Goal: Task Accomplishment & Management: Manage account settings

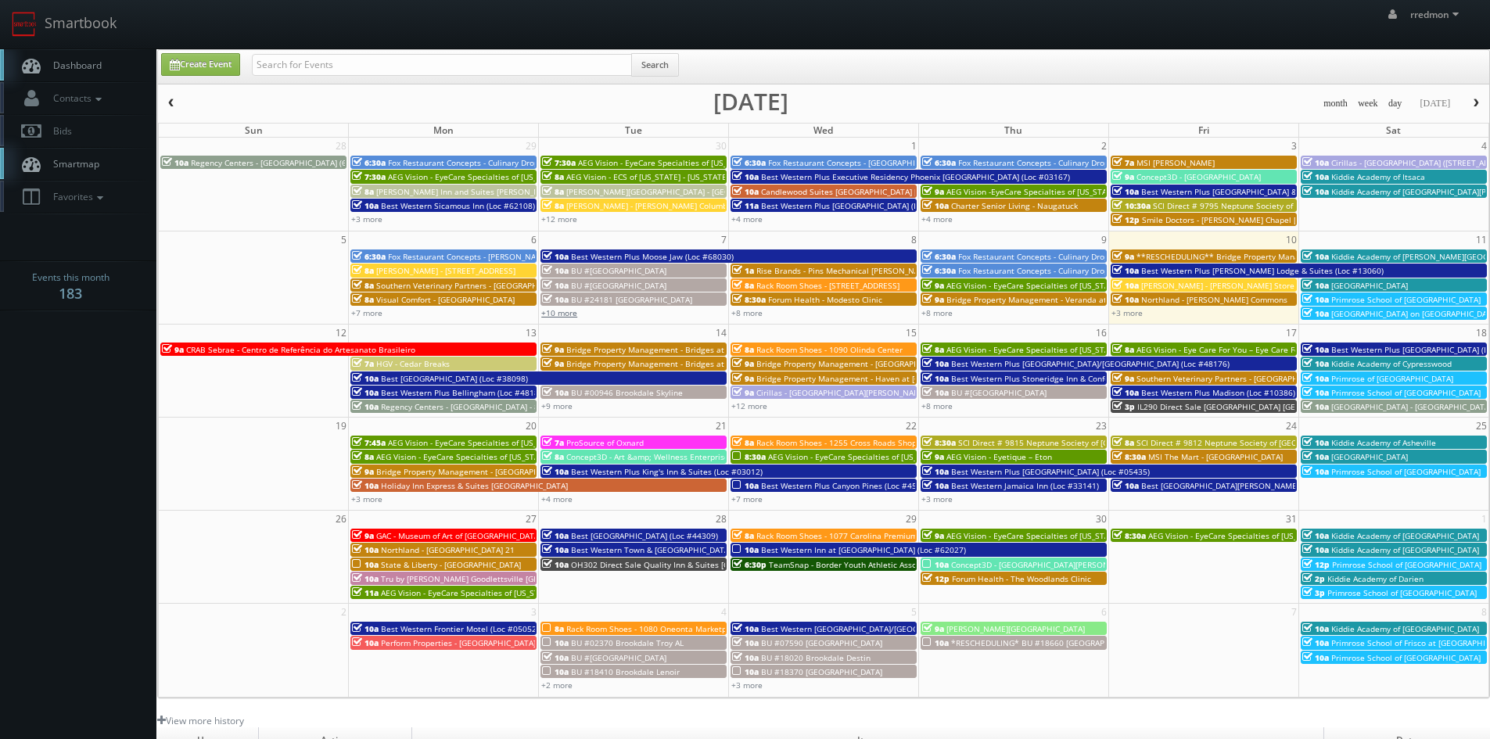
click at [566, 315] on link "+10 more" at bounding box center [559, 312] width 36 height 11
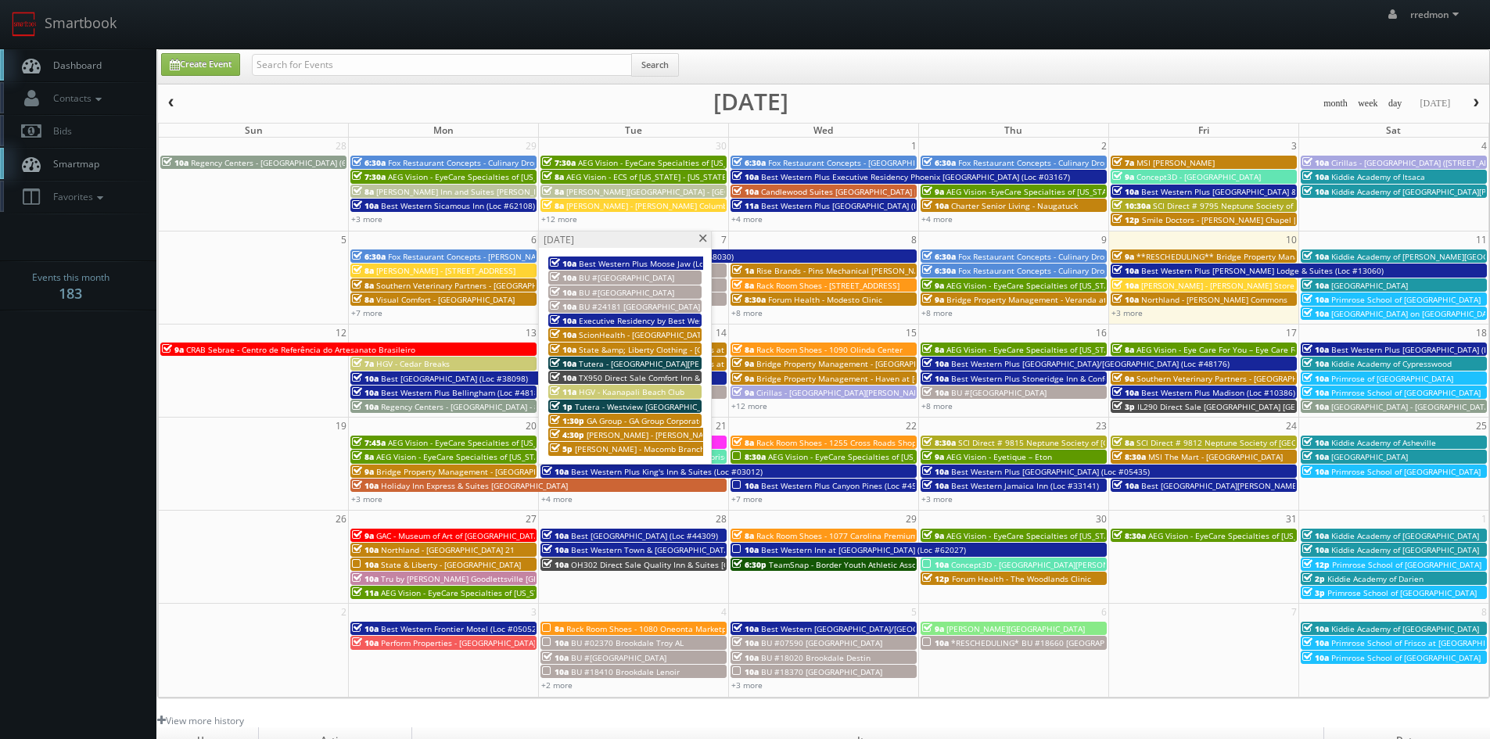
click at [636, 434] on span "Behler- Young - Warren Branch" at bounding box center [652, 435] width 131 height 11
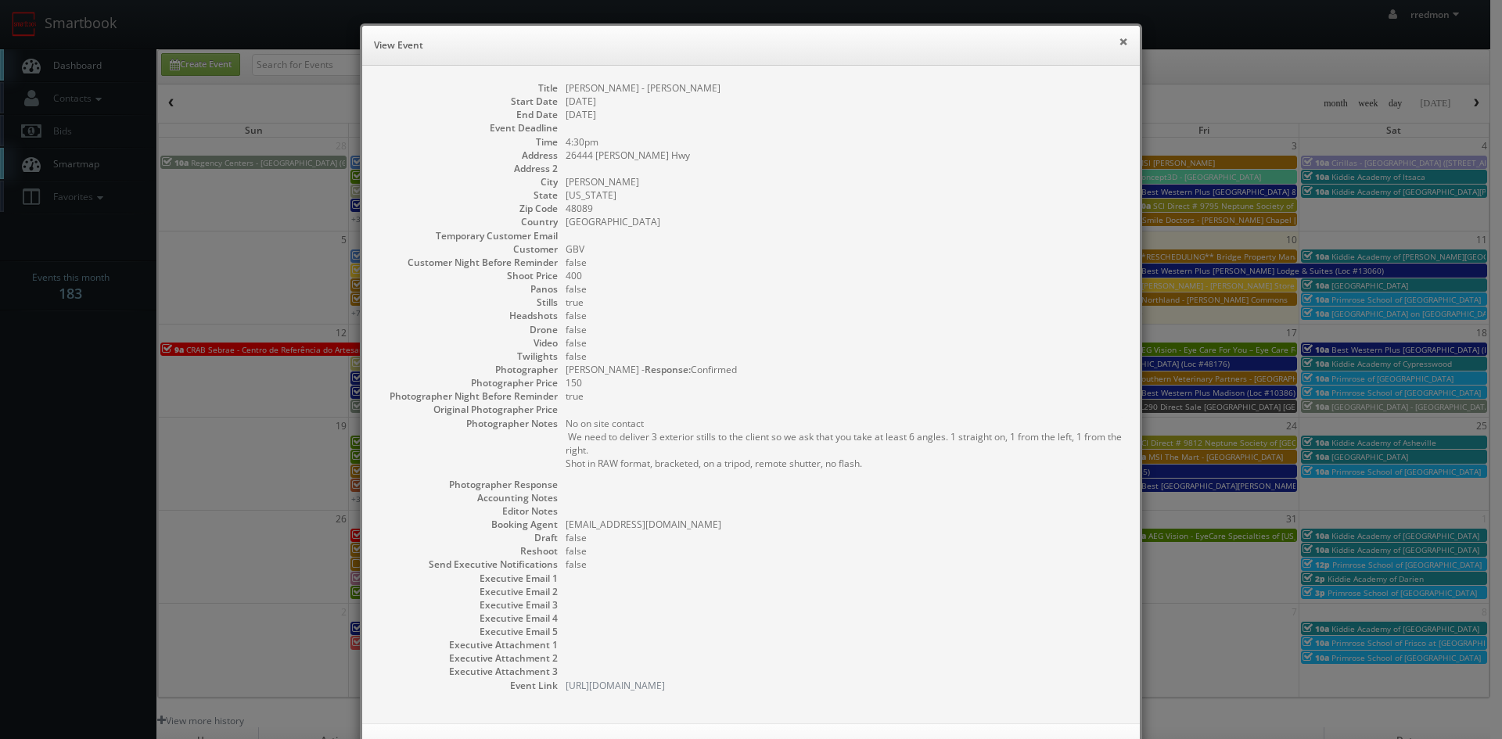
click at [1119, 46] on button "×" at bounding box center [1123, 41] width 9 height 11
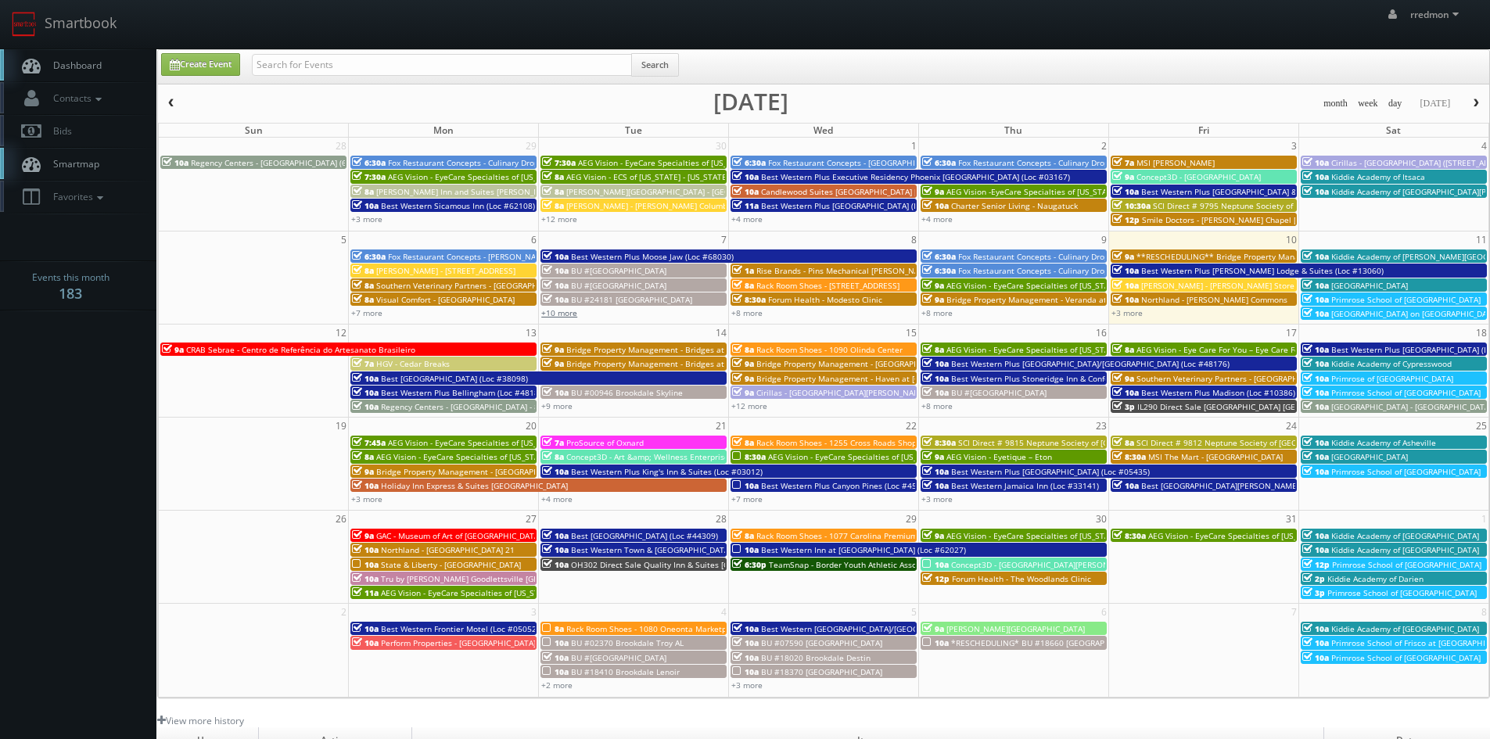
click at [565, 314] on link "+10 more" at bounding box center [559, 312] width 36 height 11
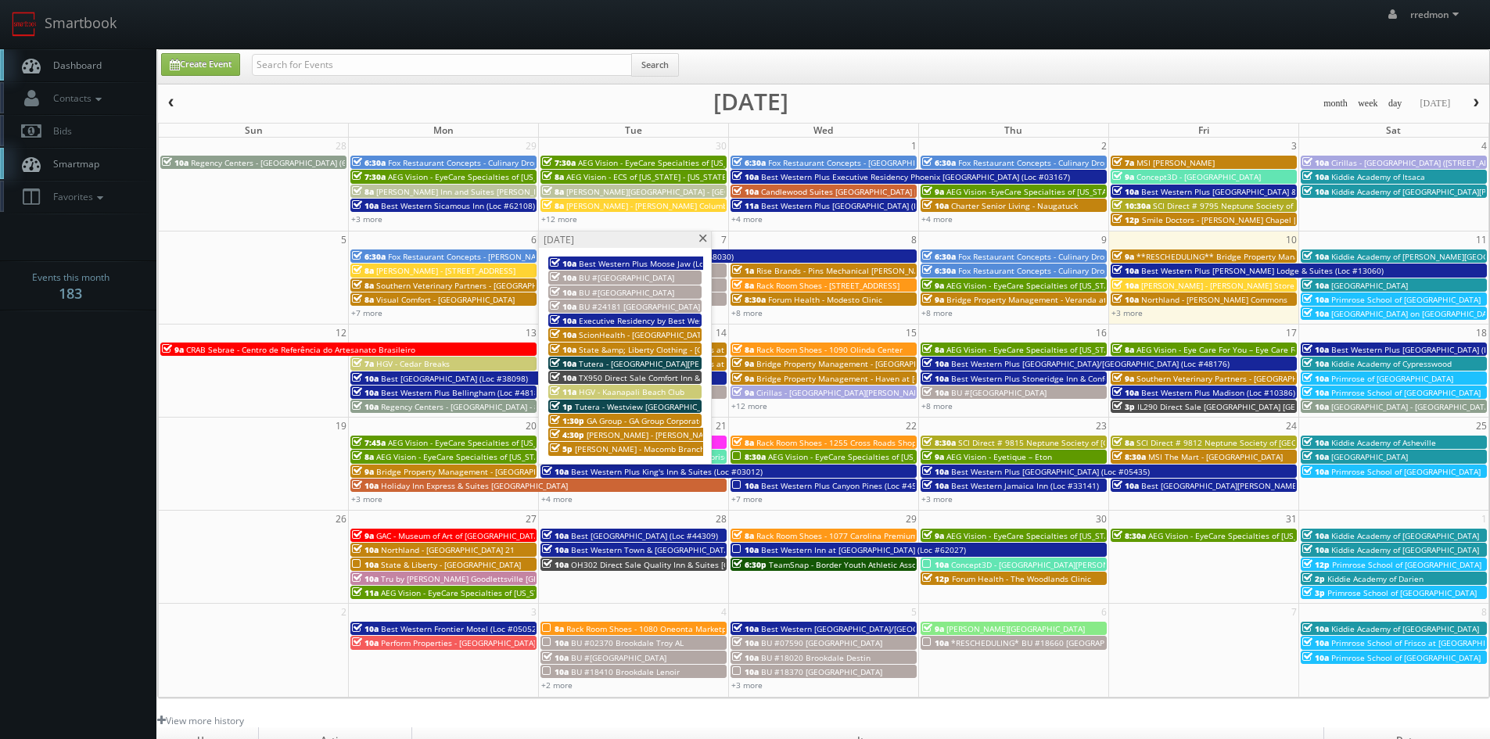
click at [642, 448] on span "[PERSON_NAME] - Macomb Branch" at bounding box center [640, 449] width 130 height 11
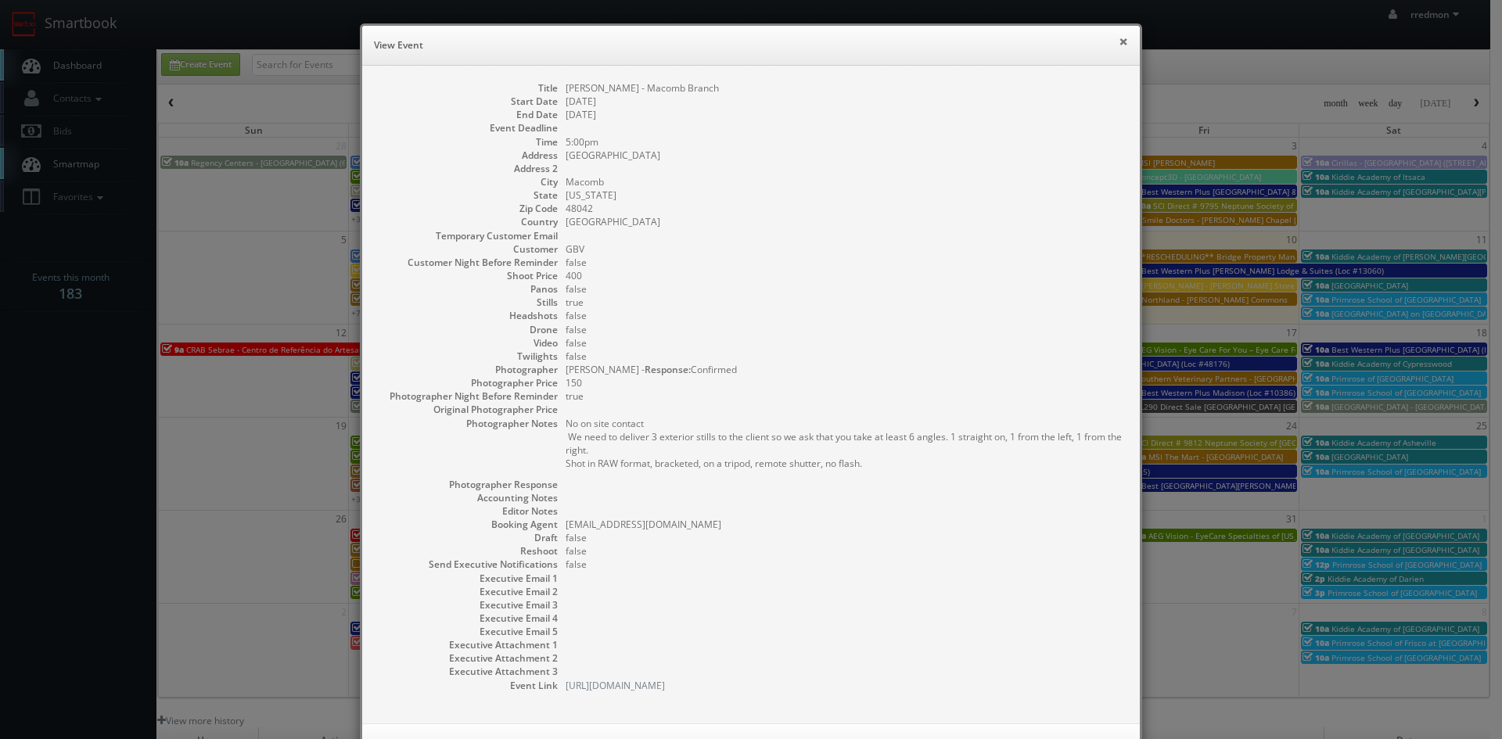
click at [1119, 41] on button "×" at bounding box center [1123, 41] width 9 height 11
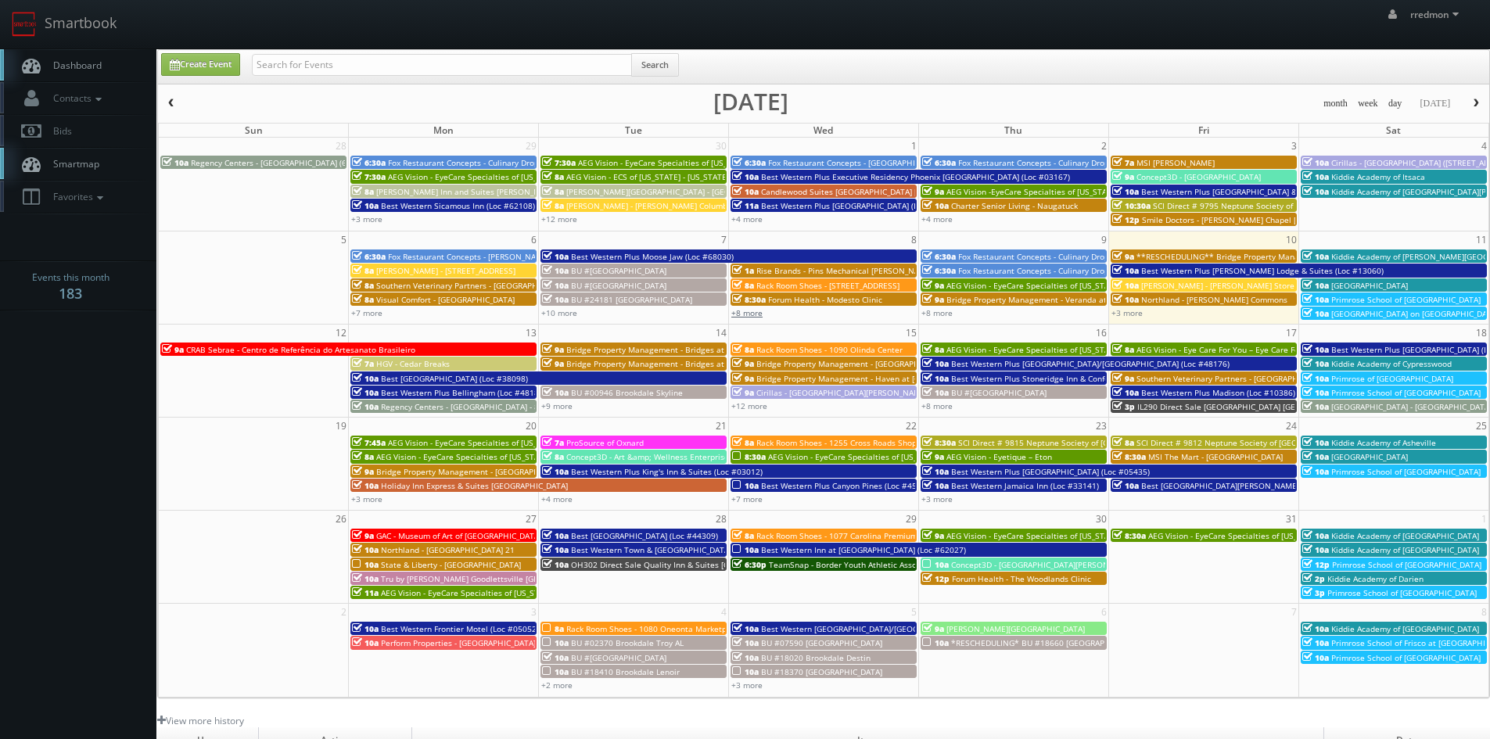
click at [752, 316] on link "+8 more" at bounding box center [747, 312] width 31 height 11
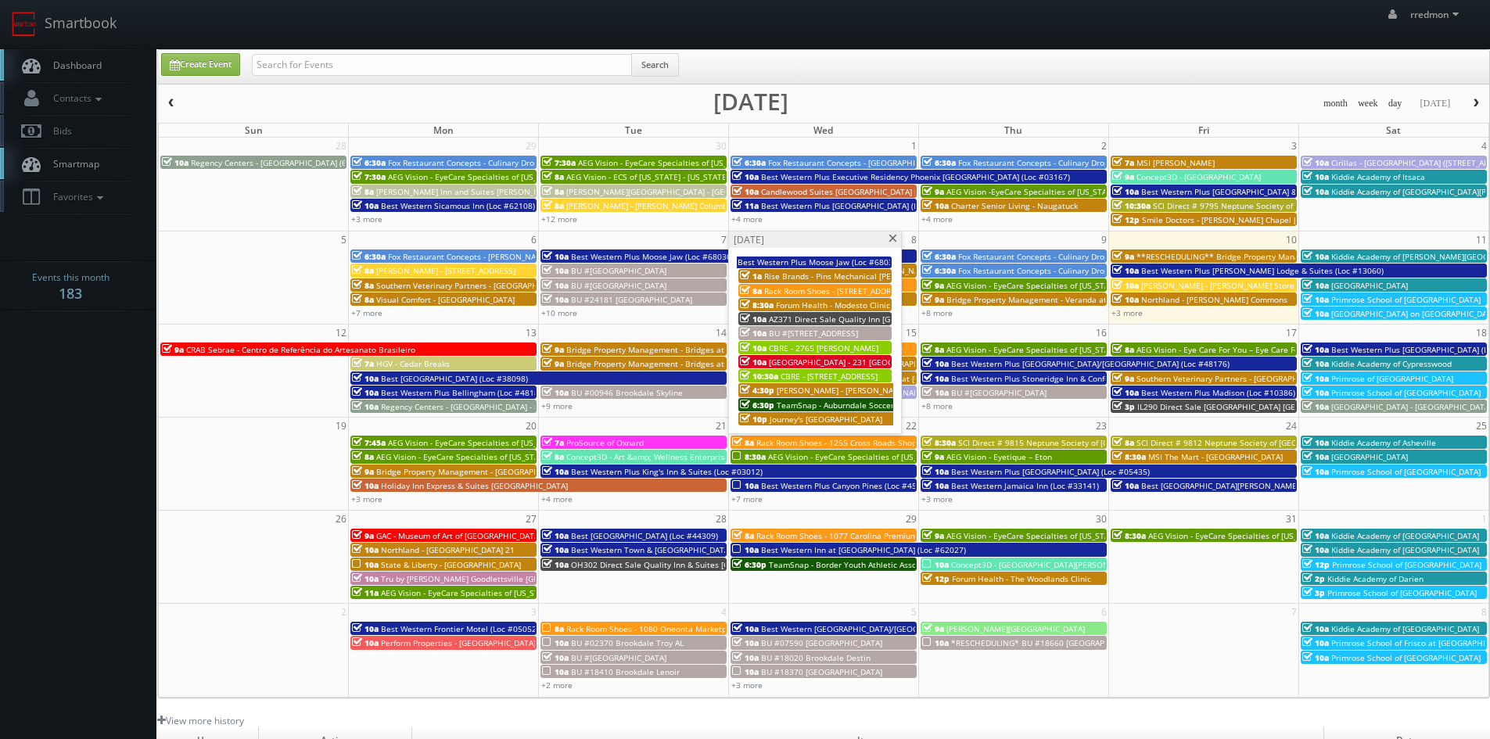
click at [854, 317] on span "AZ371 Direct Sale Quality Inn [GEOGRAPHIC_DATA]" at bounding box center [864, 319] width 190 height 11
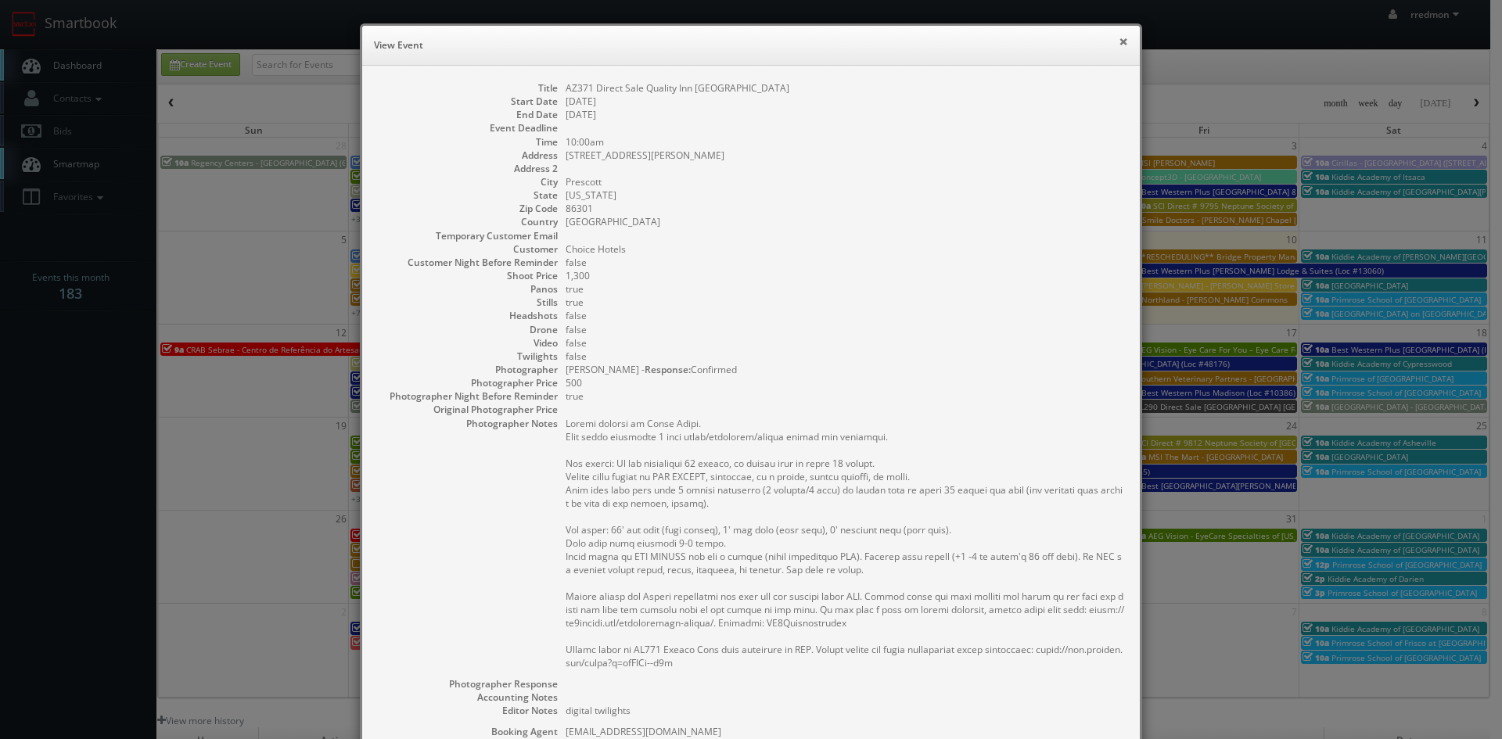
click at [1119, 41] on button "×" at bounding box center [1123, 41] width 9 height 11
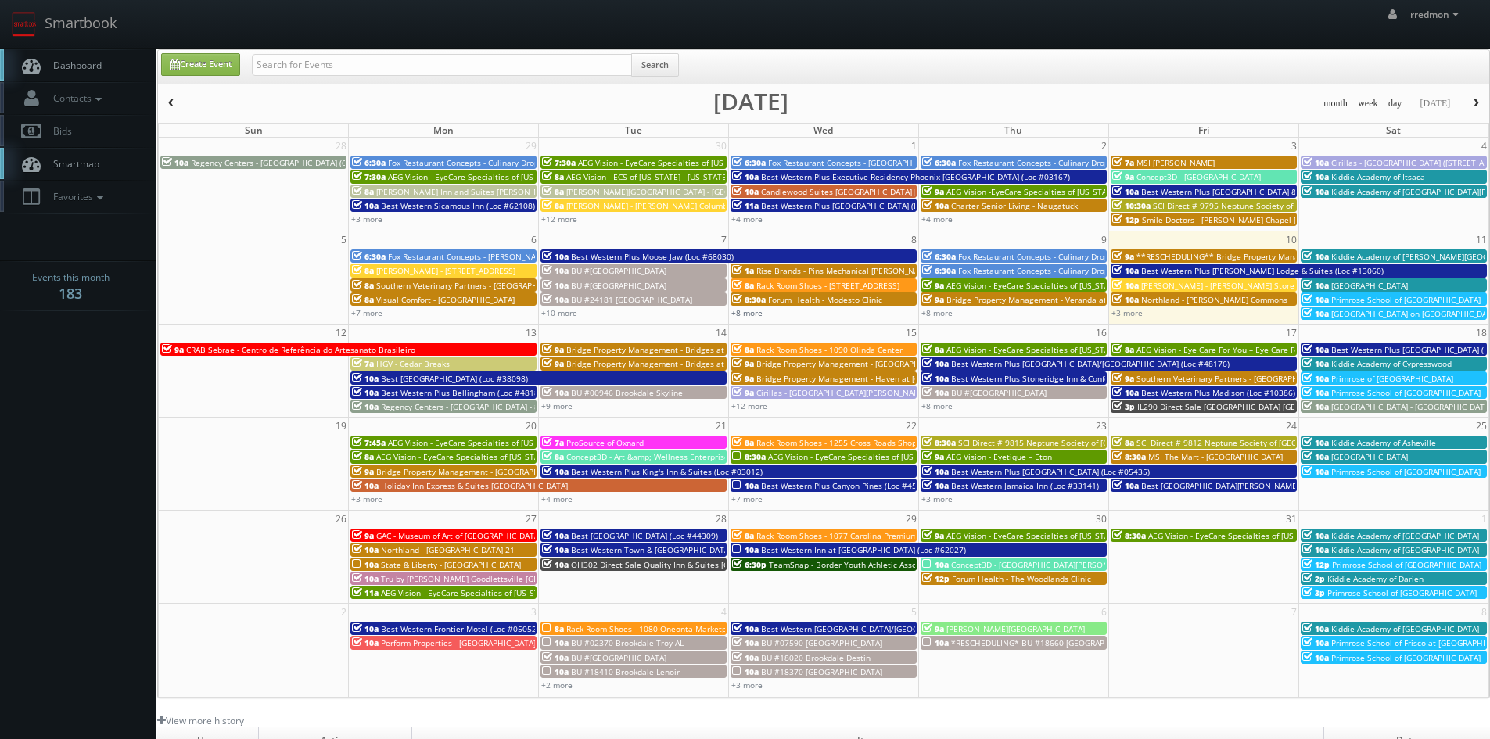
click at [749, 314] on link "+8 more" at bounding box center [747, 312] width 31 height 11
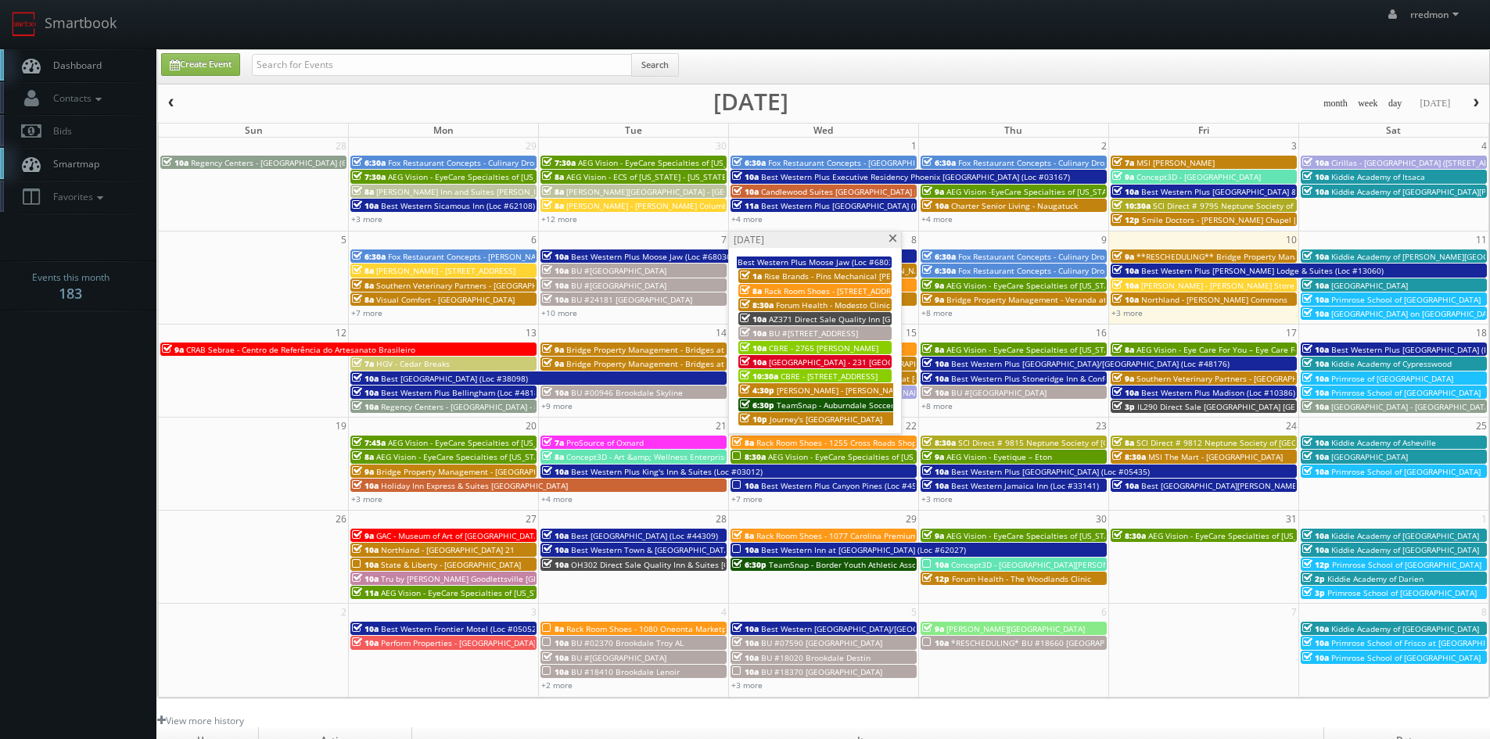
click at [808, 327] on div "10a BU #24638 Brookdale College Place" at bounding box center [815, 333] width 150 height 12
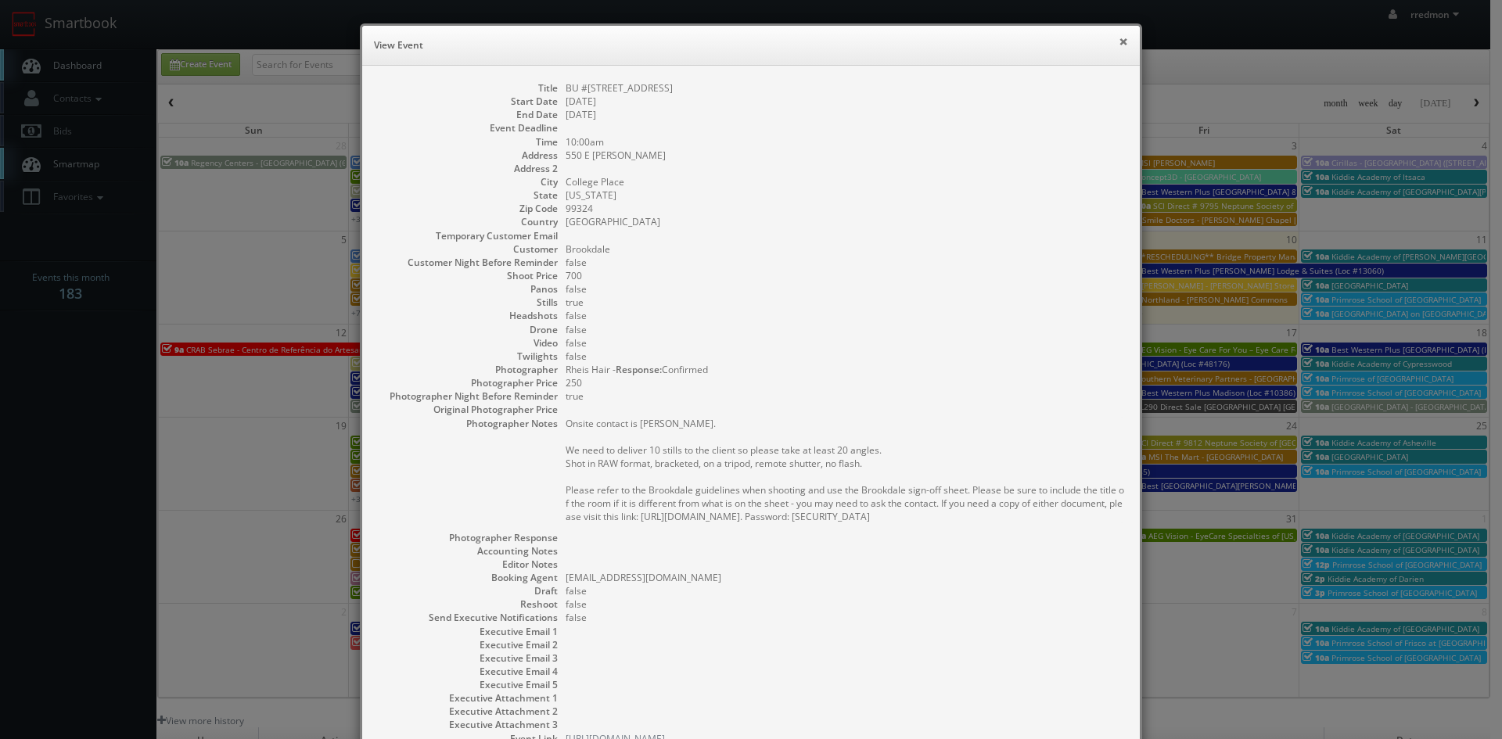
click at [1119, 39] on button "×" at bounding box center [1123, 41] width 9 height 11
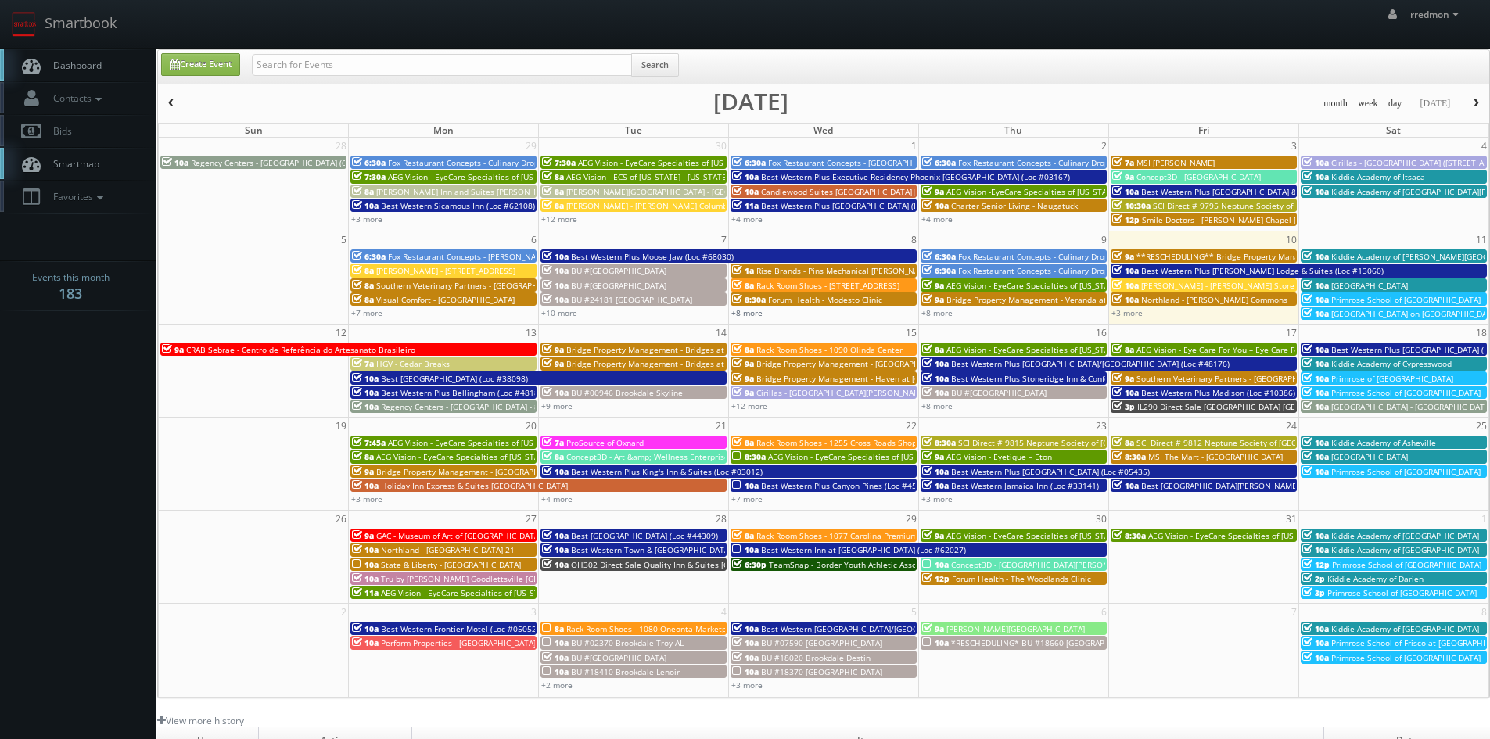
click at [757, 316] on link "+8 more" at bounding box center [747, 312] width 31 height 11
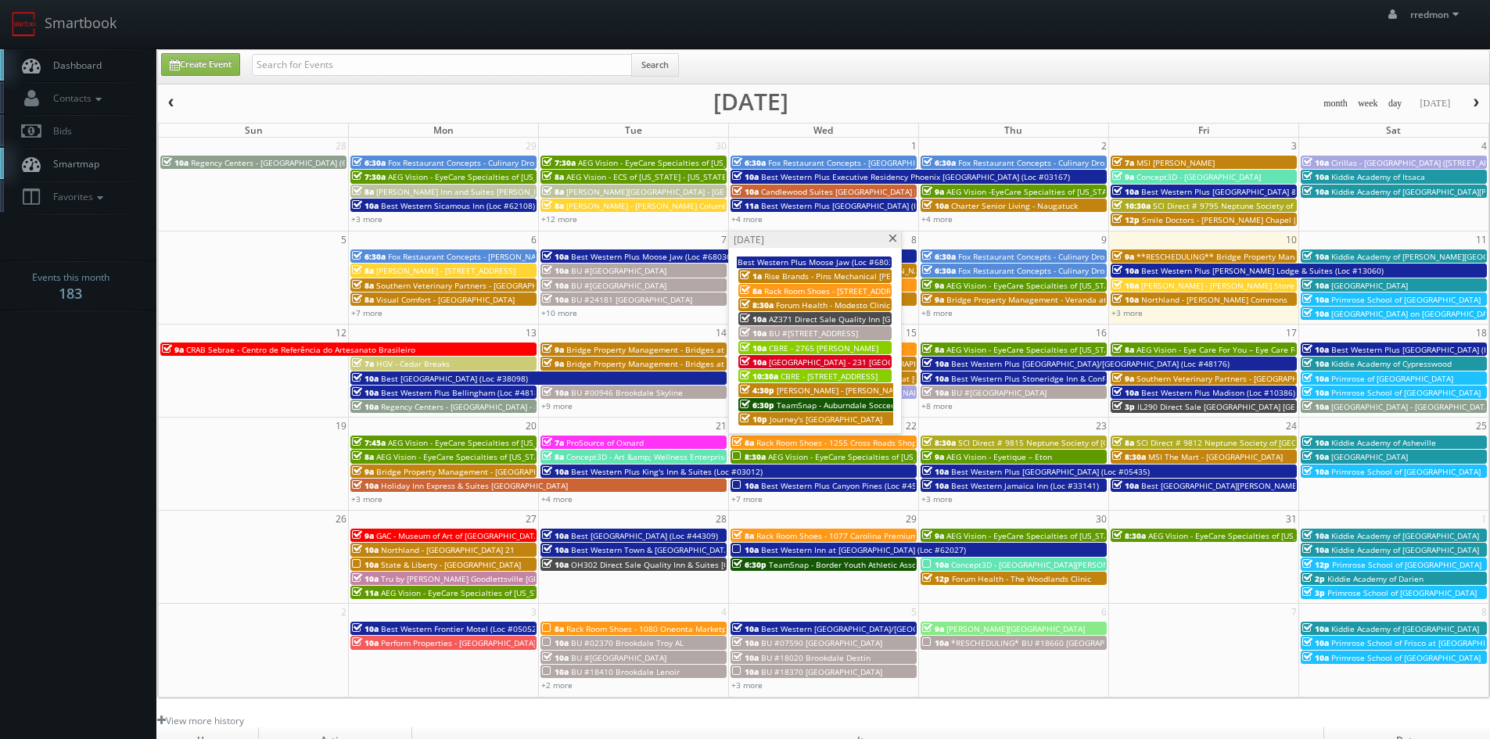
click at [877, 360] on span "[GEOGRAPHIC_DATA] - 231 [GEOGRAPHIC_DATA] [GEOGRAPHIC_DATA]" at bounding box center [897, 362] width 256 height 11
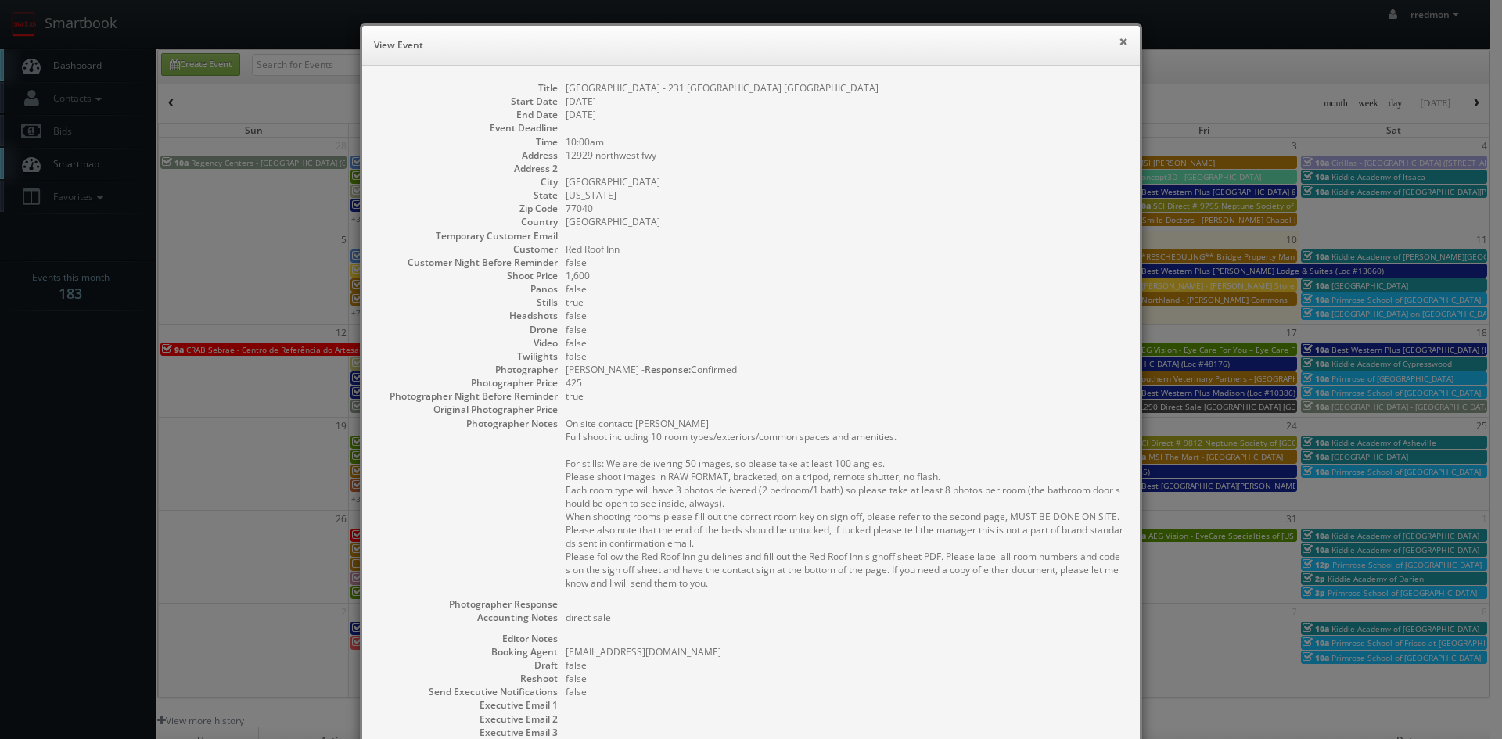
click at [1119, 38] on button "×" at bounding box center [1123, 41] width 9 height 11
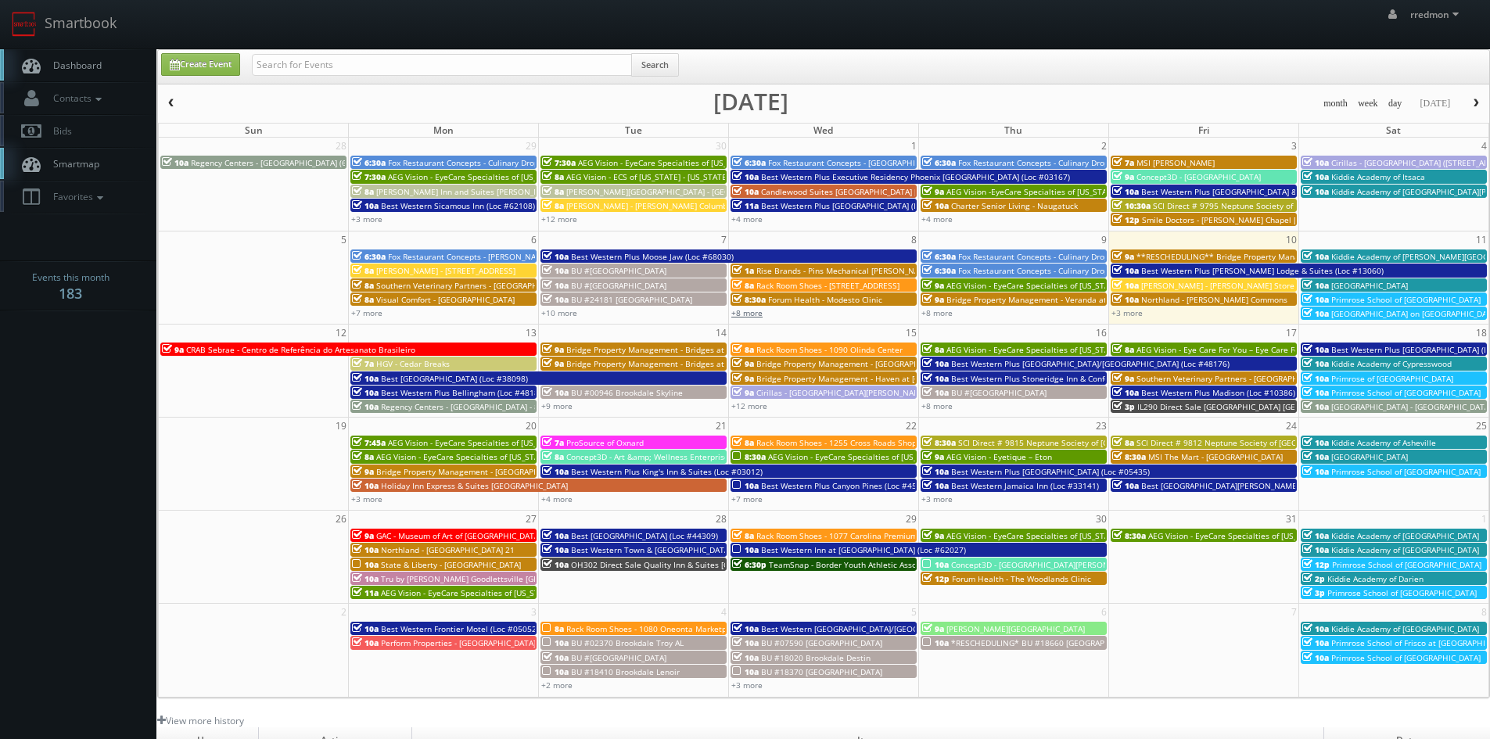
click at [759, 315] on link "+8 more" at bounding box center [747, 312] width 31 height 11
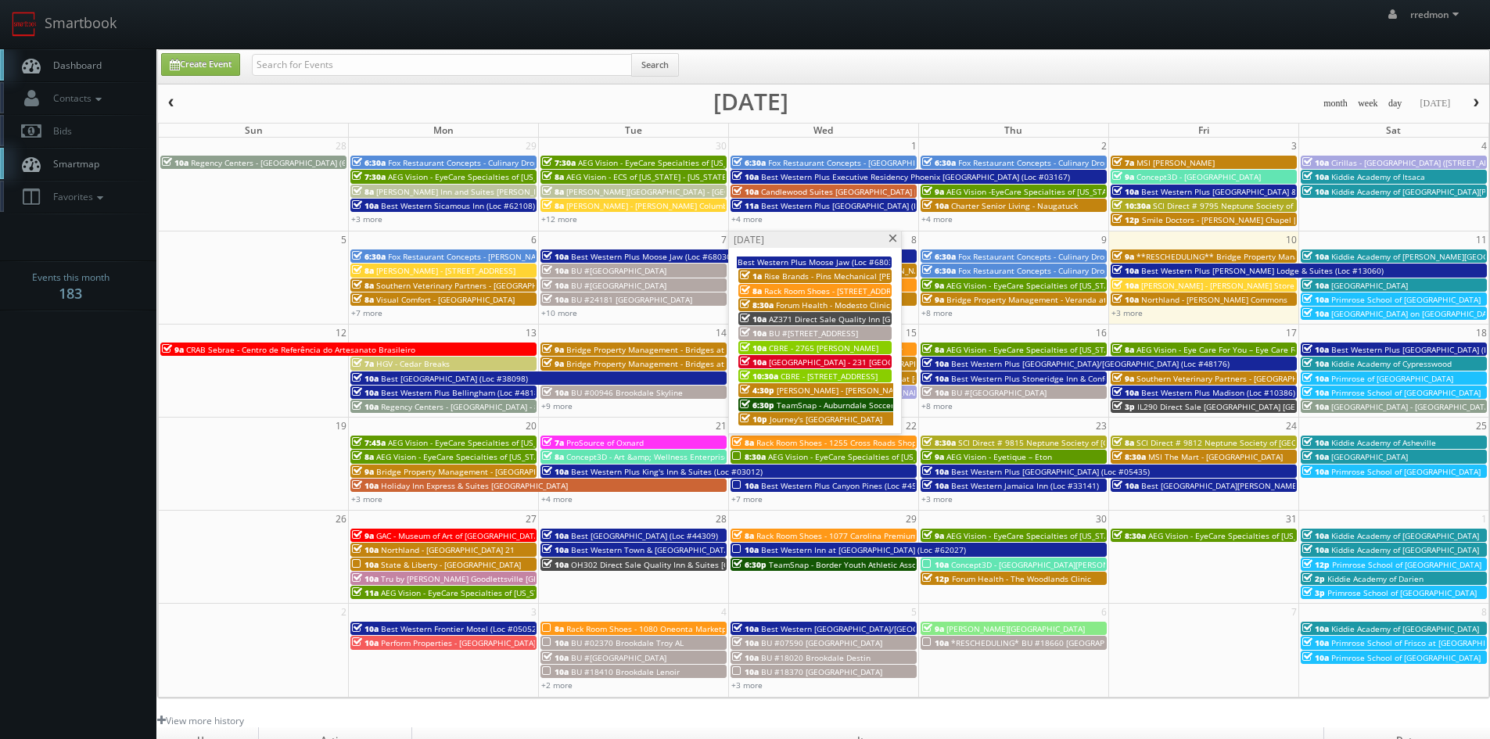
click at [840, 385] on span "[PERSON_NAME] - [PERSON_NAME]" at bounding box center [842, 390] width 131 height 11
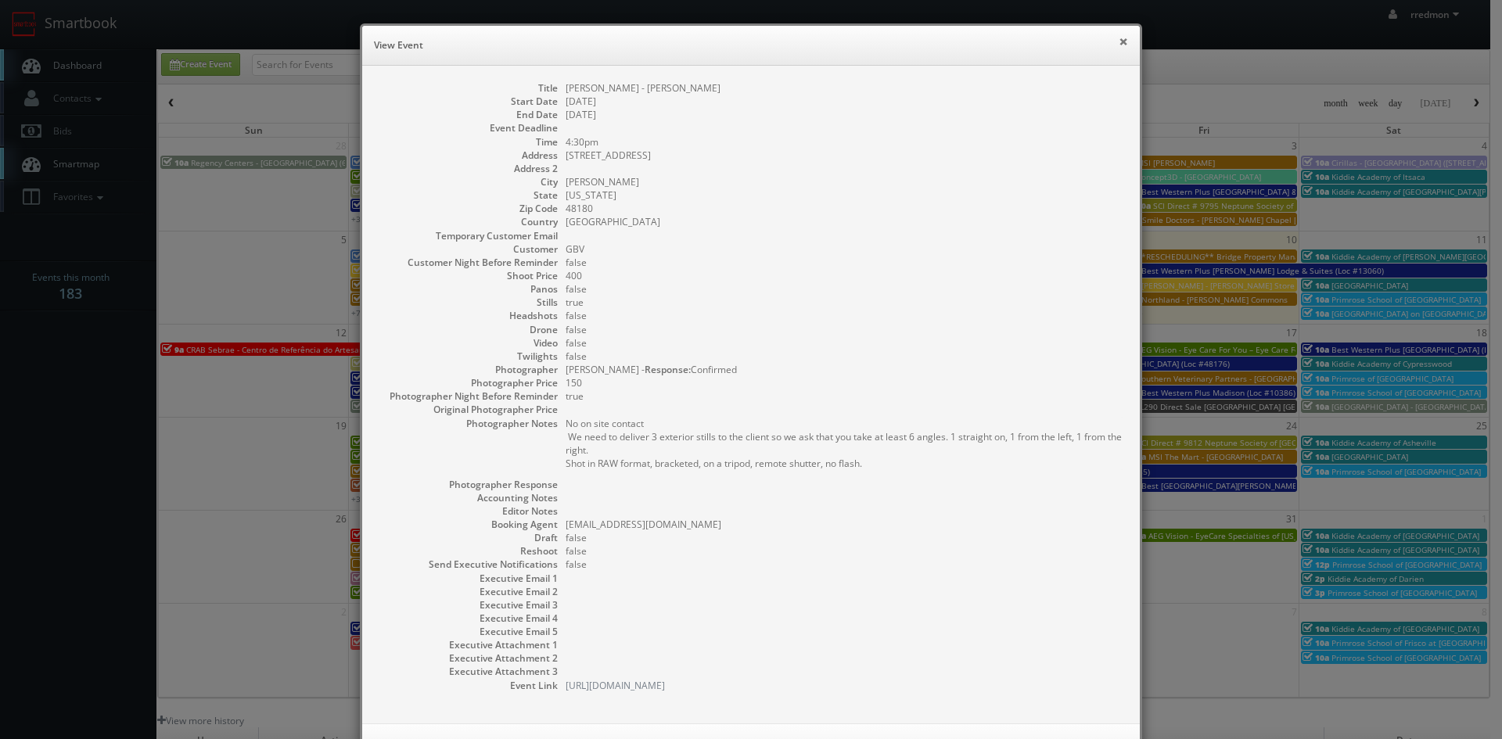
click at [1119, 41] on button "×" at bounding box center [1123, 41] width 9 height 11
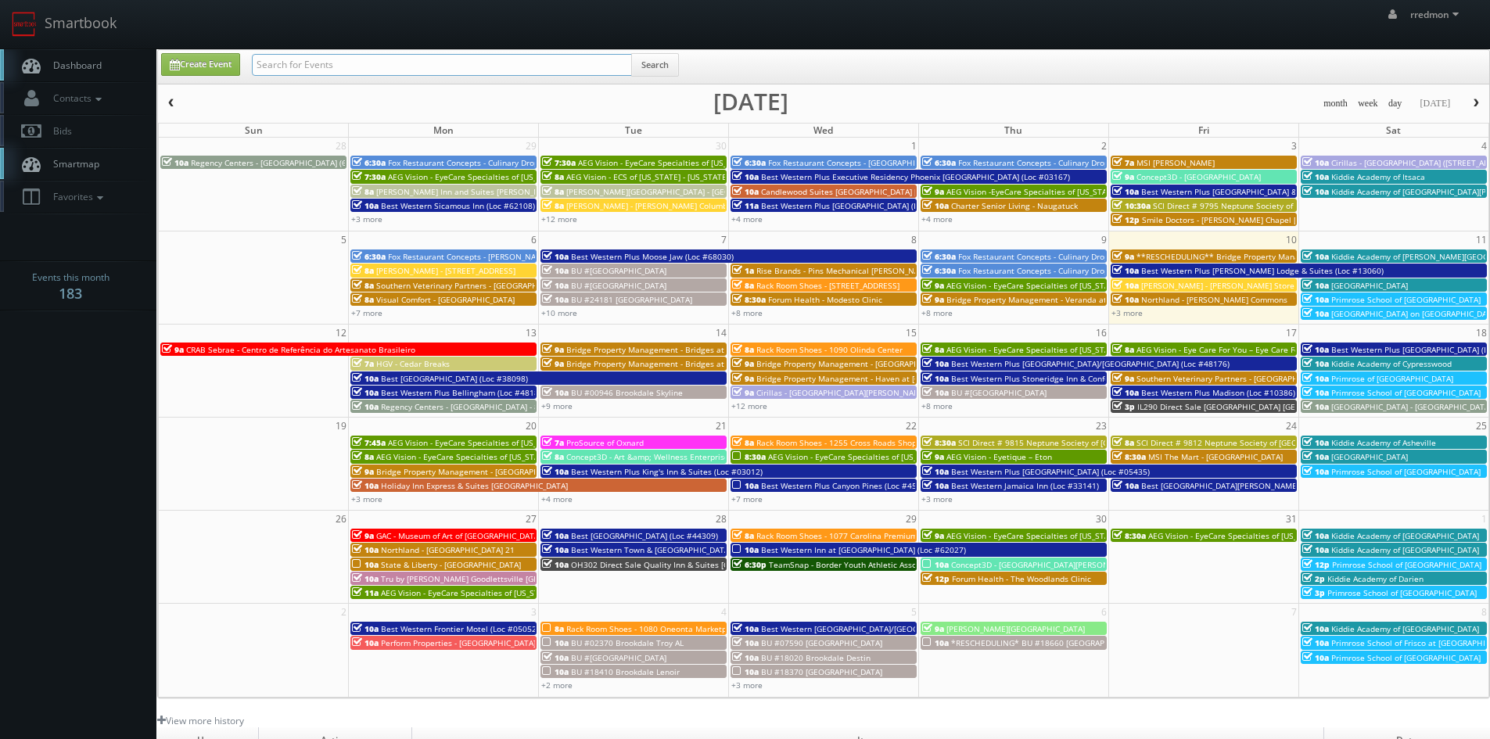
click at [497, 70] on input "text" at bounding box center [442, 65] width 380 height 22
type input "bridge property management"
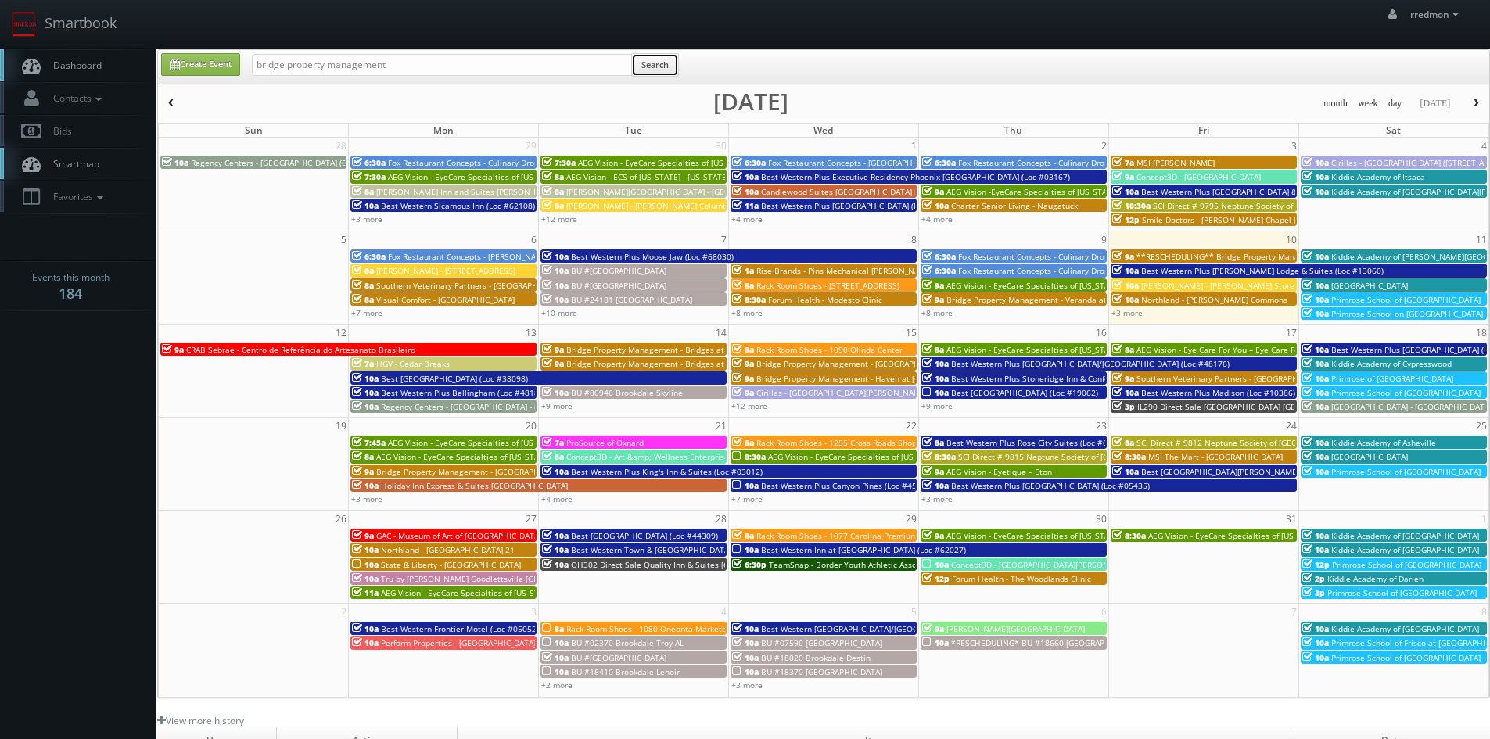
click at [663, 72] on button "Search" at bounding box center [655, 64] width 48 height 23
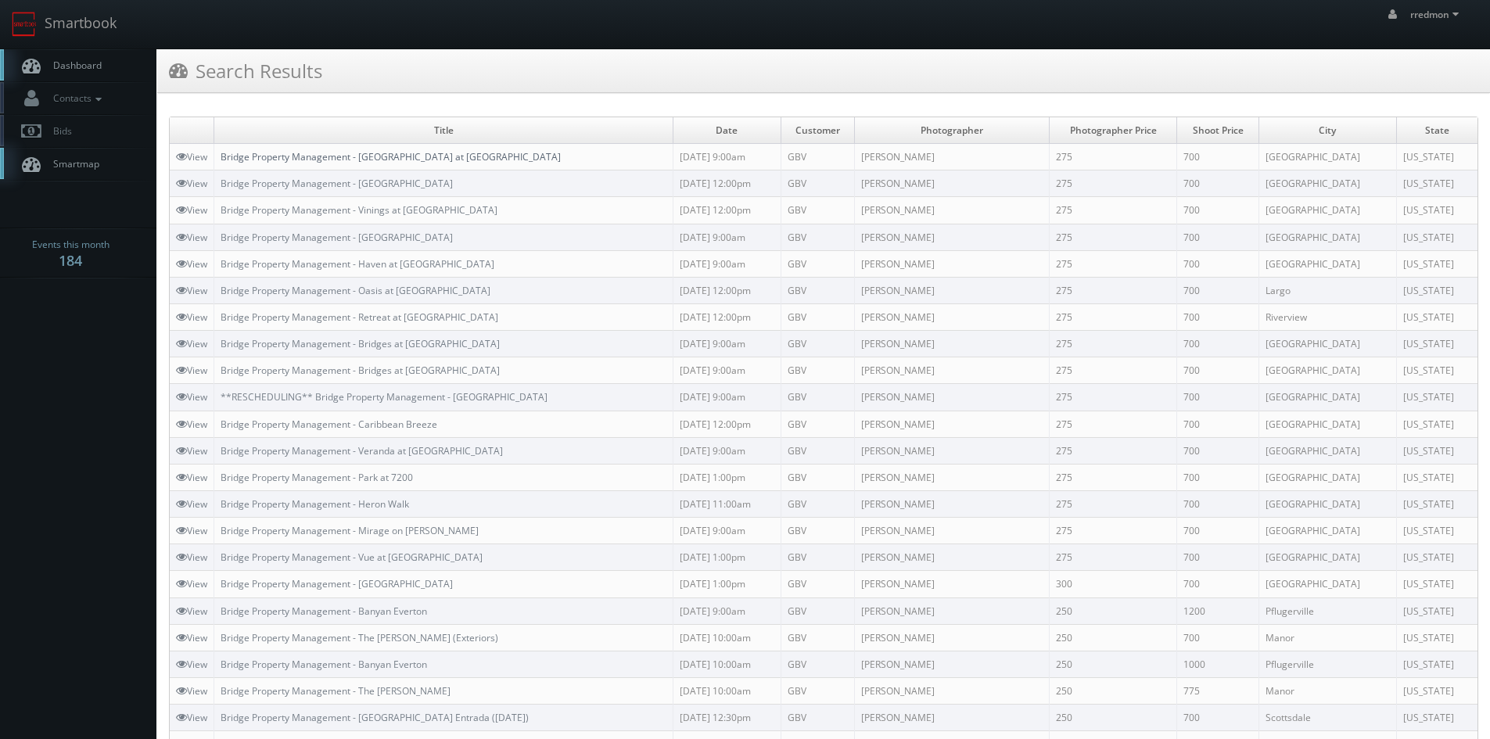
click at [405, 160] on link "Bridge Property Management - [GEOGRAPHIC_DATA] at [GEOGRAPHIC_DATA]" at bounding box center [391, 156] width 340 height 13
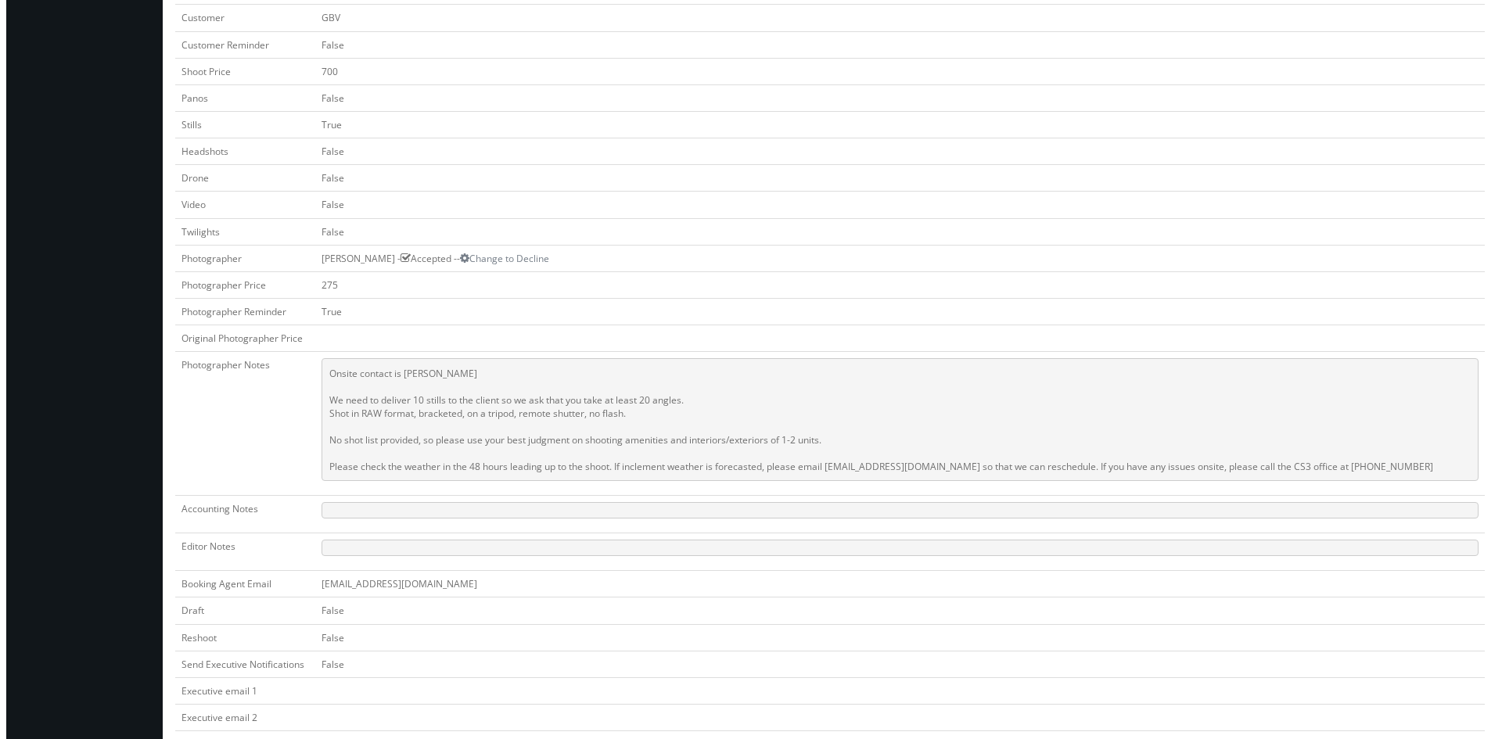
scroll to position [78, 0]
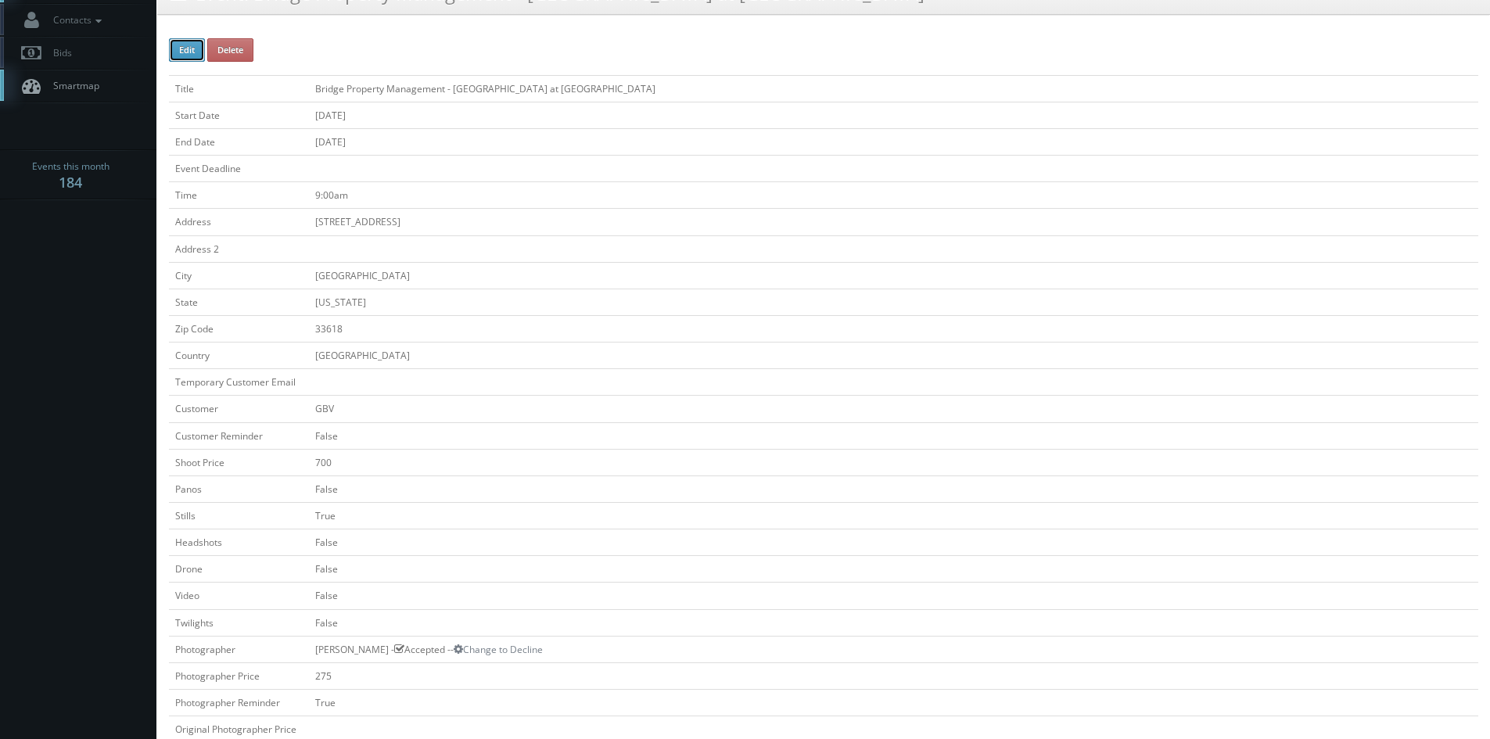
click at [177, 56] on button "Edit" at bounding box center [187, 49] width 36 height 23
type input "Bridge Property Management - [GEOGRAPHIC_DATA] at [GEOGRAPHIC_DATA]"
type input "3303 N Lakeview Dr"
type input "Tampa"
type input "33618"
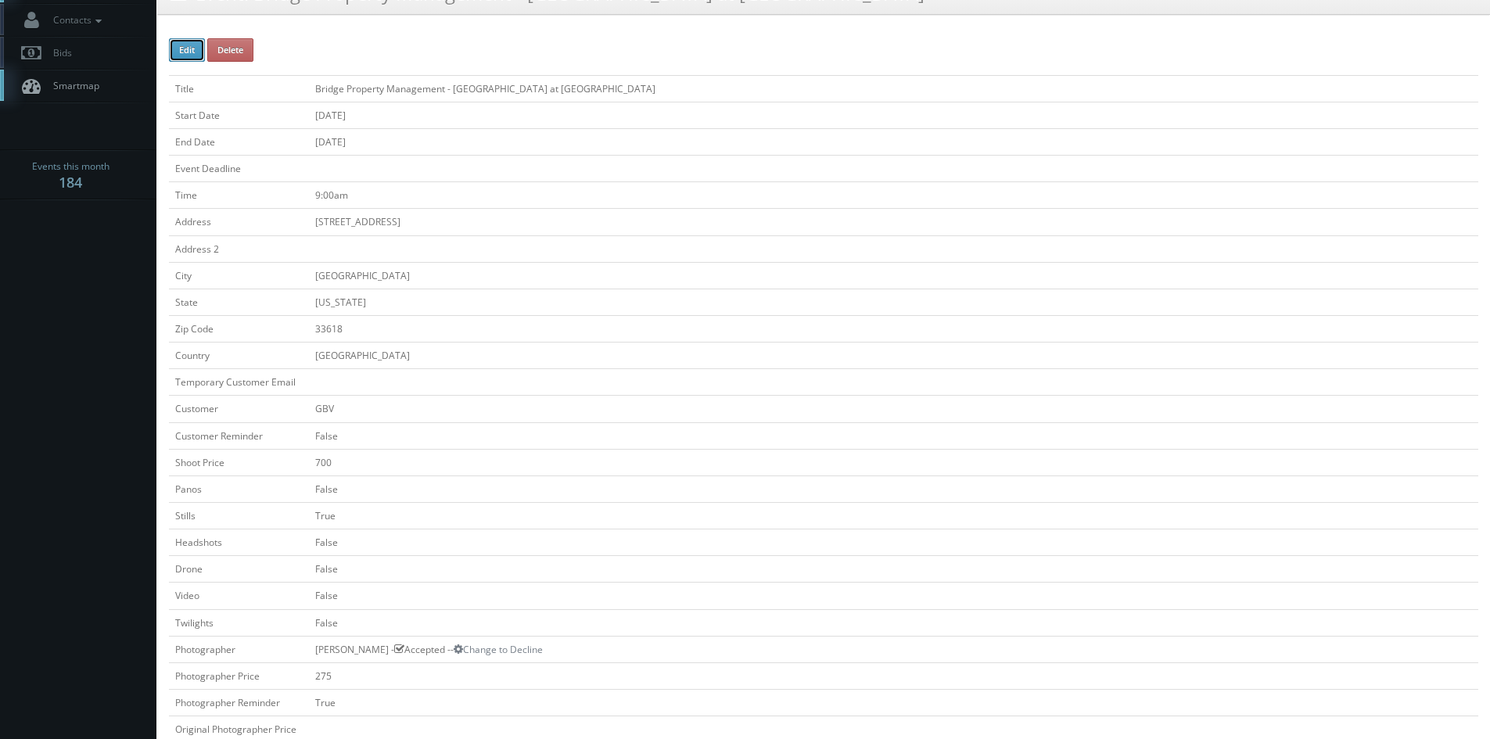
checkbox input "false"
type input "700"
checkbox input "false"
checkbox input "true"
checkbox input "false"
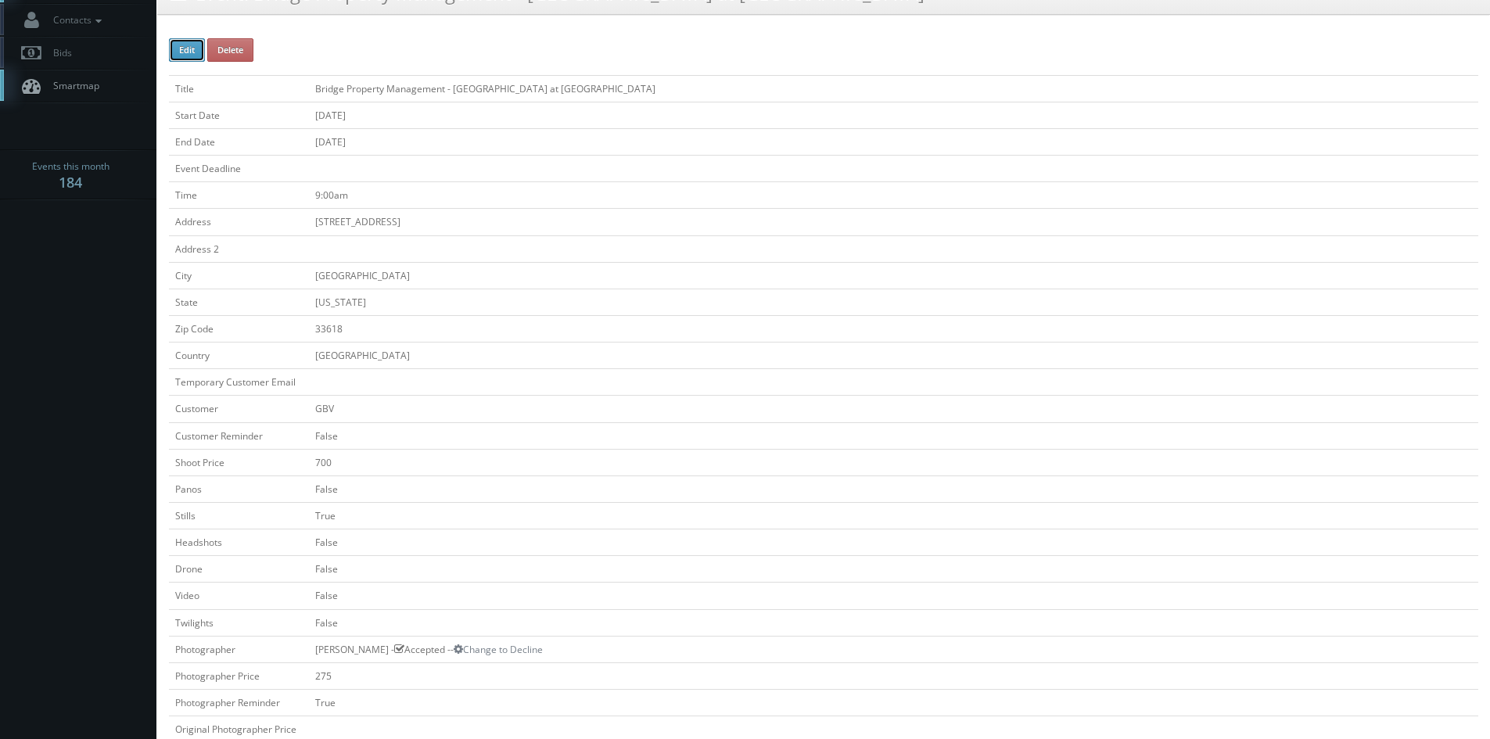
checkbox input "false"
type input "10/20/2025"
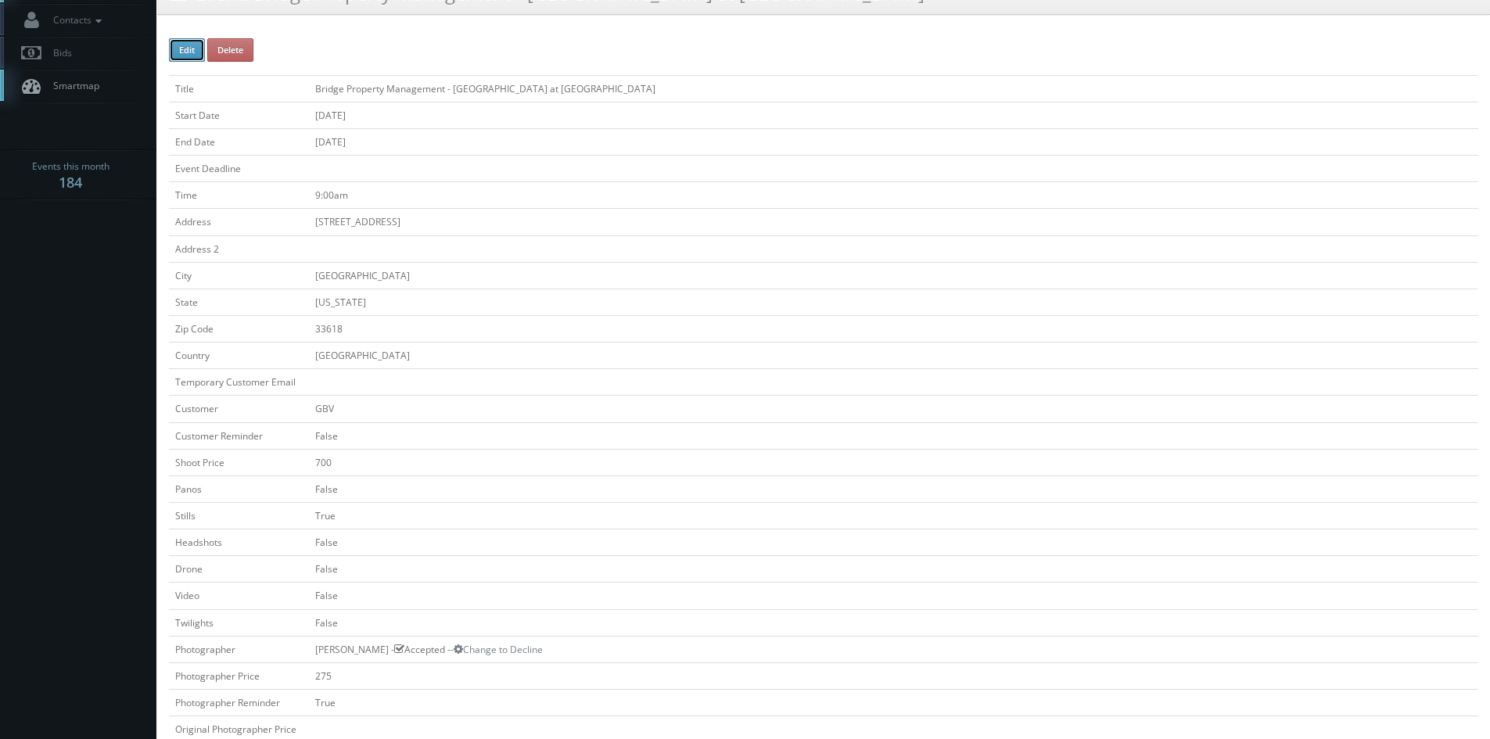
type input "10/20/2025"
type input "9:00am"
checkbox input "true"
checkbox input "false"
select select "Florida"
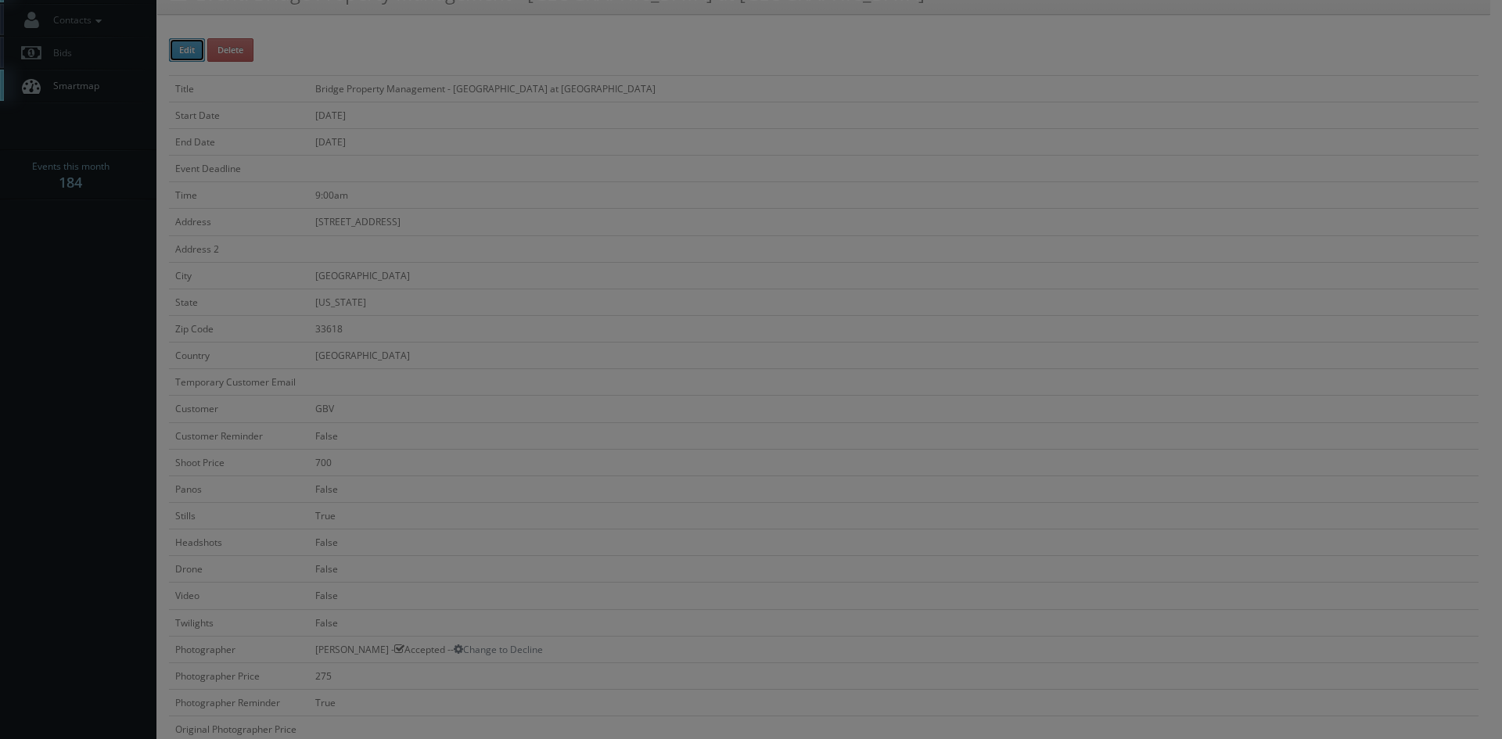
type input "700"
type input "275"
select select "fake72@mg.cs3calendar.com"
select select "info@360viewphotography.com"
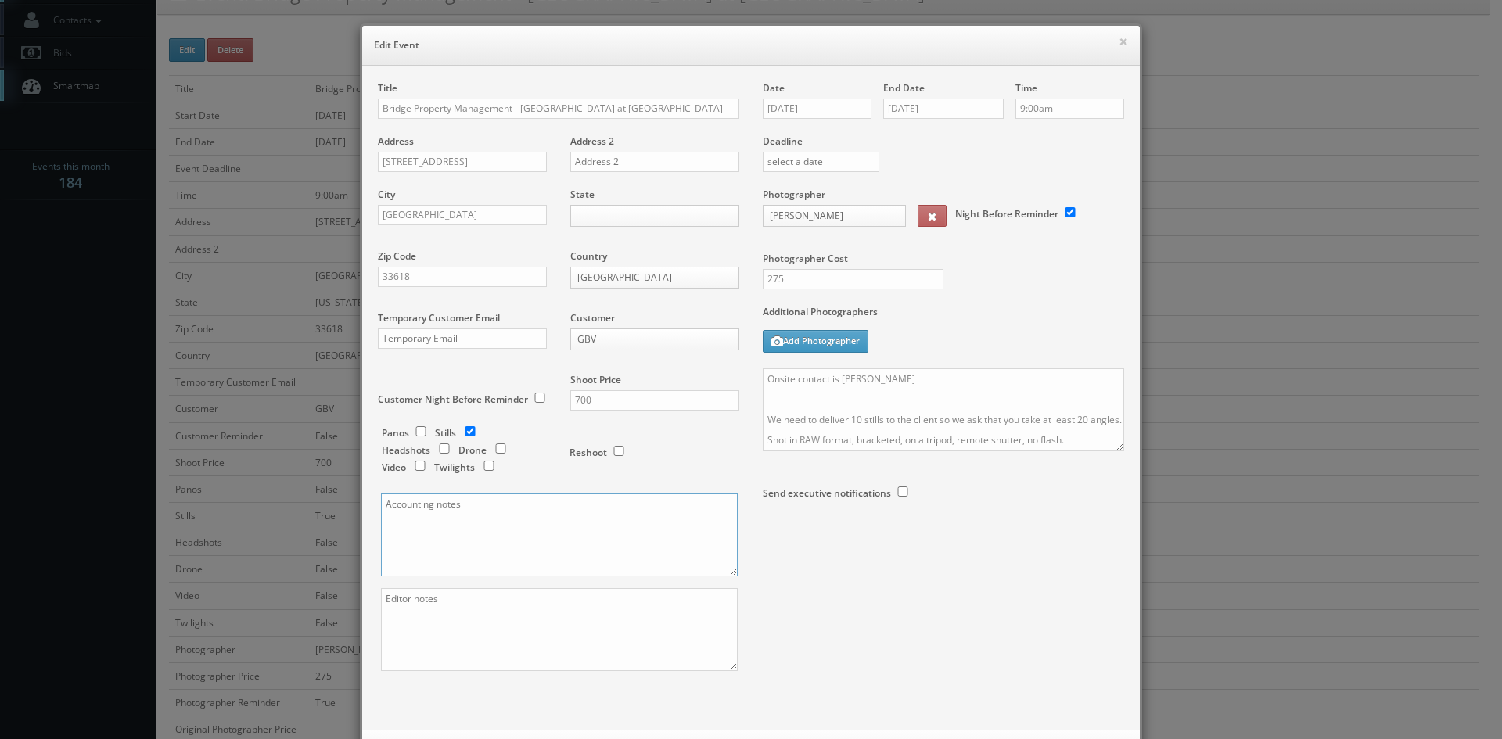
click at [394, 510] on textarea at bounding box center [559, 535] width 357 height 83
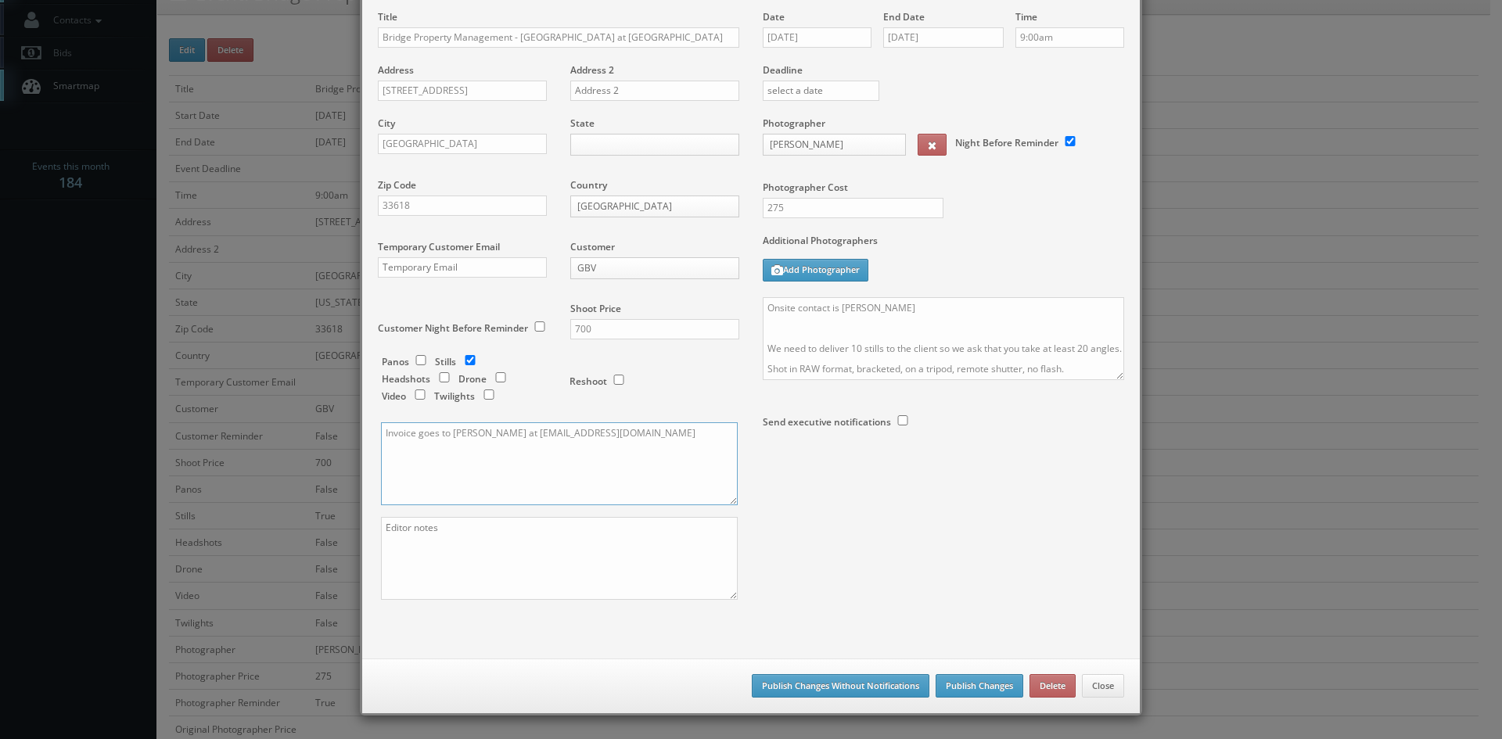
type textarea "Invoice goes to Charmine Richardson at sevenlakescarrollwoodap@bridgepm.com"
click at [818, 686] on button "Publish Changes Without Notifications" at bounding box center [841, 685] width 178 height 23
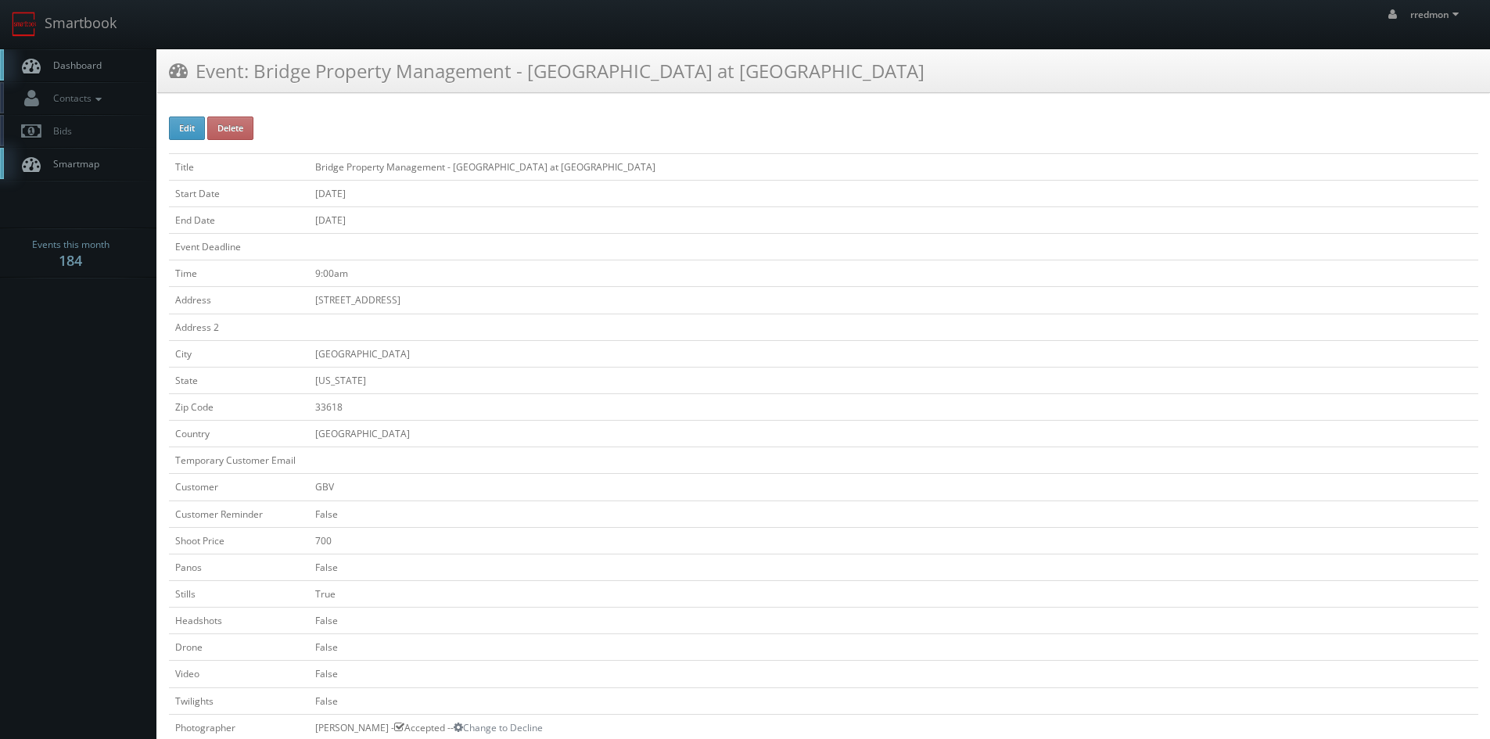
click at [70, 69] on span "Dashboard" at bounding box center [73, 65] width 56 height 13
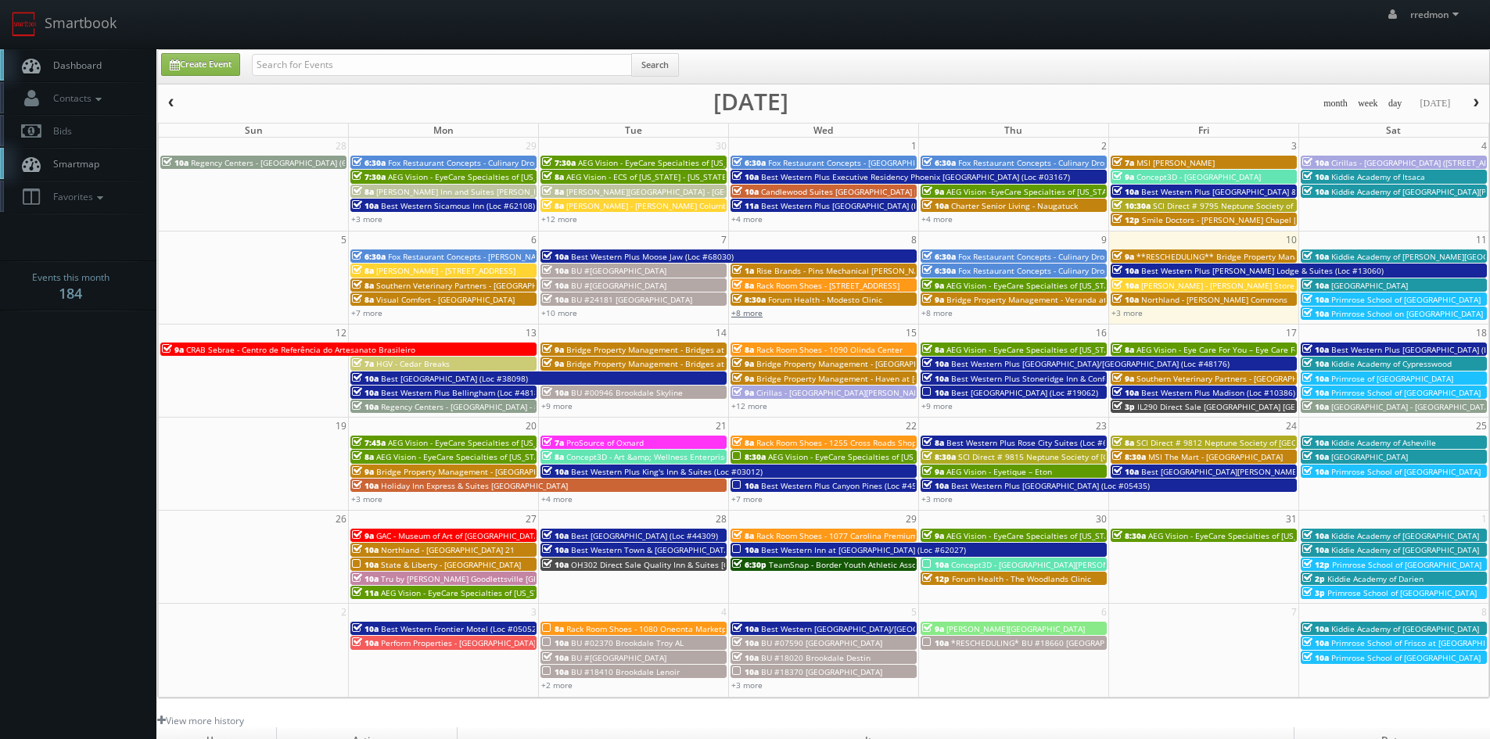
click at [752, 311] on link "+8 more" at bounding box center [747, 312] width 31 height 11
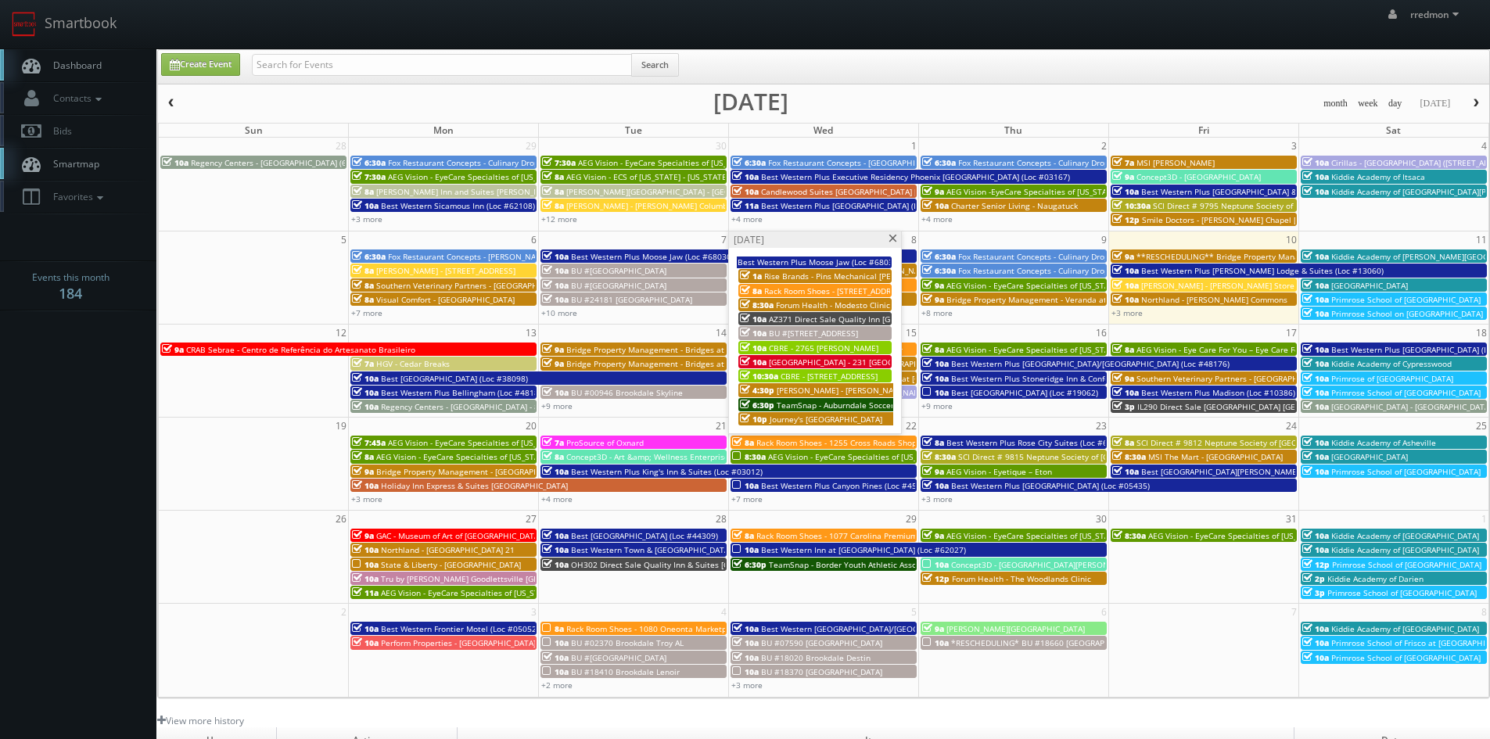
click at [895, 239] on span at bounding box center [893, 239] width 10 height 9
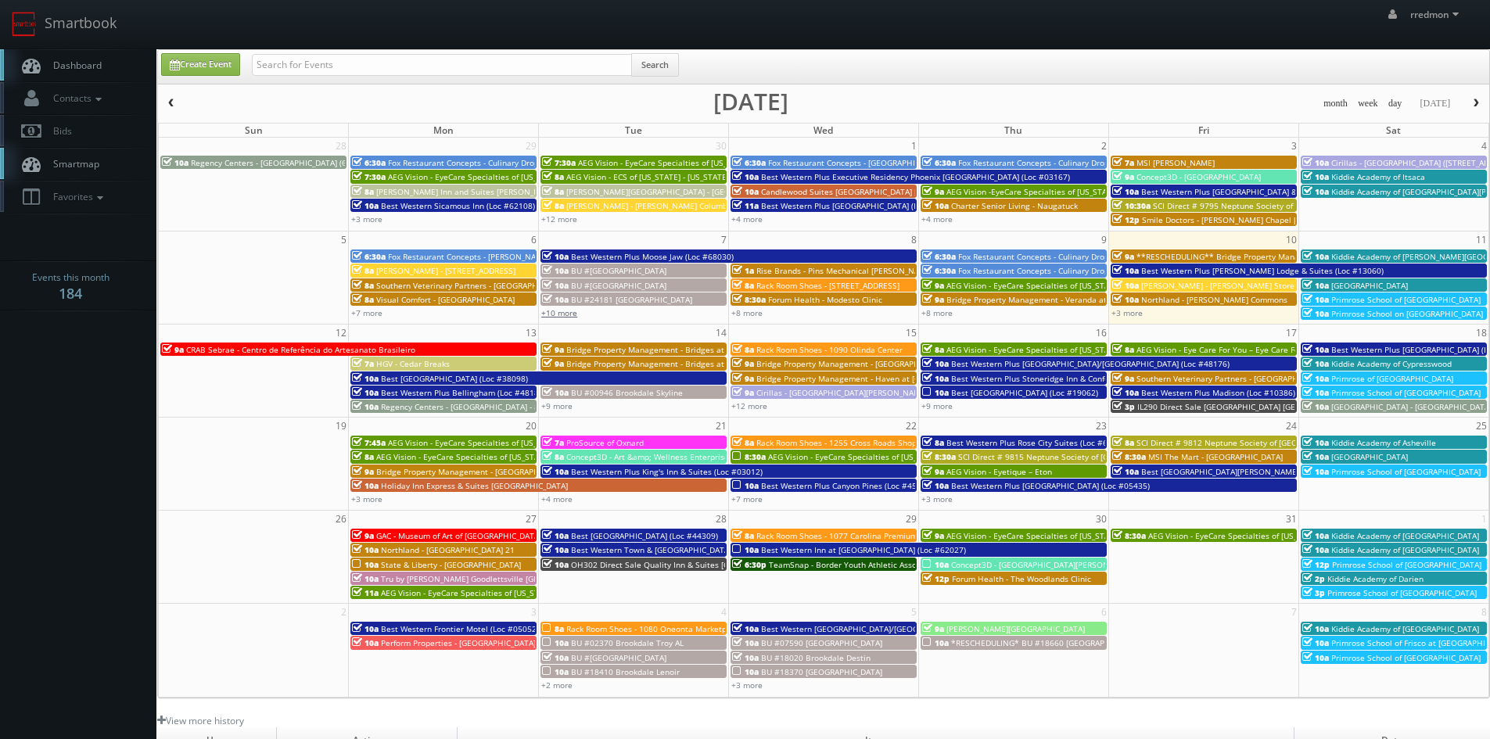
click at [566, 311] on link "+10 more" at bounding box center [559, 312] width 36 height 11
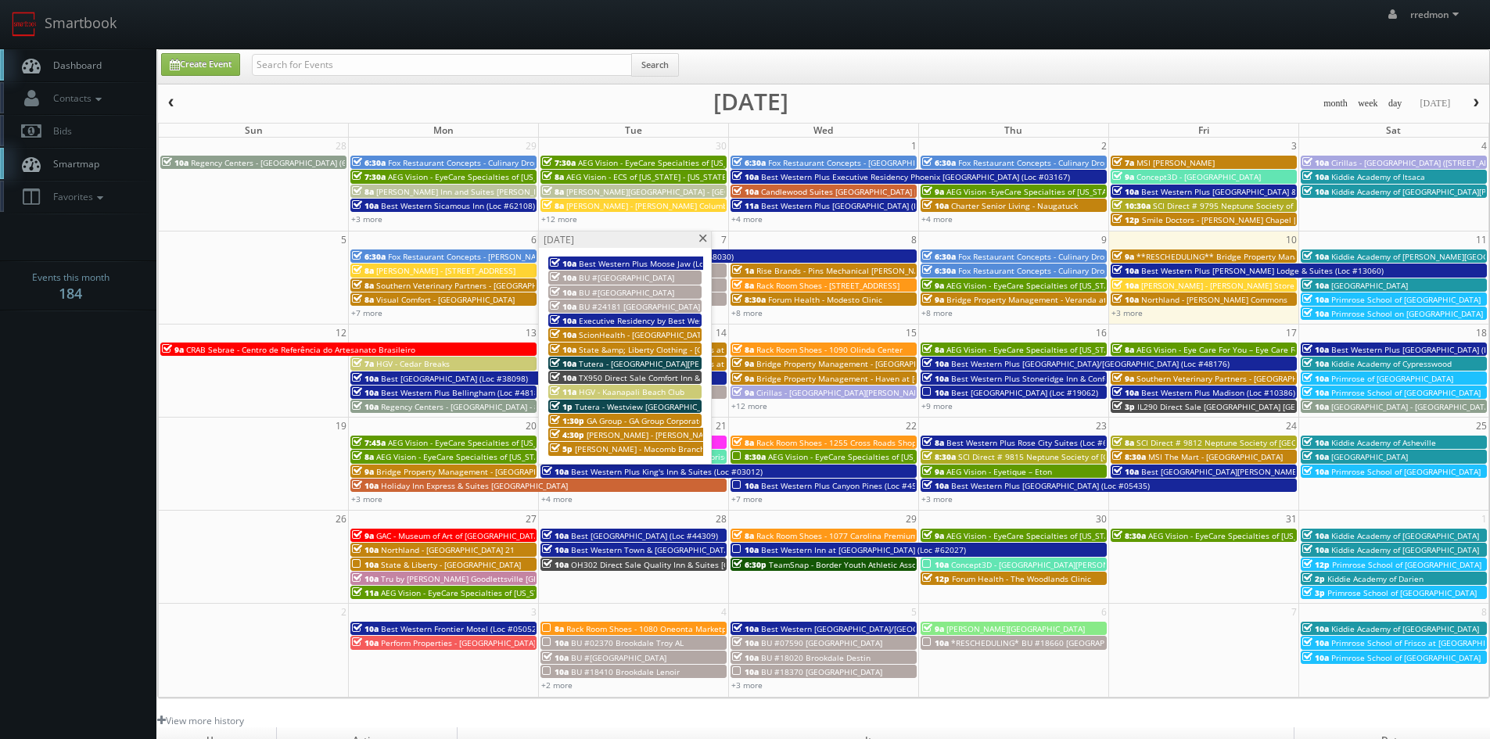
click at [657, 319] on span "Executive Residency by Best Western [GEOGRAPHIC_DATA] (Loc #61103)" at bounding box center [714, 320] width 270 height 11
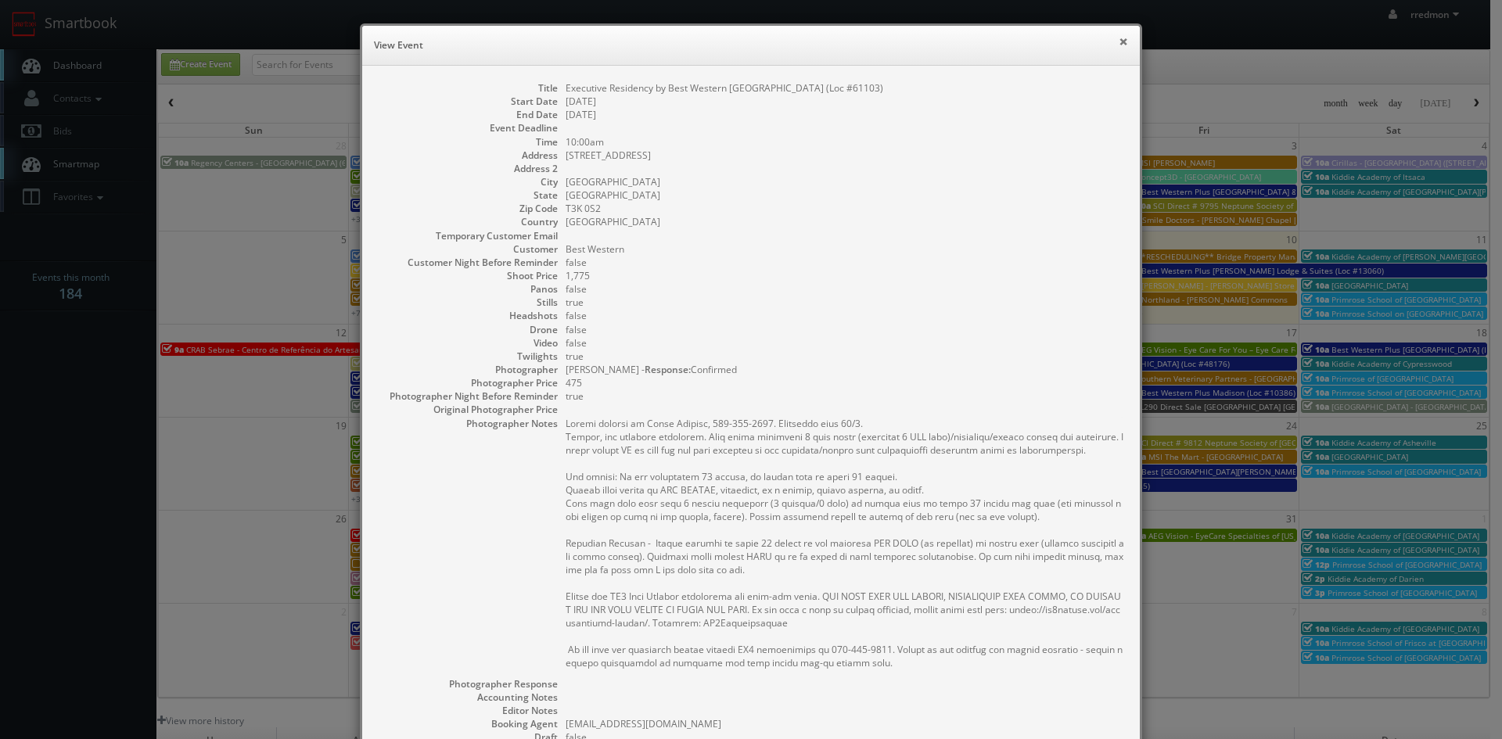
click at [1119, 41] on button "×" at bounding box center [1123, 41] width 9 height 11
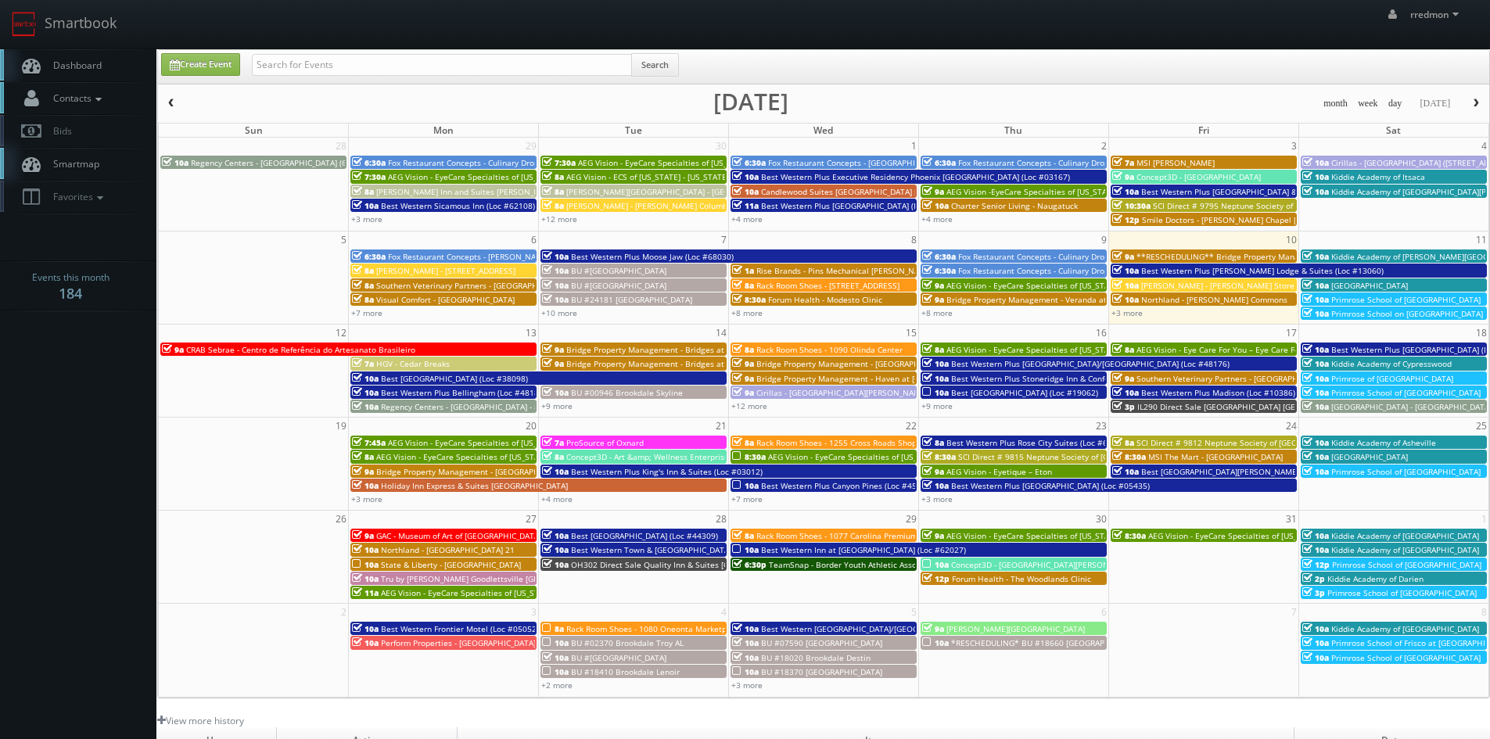
click at [89, 102] on span "Contacts" at bounding box center [75, 98] width 60 height 13
click at [111, 129] on link "Manage Photographers" at bounding box center [78, 125] width 156 height 22
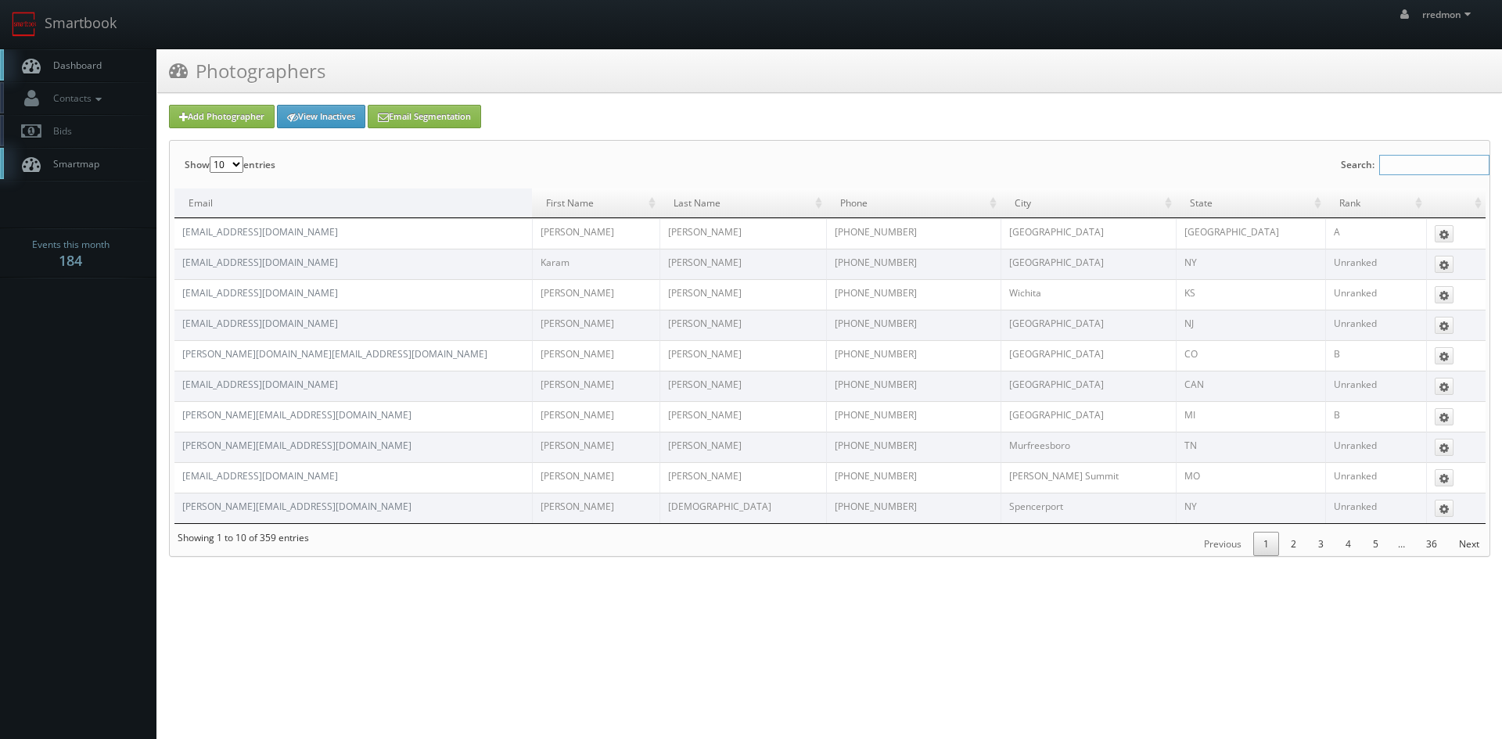
click at [1413, 164] on input "Search:" at bounding box center [1434, 165] width 110 height 20
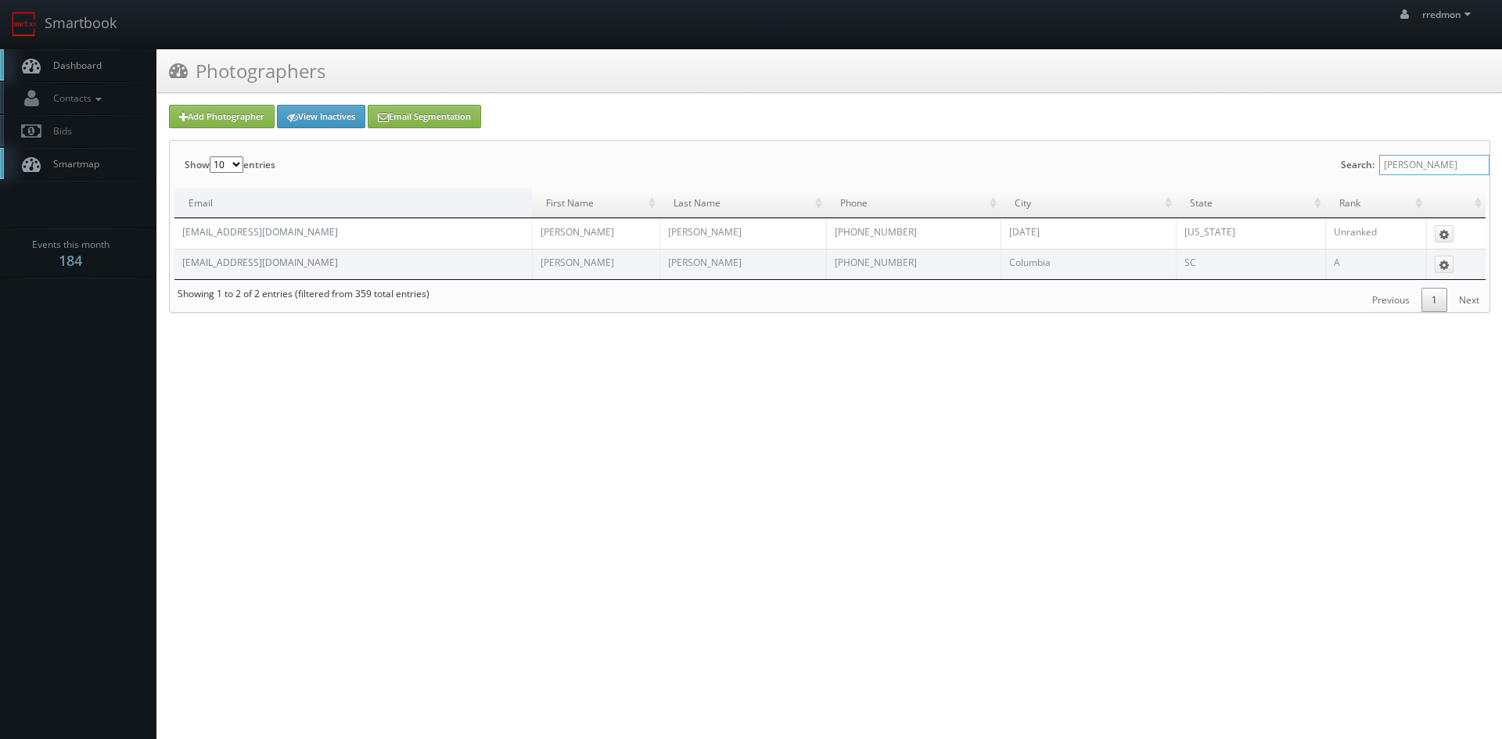
type input "[PERSON_NAME]"
click at [77, 66] on span "Dashboard" at bounding box center [73, 65] width 56 height 13
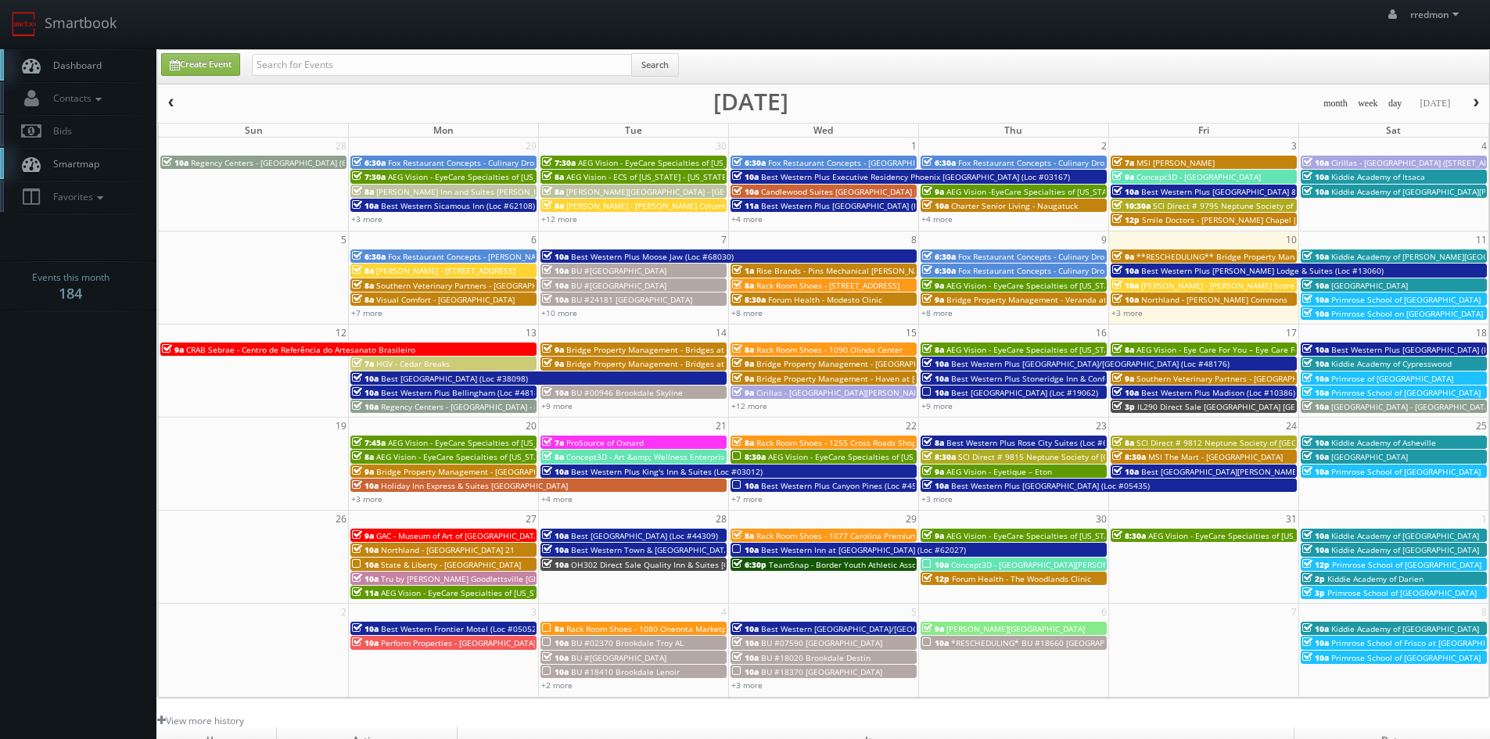
click at [414, 409] on span "Regency Centers - [GEOGRAPHIC_DATA] - 80043" at bounding box center [469, 406] width 177 height 11
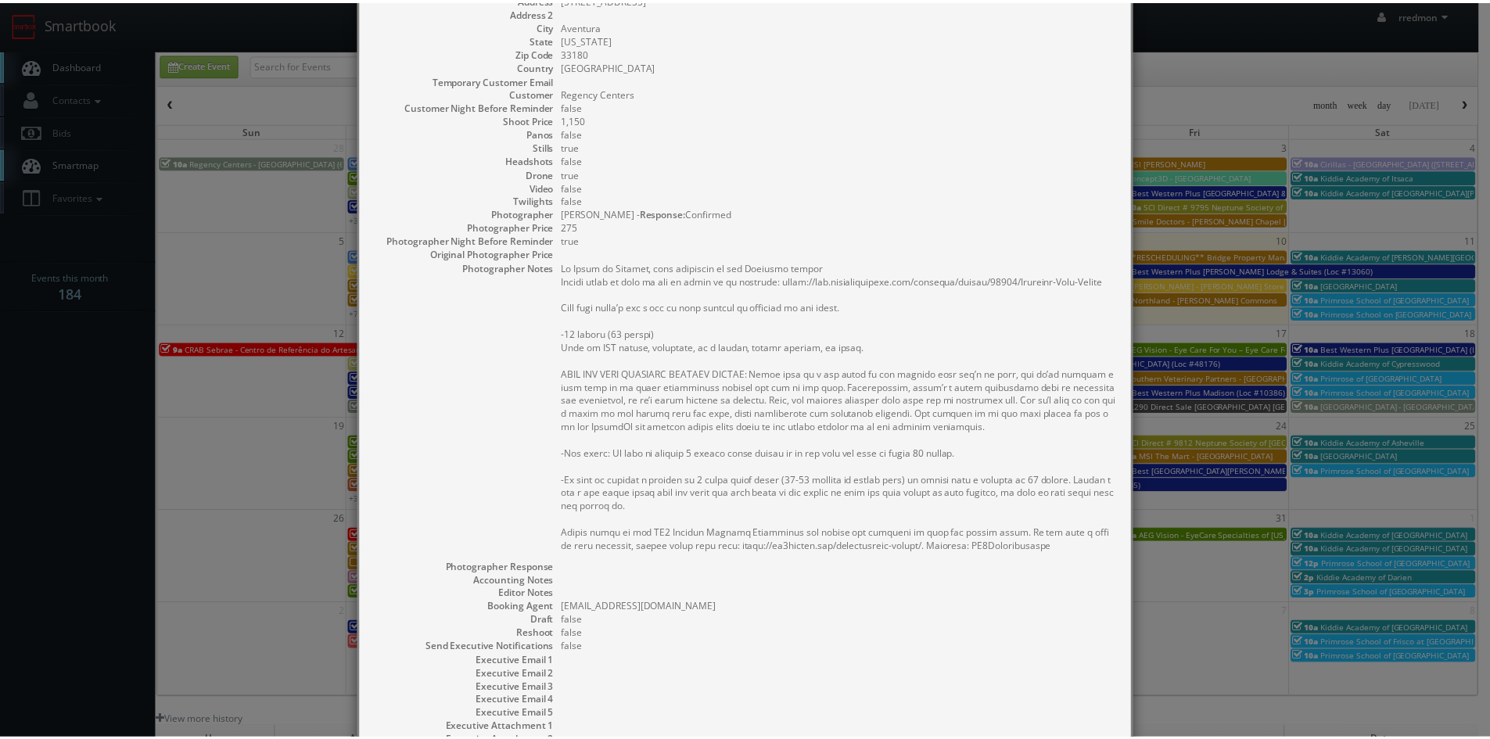
scroll to position [317, 0]
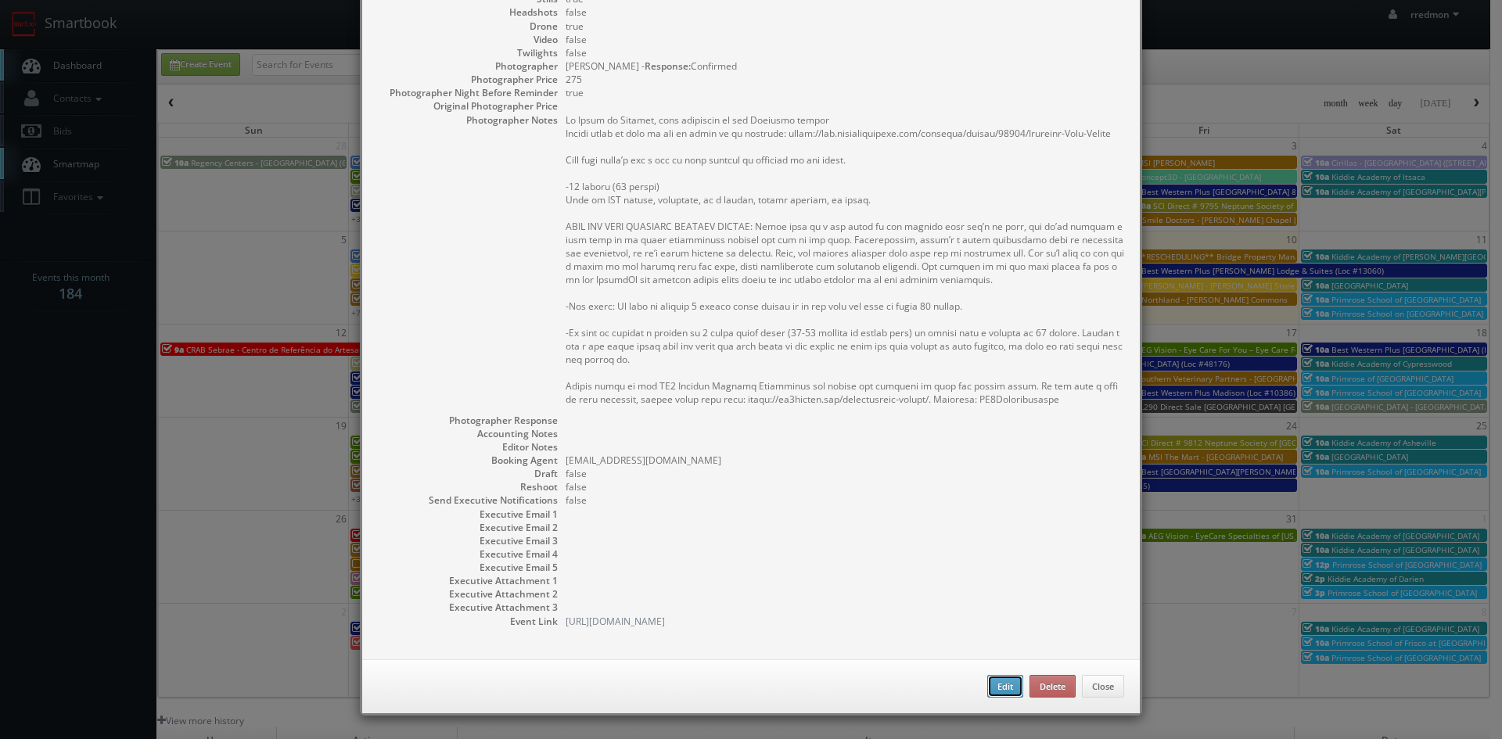
click at [1000, 689] on button "Edit" at bounding box center [1005, 686] width 36 height 23
type input "Regency Centers - [GEOGRAPHIC_DATA] - 80043"
type input "[STREET_ADDRESS]"
type input "Aventura"
type input "33180"
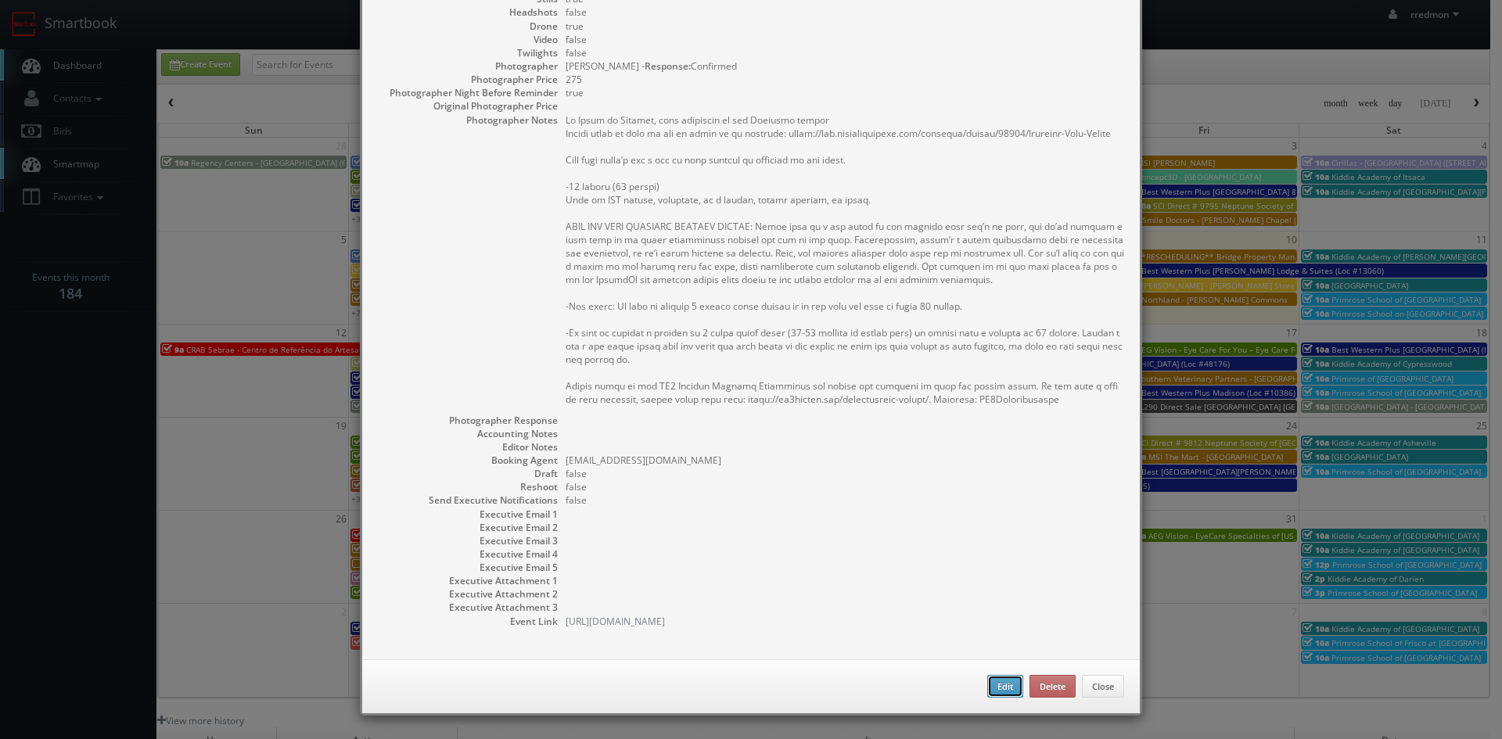
type input "1,150"
checkbox input "true"
type input "10/13/2025"
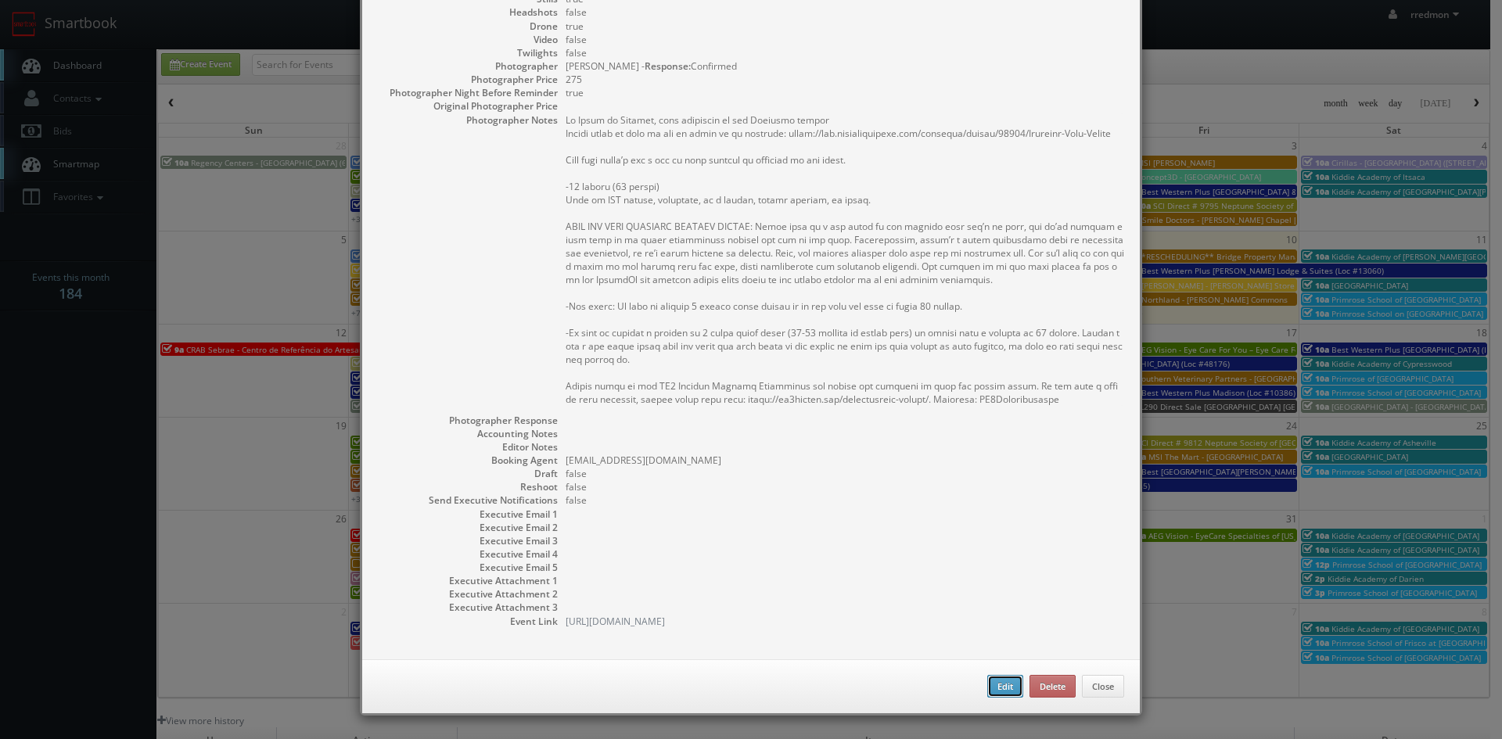
type input "10:00am"
checkbox input "true"
type textarea "No Point of Contact, just exteriors of the Shopping center Please refer to link…"
select select "[US_STATE]"
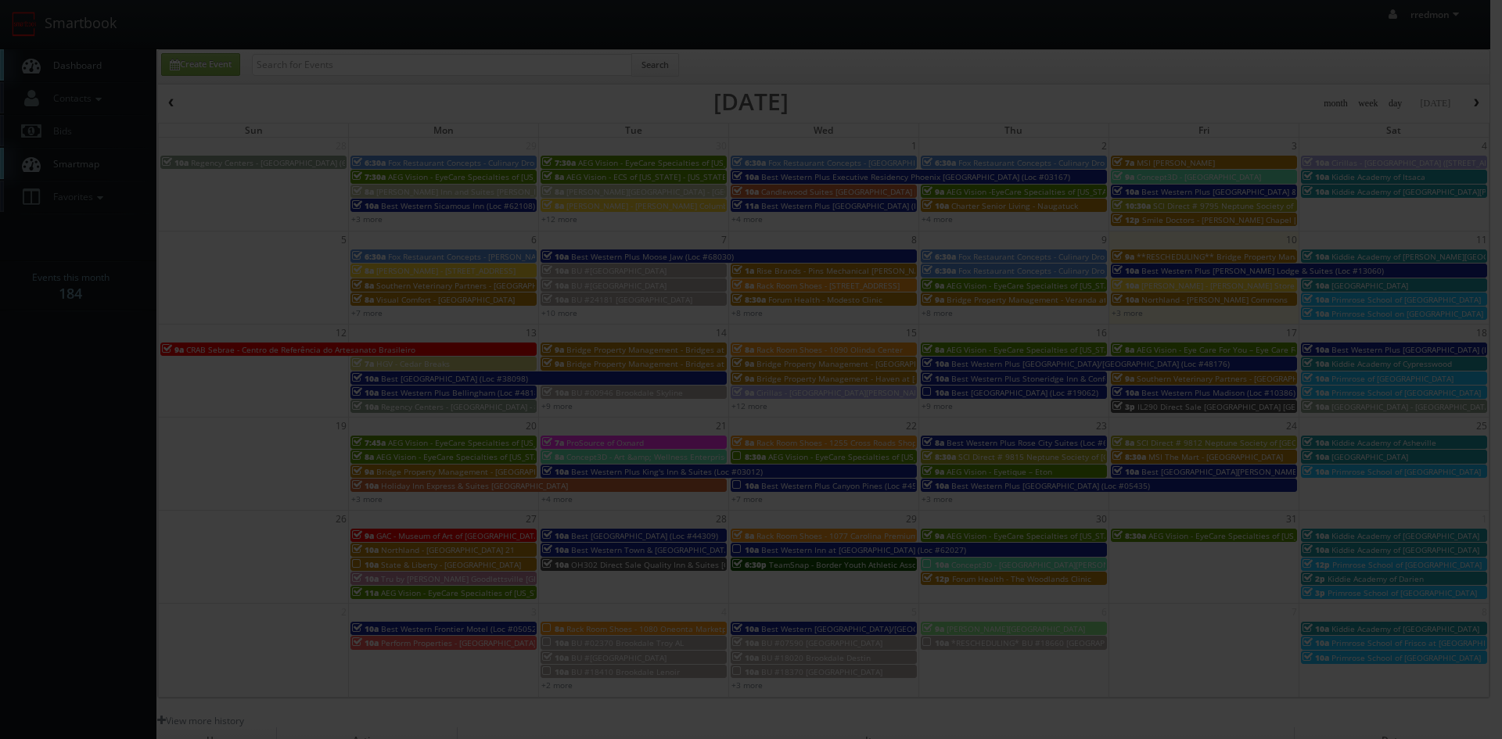
type input "275"
select select "info@3dography.com"
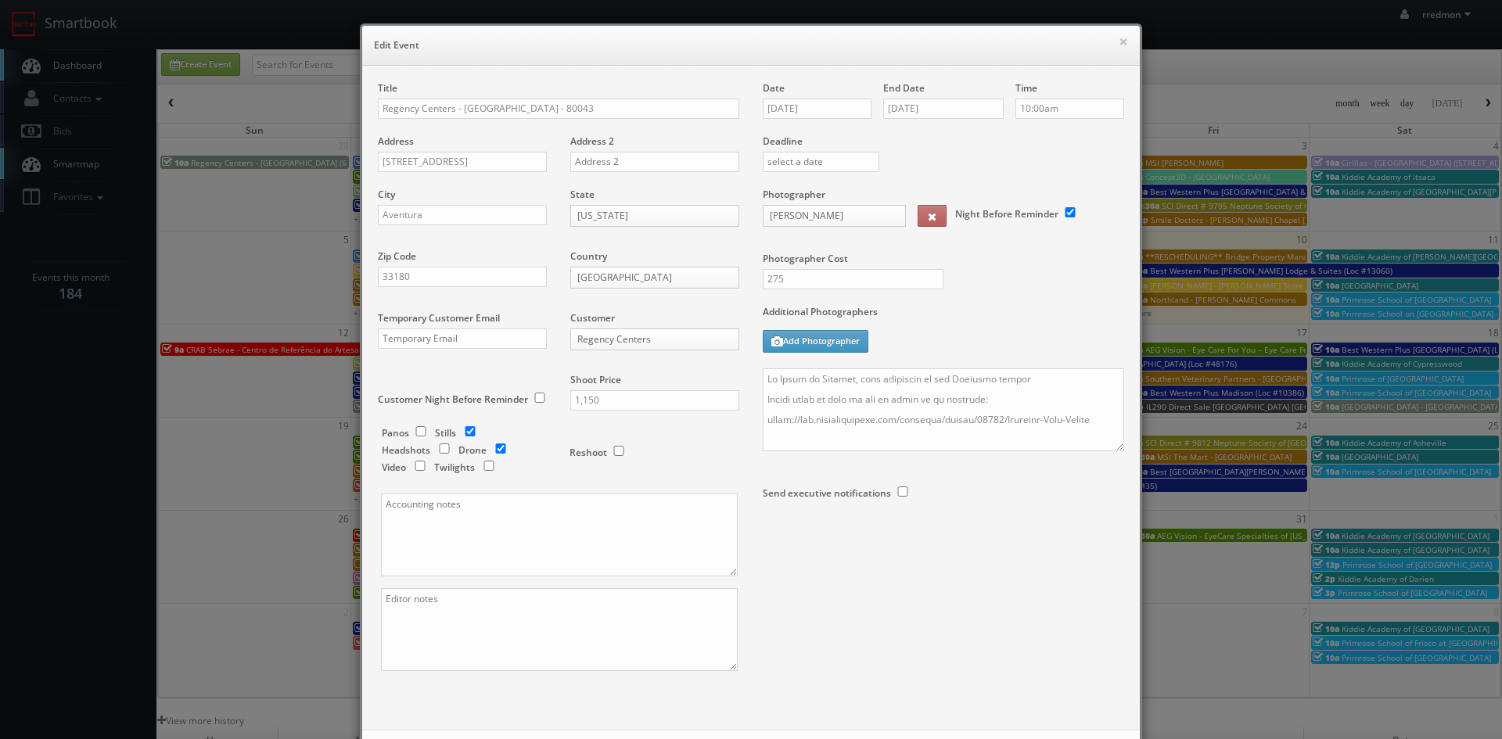
select select "fake78@mg.cs3calendar.com"
type input "1,150"
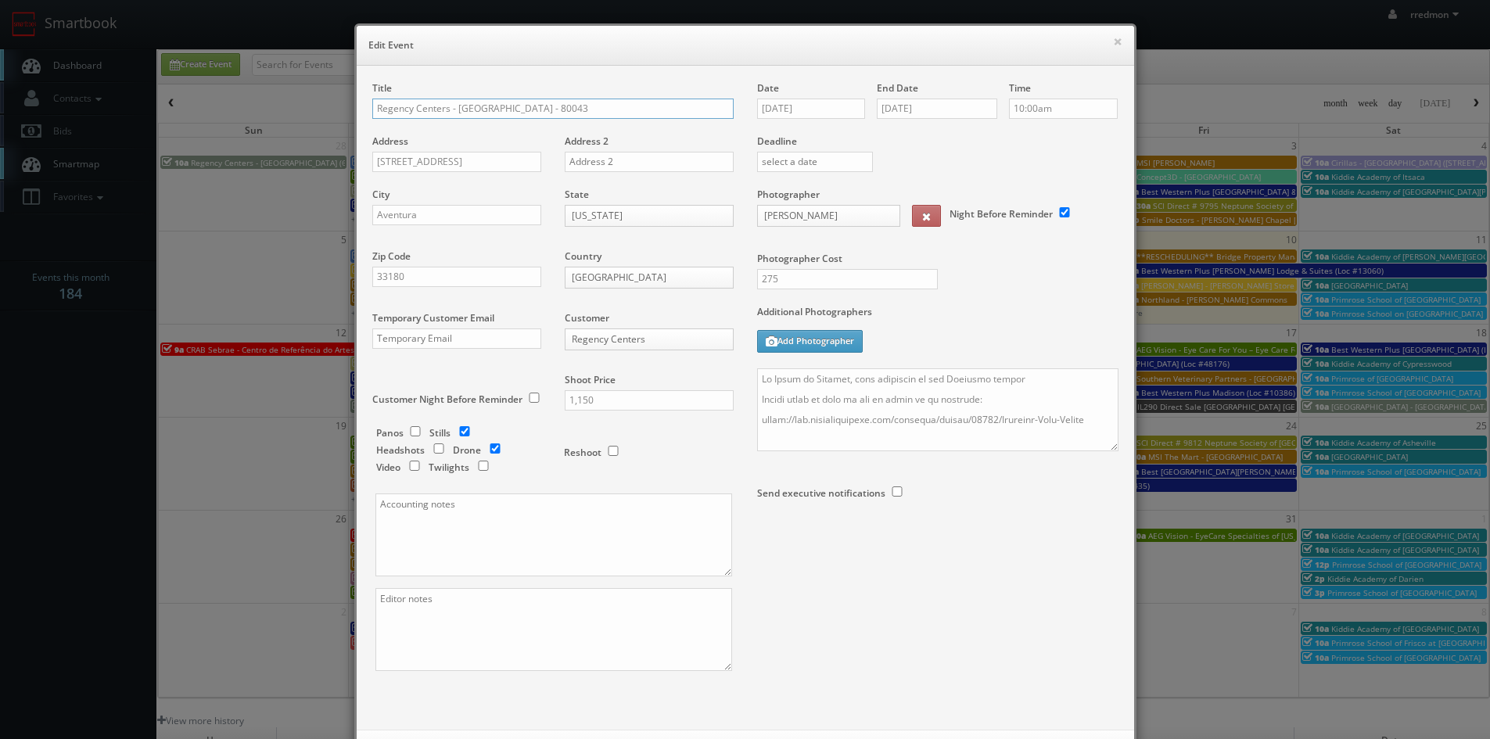
drag, startPoint x: 451, startPoint y: 103, endPoint x: 521, endPoint y: 116, distance: 71.5
click at [521, 116] on input "Regency Centers - [GEOGRAPHIC_DATA] - 80043" at bounding box center [552, 109] width 361 height 20
click at [598, 106] on input "Regency Centers - Avenida Biscayne - 80043" at bounding box center [552, 109] width 361 height 20
drag, startPoint x: 454, startPoint y: 108, endPoint x: 526, endPoint y: 116, distance: 72.4
click at [526, 116] on input "Regency Centers - Avenida Biscayne - 80043" at bounding box center [552, 109] width 361 height 20
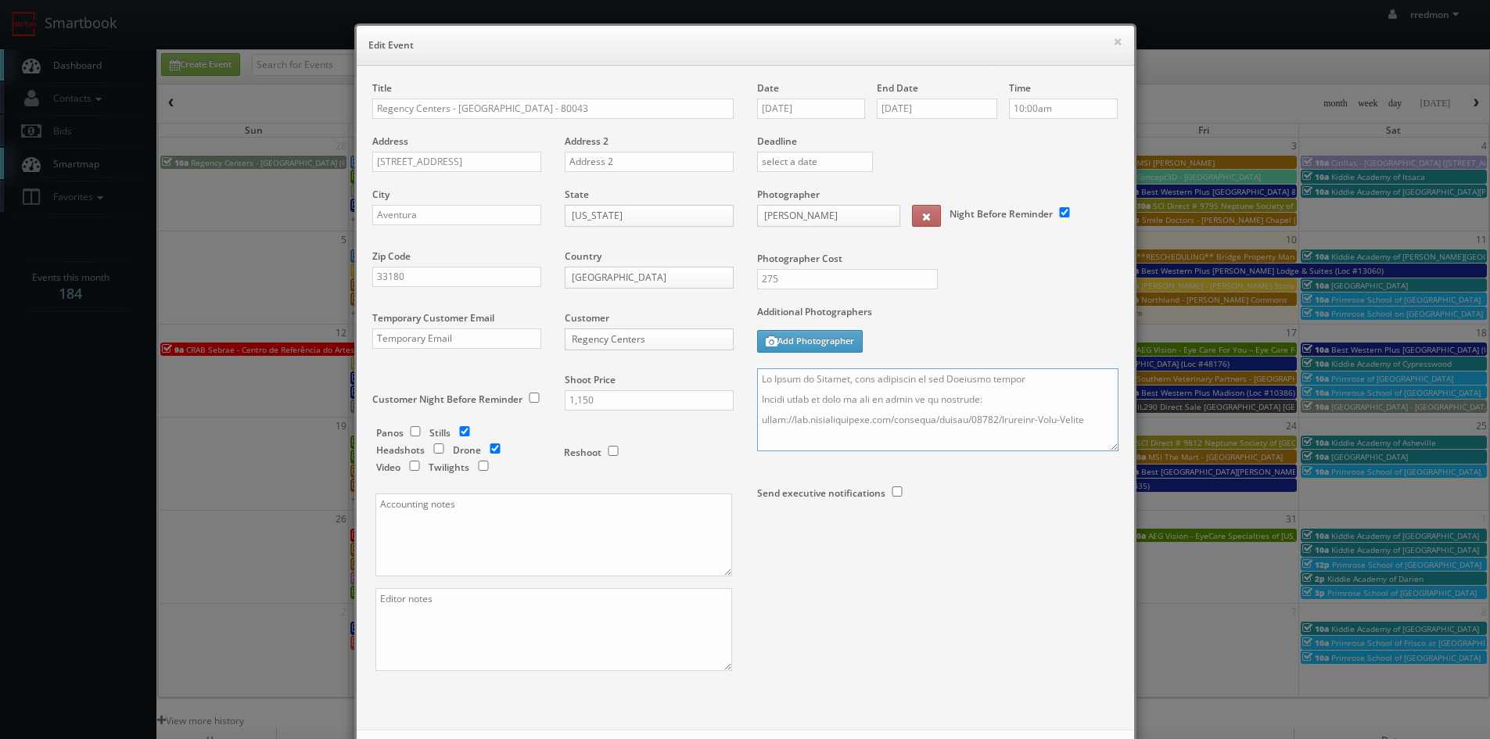
drag, startPoint x: 869, startPoint y: 438, endPoint x: 753, endPoint y: 419, distance: 118.1
click at [757, 419] on textarea at bounding box center [937, 410] width 361 height 83
paste textarea "connect.regencycenters.com/avenida-biscayne"
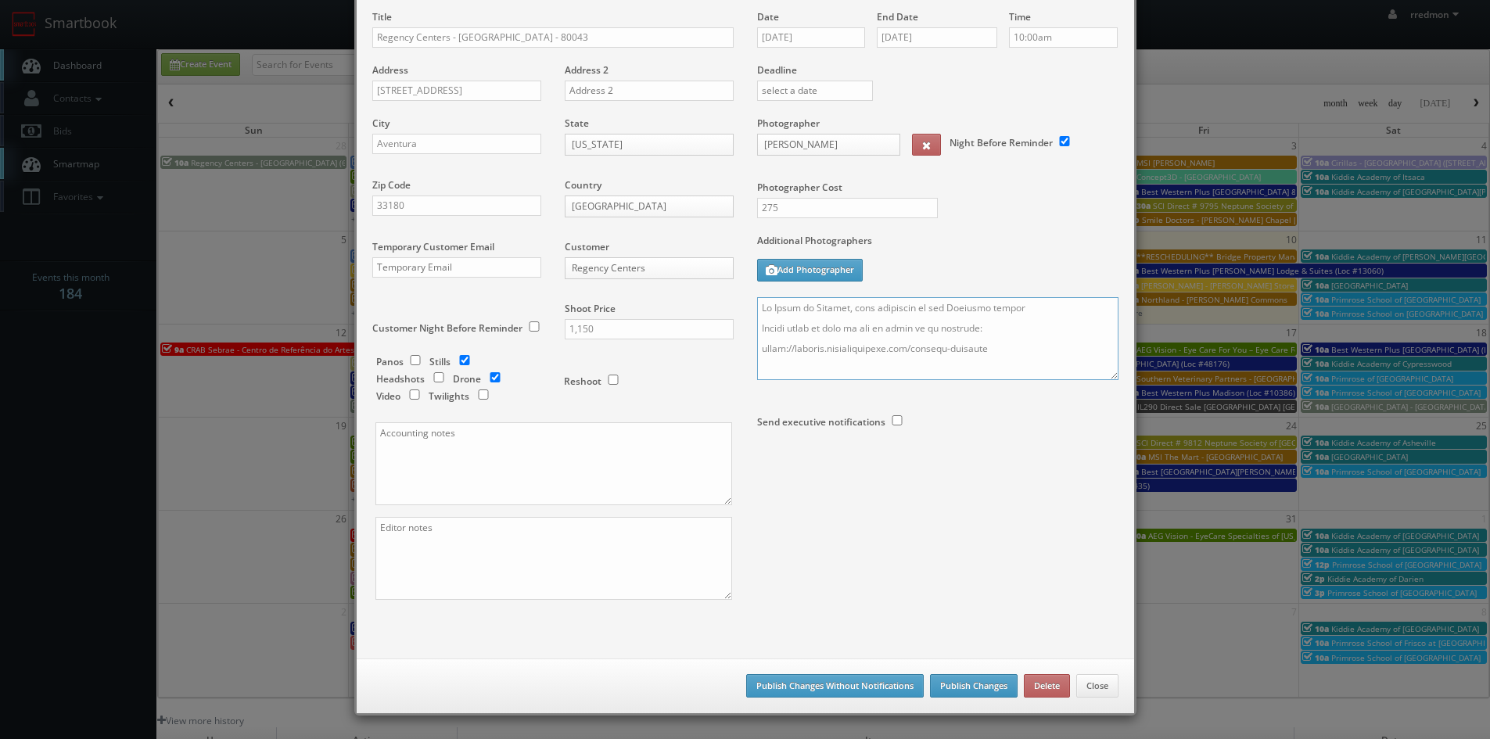
type textarea "No Point of Contact, just exteriors of the Shopping center Please refer to link…"
click at [984, 685] on button "Publish Changes" at bounding box center [974, 685] width 88 height 23
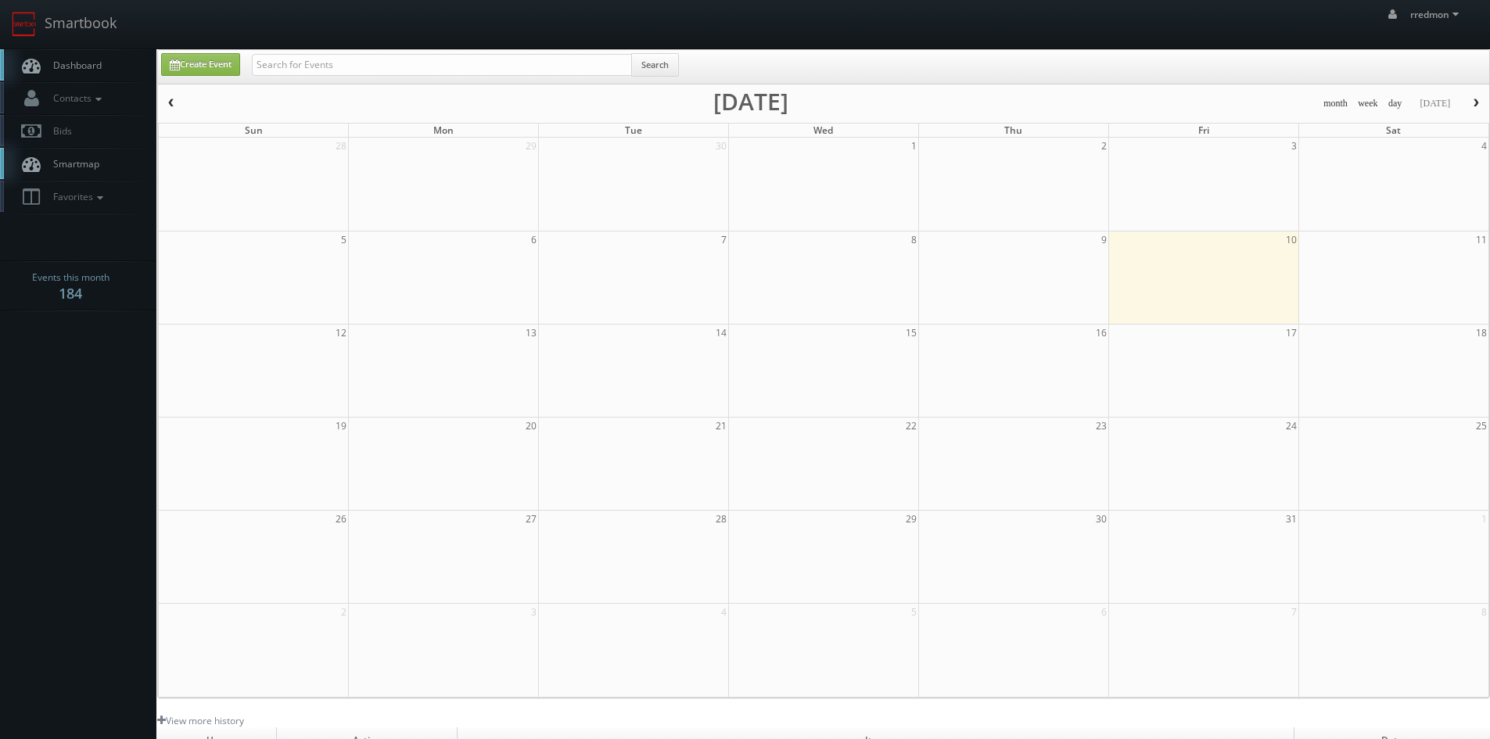
click at [80, 67] on span "Dashboard" at bounding box center [73, 65] width 56 height 13
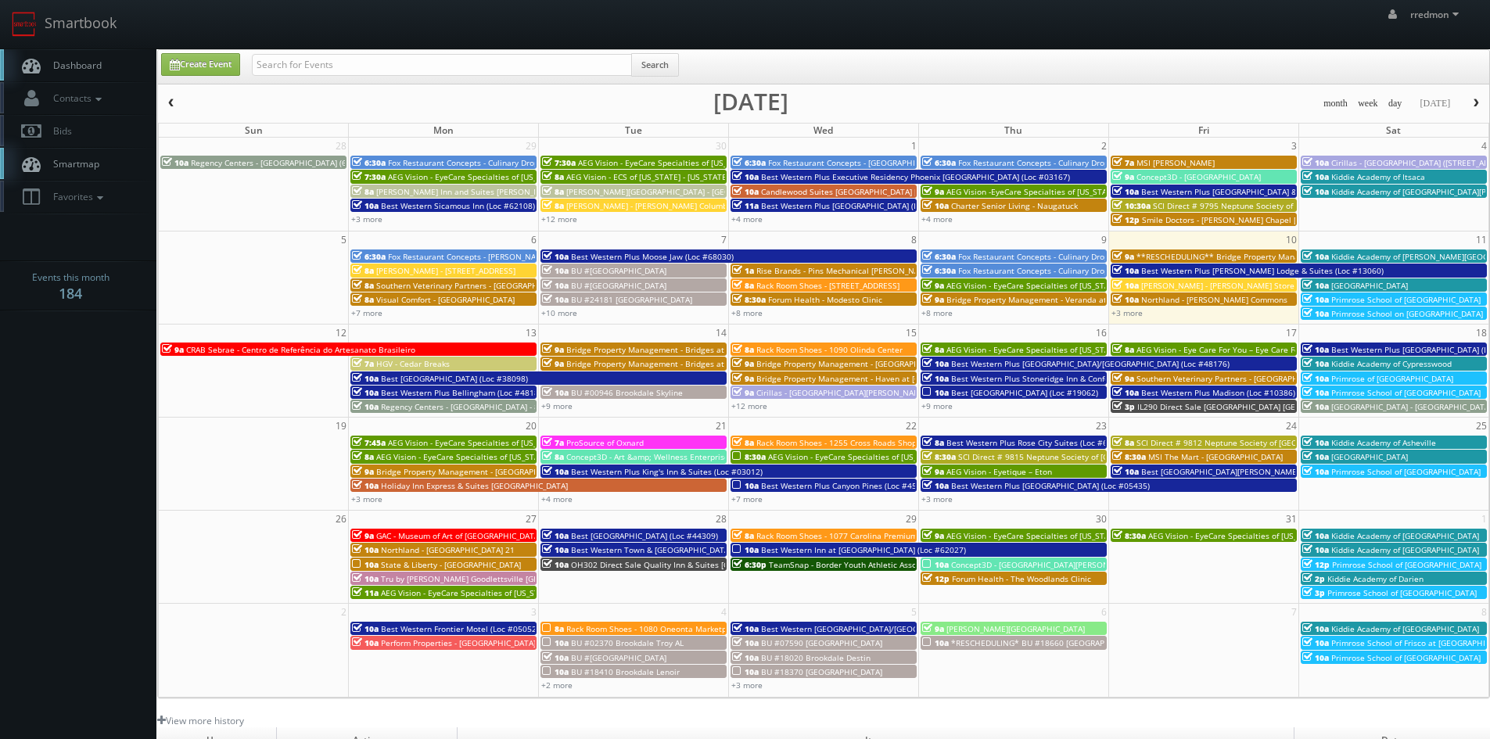
click at [388, 406] on span "Regency Centers - [GEOGRAPHIC_DATA] - 80043" at bounding box center [469, 406] width 177 height 11
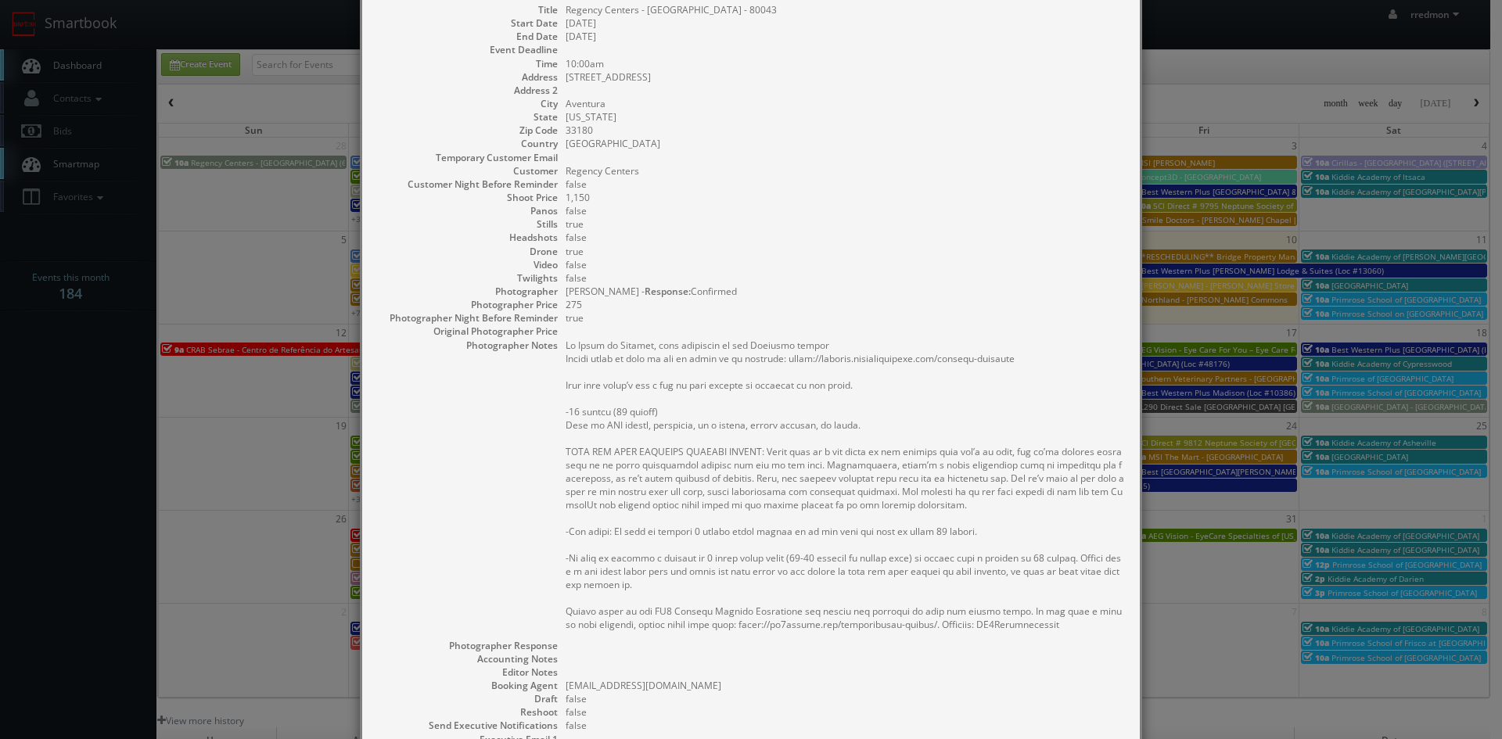
scroll to position [156, 0]
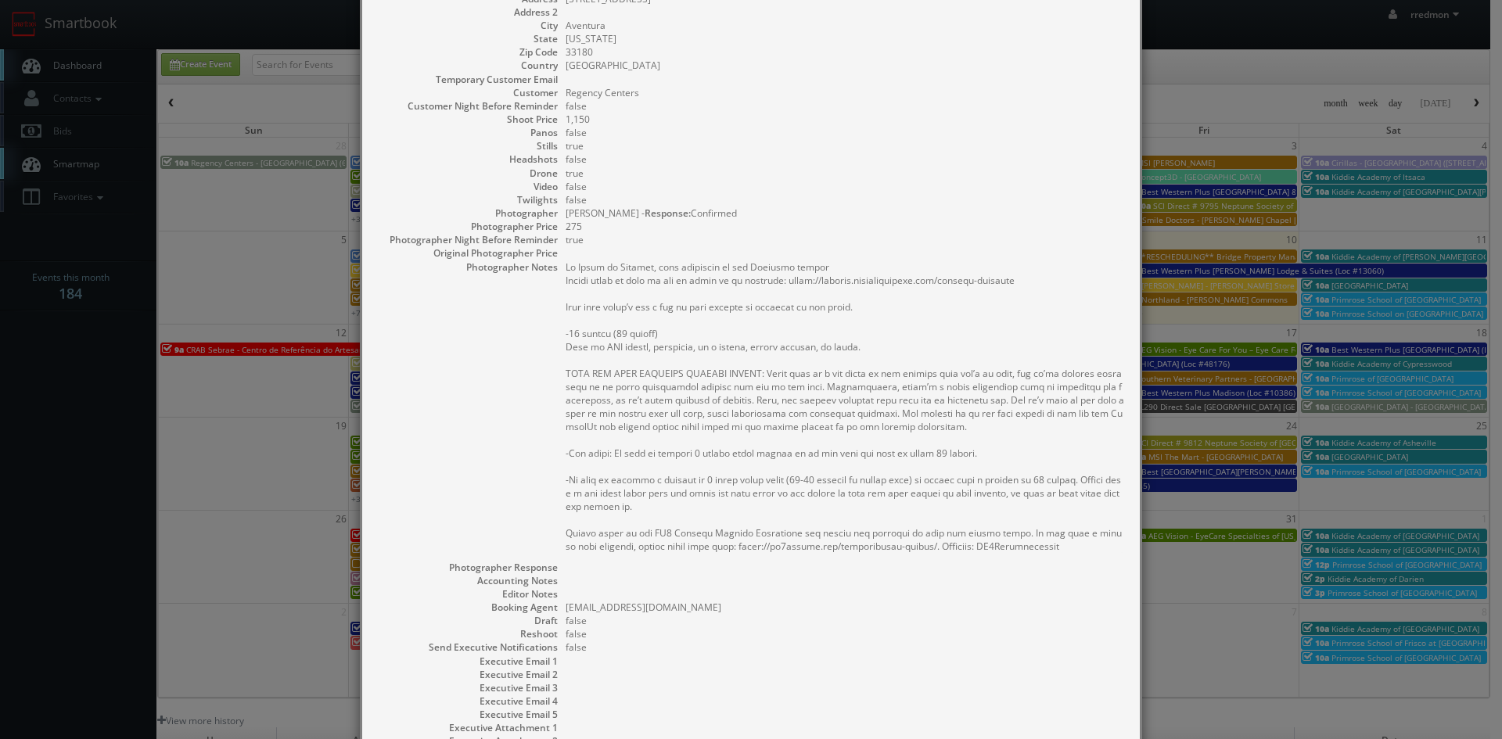
click at [973, 450] on pre at bounding box center [845, 407] width 559 height 293
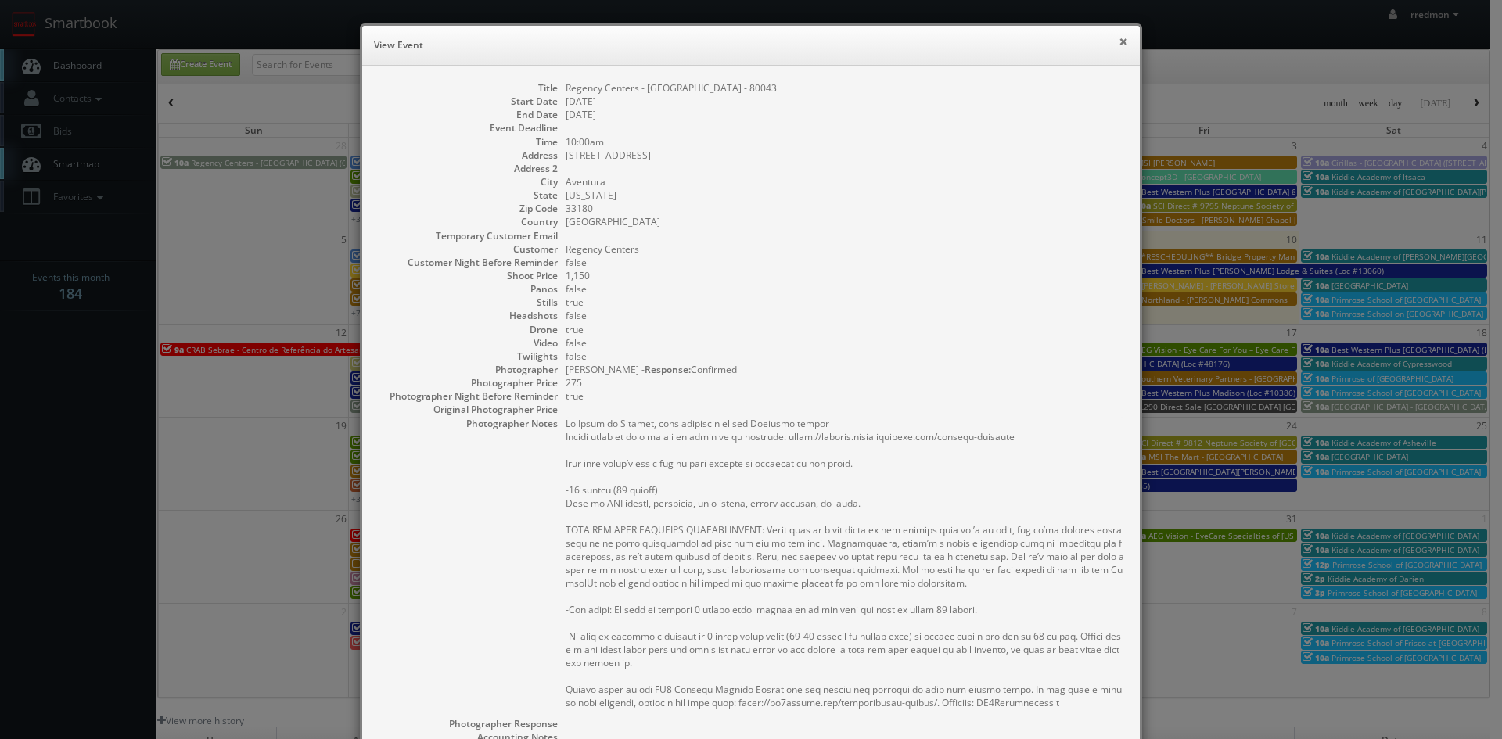
click at [1120, 41] on button "×" at bounding box center [1123, 41] width 9 height 11
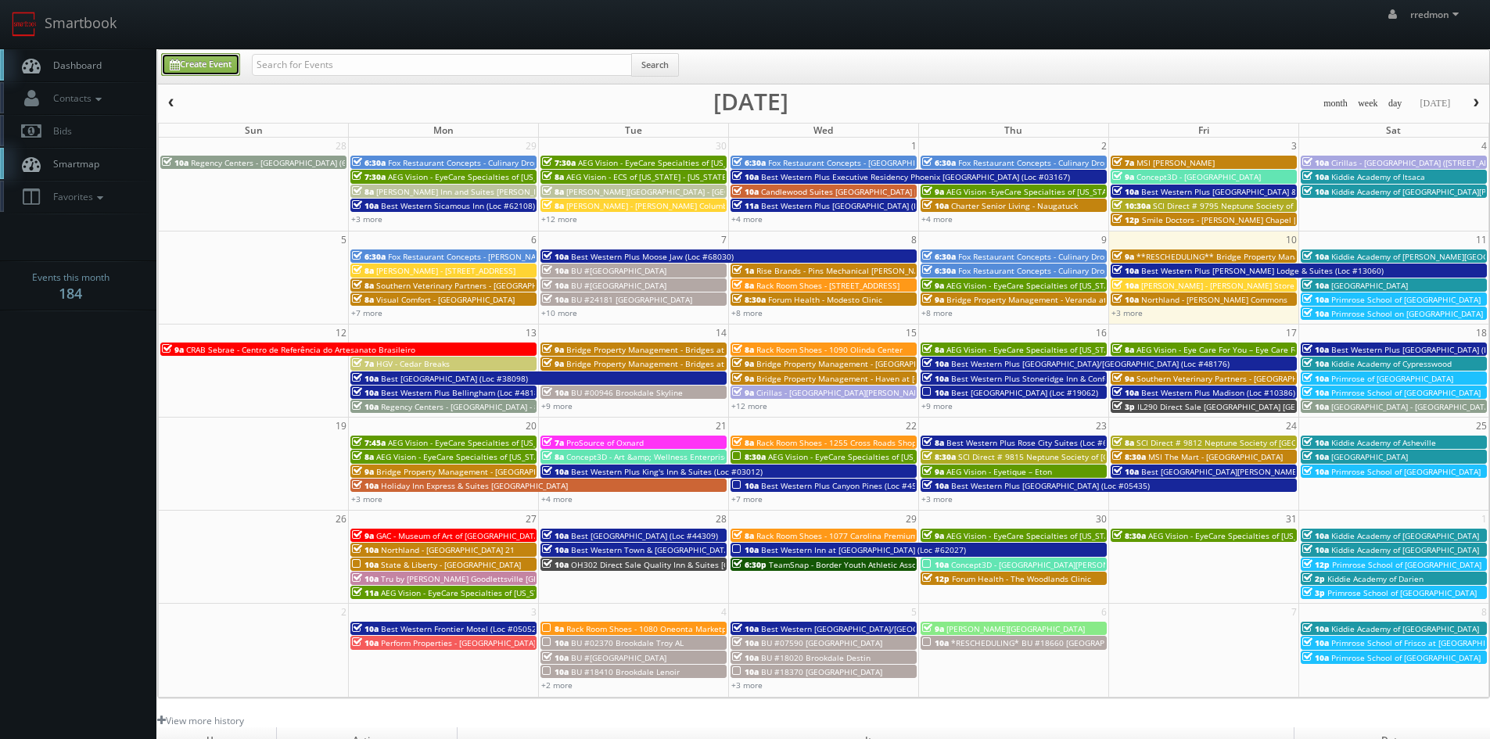
click at [223, 68] on link "Create Event" at bounding box center [200, 64] width 79 height 23
type input "[DATE]"
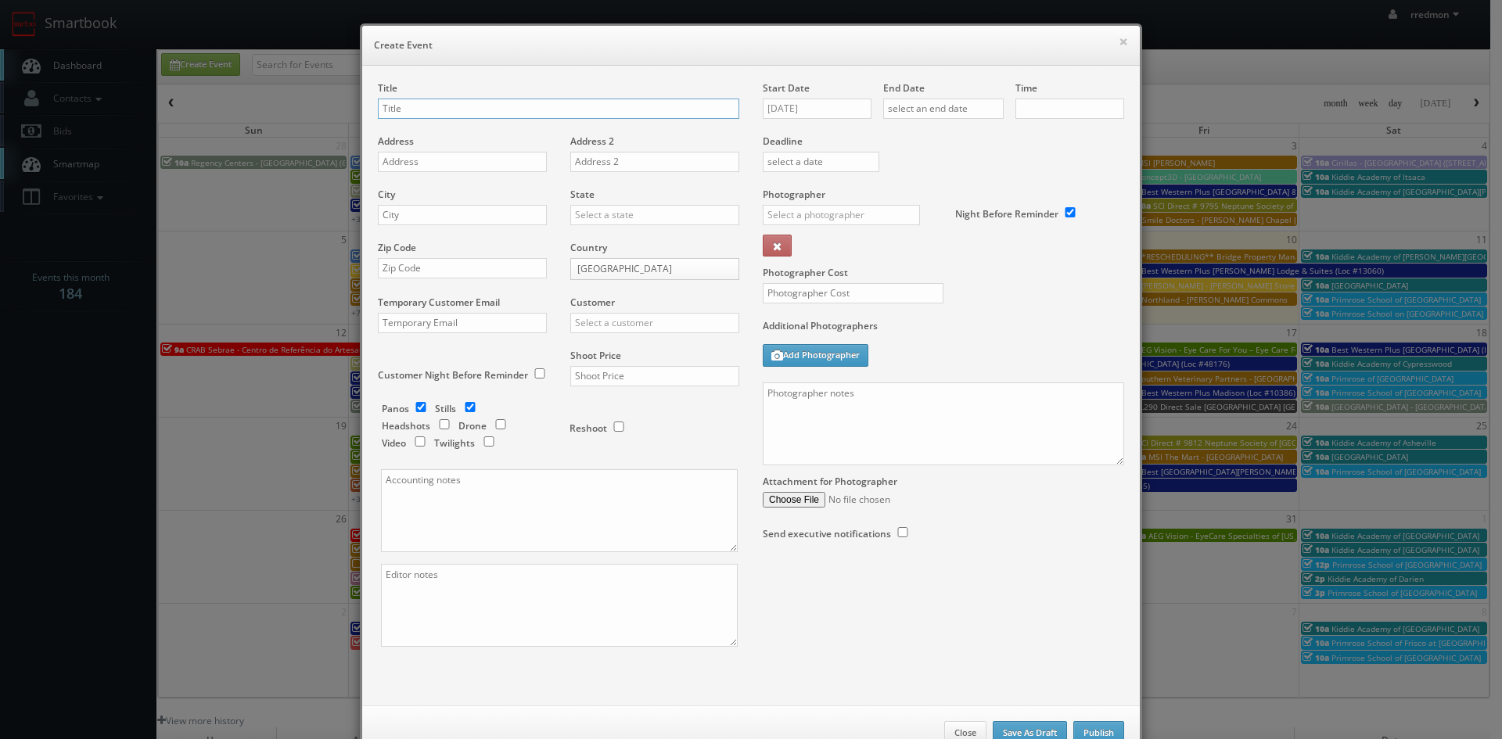
checkbox input "true"
type input "10:00am"
checkbox input "true"
type input "Lordae - Citibank Building"
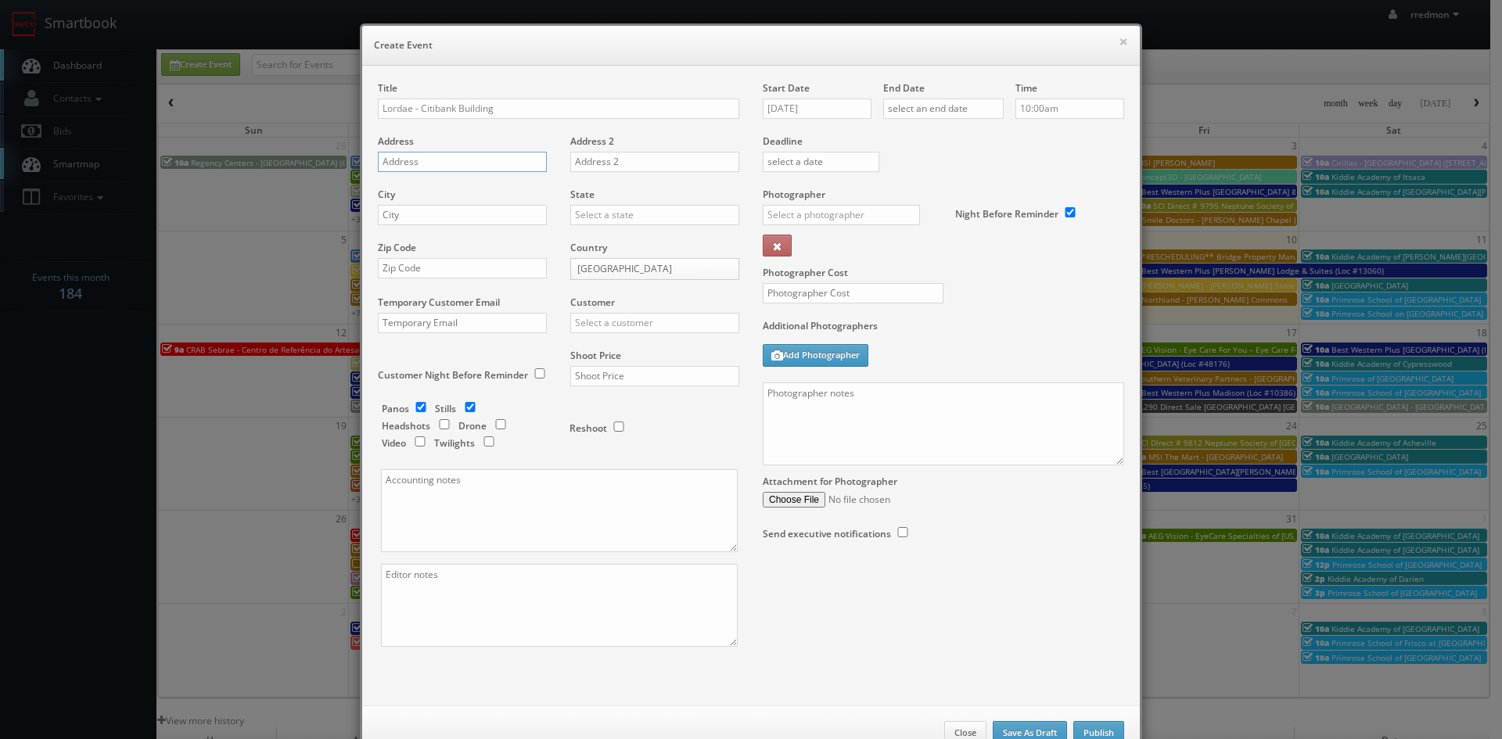
click at [509, 160] on input "text" at bounding box center [462, 162] width 169 height 20
paste input "2014 Bartow Ave"
type input "2014 Bartow Ave"
click at [415, 405] on input "checkbox" at bounding box center [420, 407] width 23 height 10
checkbox input "false"
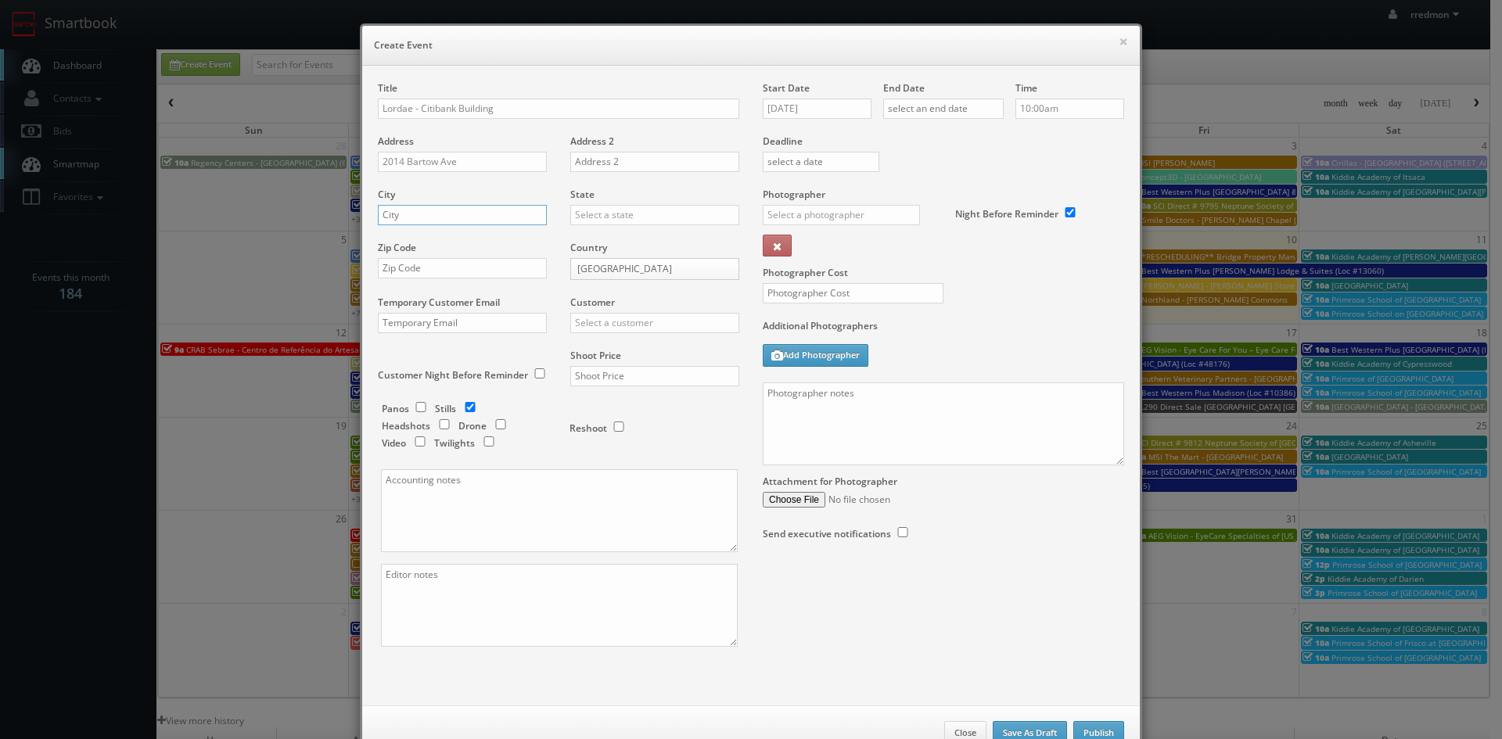
click at [534, 218] on input "text" at bounding box center [462, 215] width 169 height 20
type input "[GEOGRAPHIC_DATA]"
click at [587, 211] on input "text" at bounding box center [654, 215] width 169 height 20
click at [627, 369] on div "[US_STATE]" at bounding box center [654, 375] width 167 height 26
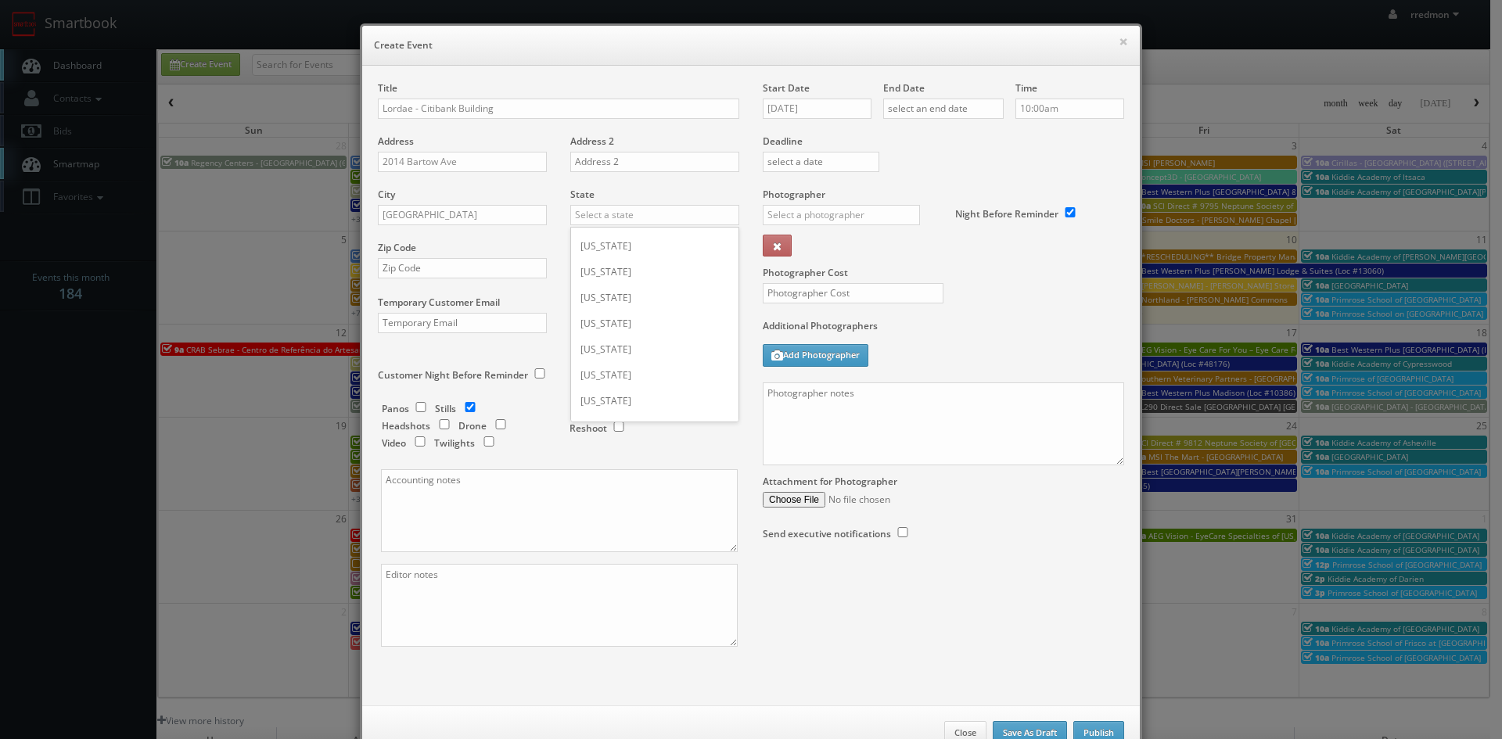
type input "[US_STATE]"
click at [419, 265] on input "text" at bounding box center [462, 268] width 169 height 20
paste input "10475"
type input "10475"
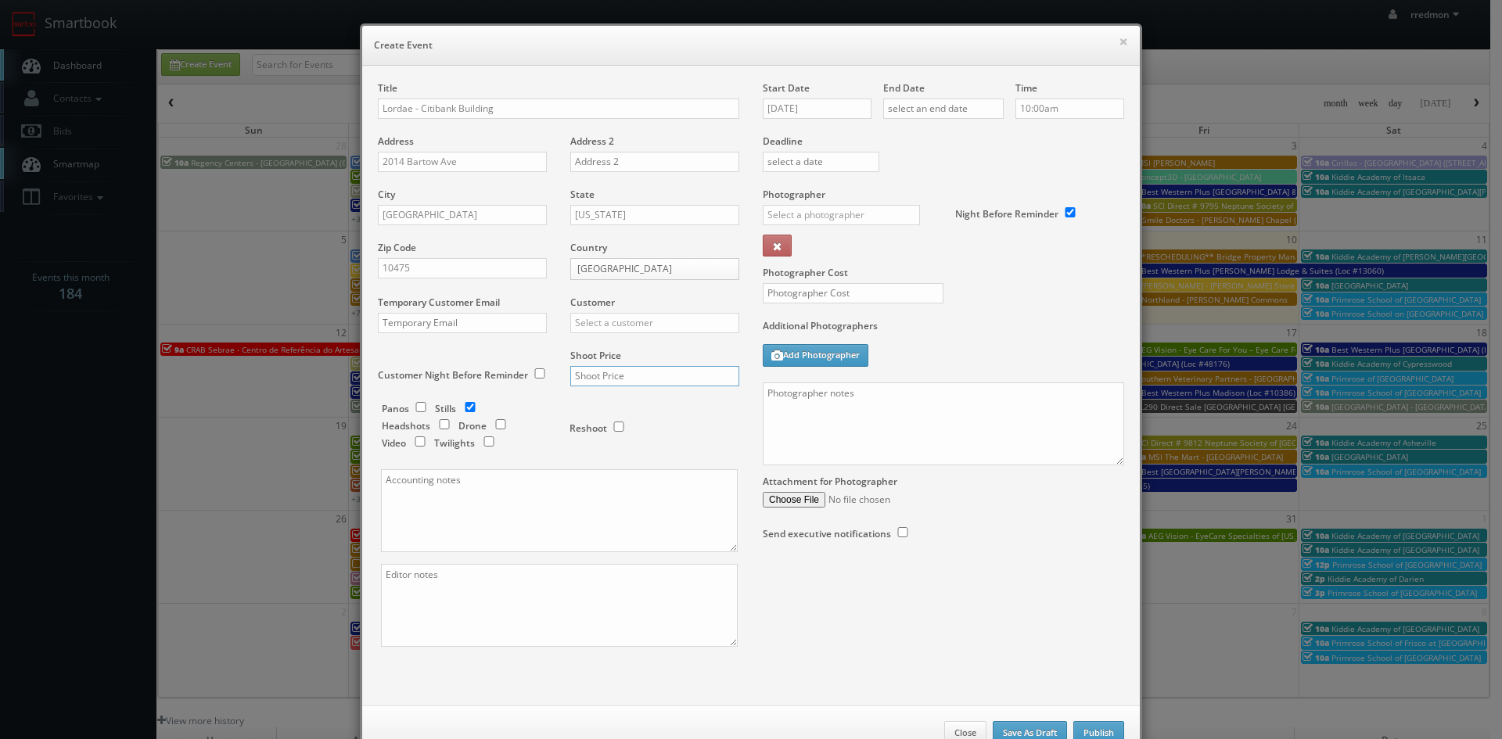
click at [588, 377] on input "text" at bounding box center [654, 376] width 169 height 20
type input "450"
click at [848, 108] on input "10/10/2025" at bounding box center [817, 109] width 109 height 20
click at [906, 208] on td "11" at bounding box center [907, 205] width 21 height 23
type input "10/11/2025"
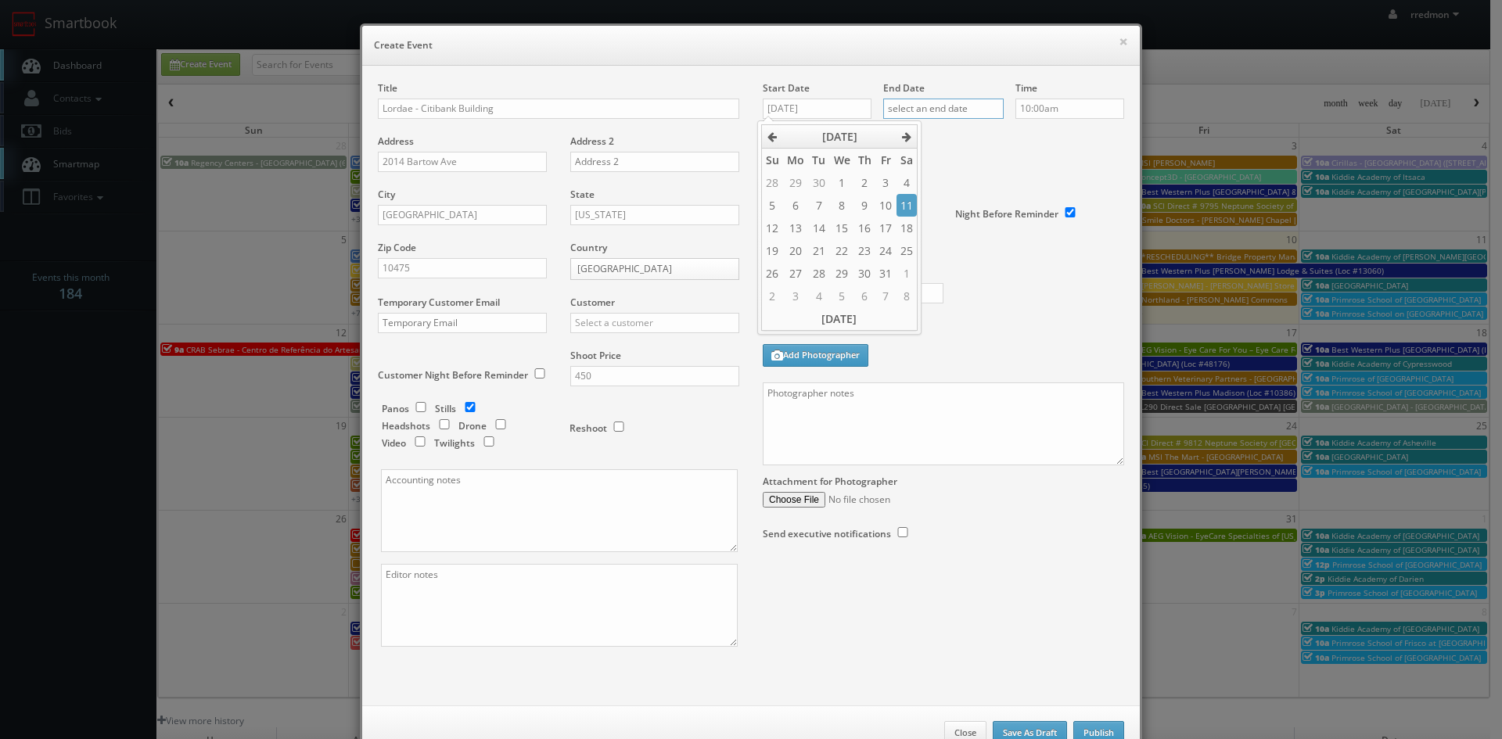
click at [915, 110] on input "text" at bounding box center [943, 109] width 120 height 20
click at [1032, 210] on td "11" at bounding box center [1026, 205] width 21 height 23
type input "10/11/2025"
click at [1061, 134] on div "Time 10:00am" at bounding box center [1064, 107] width 120 height 53
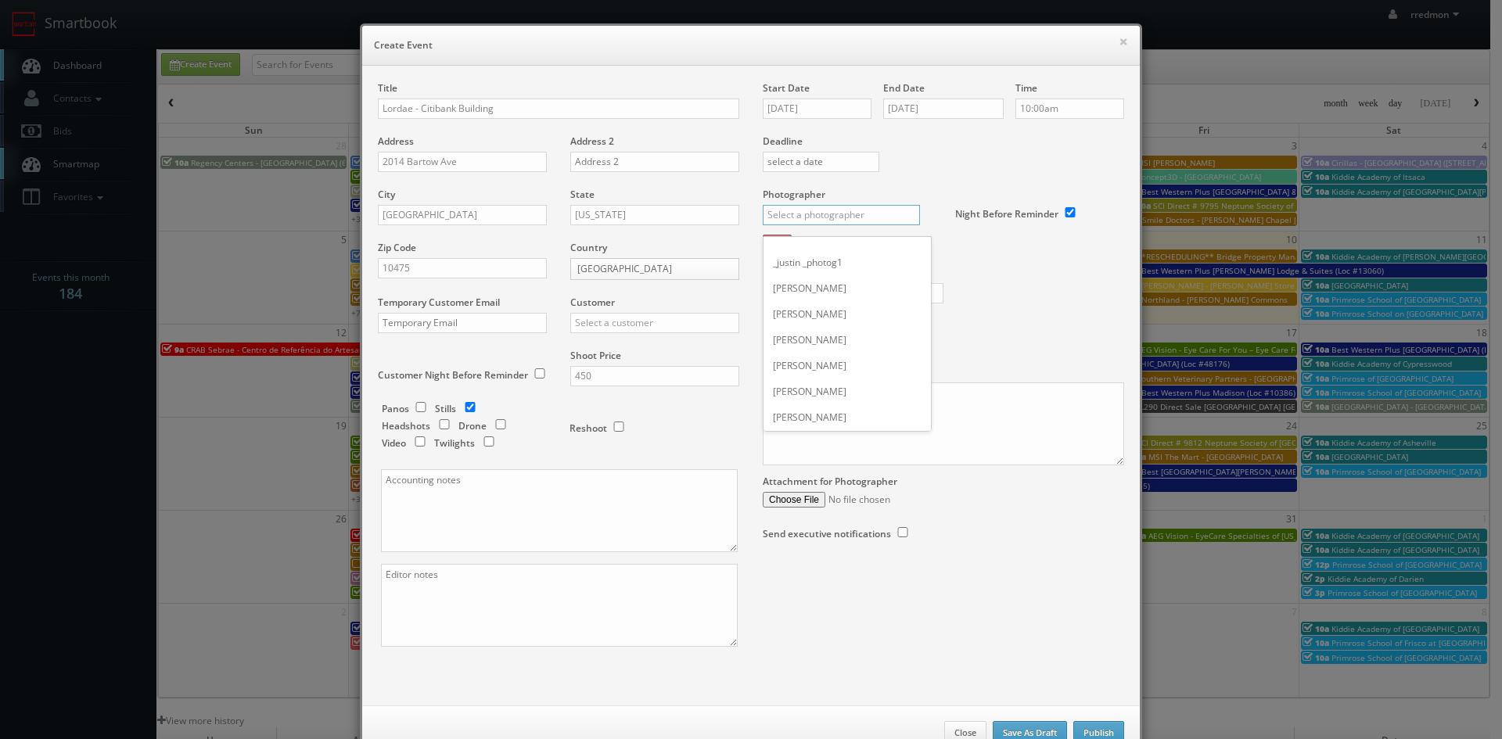
click at [859, 216] on input "text" at bounding box center [841, 215] width 157 height 20
click at [800, 301] on div "[PERSON_NAME]" at bounding box center [847, 302] width 167 height 26
type input "[PERSON_NAME]"
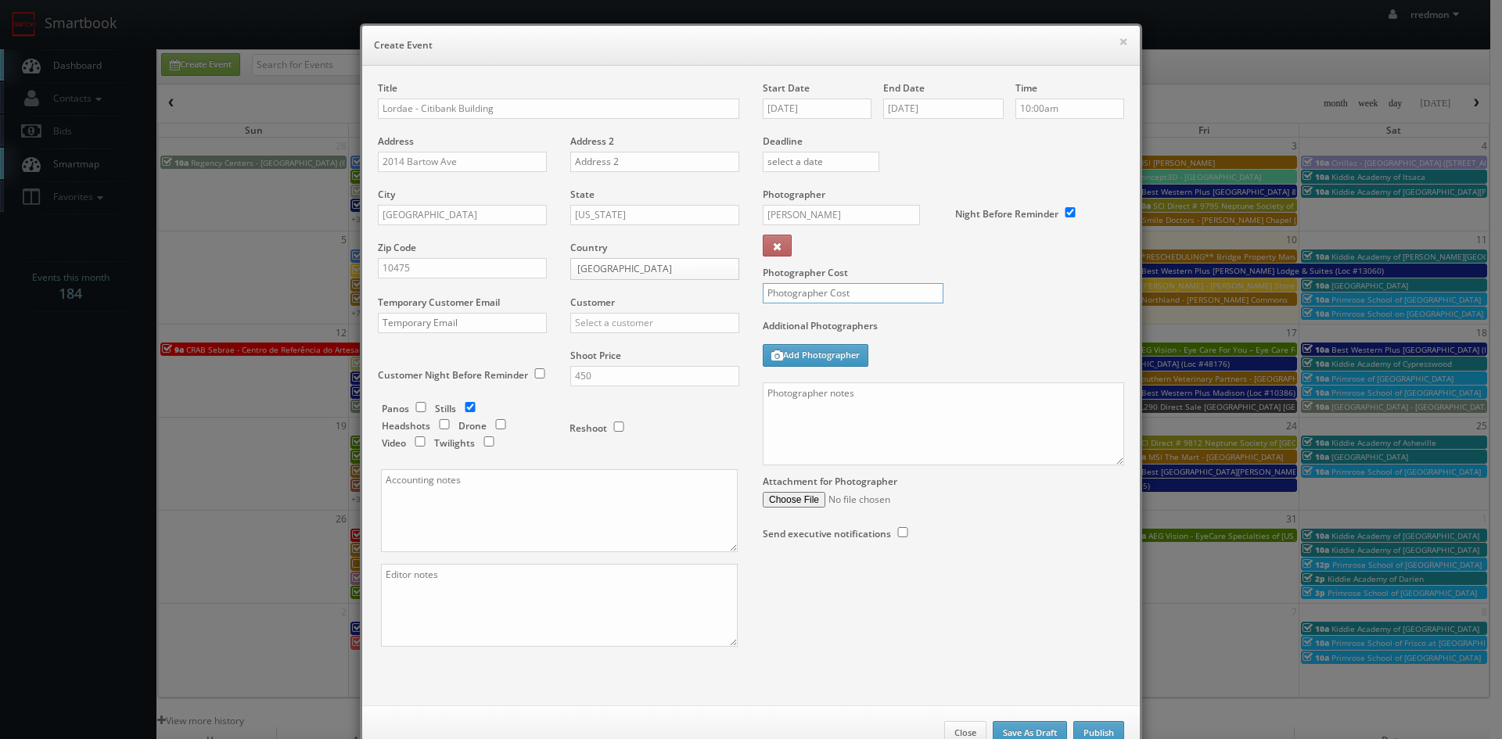
click at [811, 296] on input "text" at bounding box center [853, 293] width 181 height 20
type input "260"
click at [843, 425] on textarea at bounding box center [943, 424] width 361 height 83
paste textarea "No onsite contact. Exteriors only. Please shoot in the morning to avoid as many…"
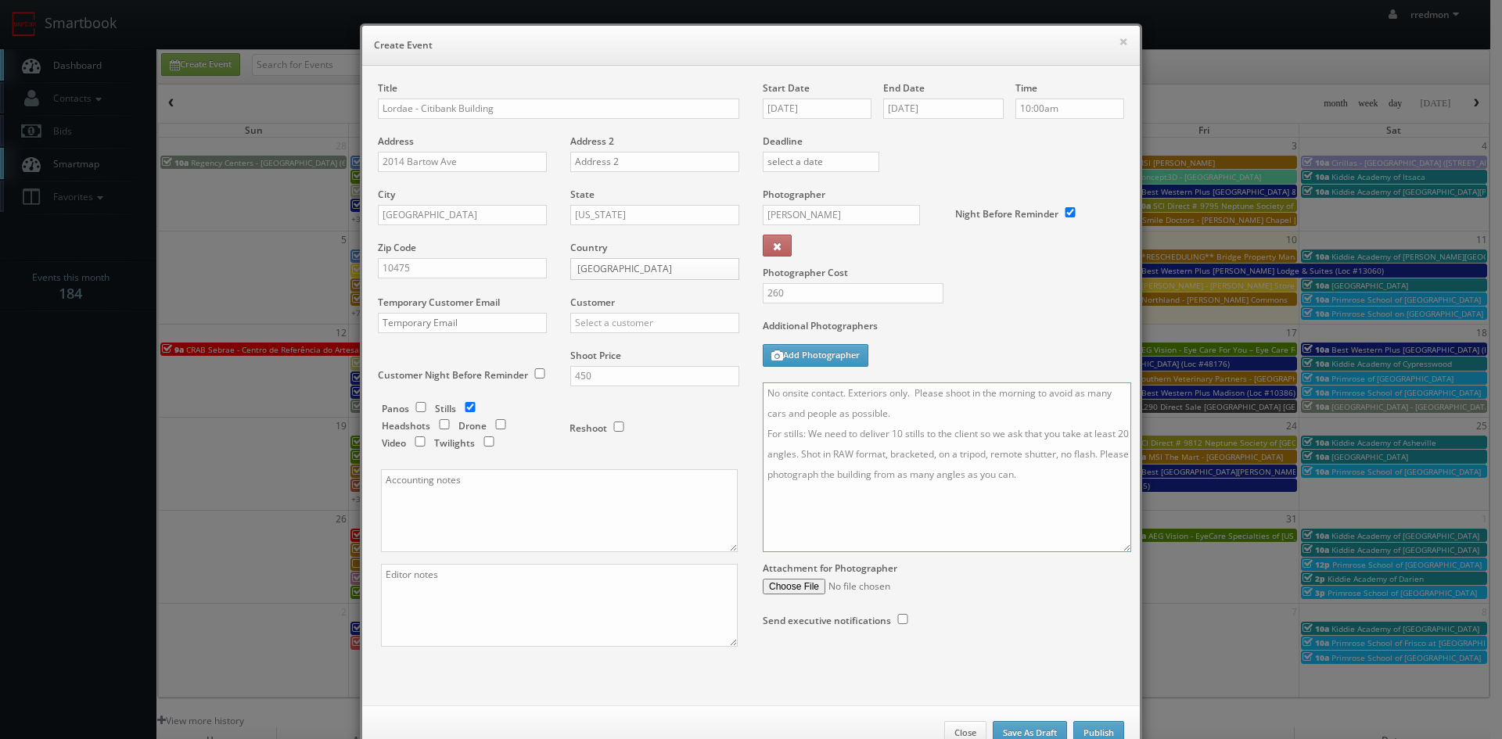
scroll to position [0, 0]
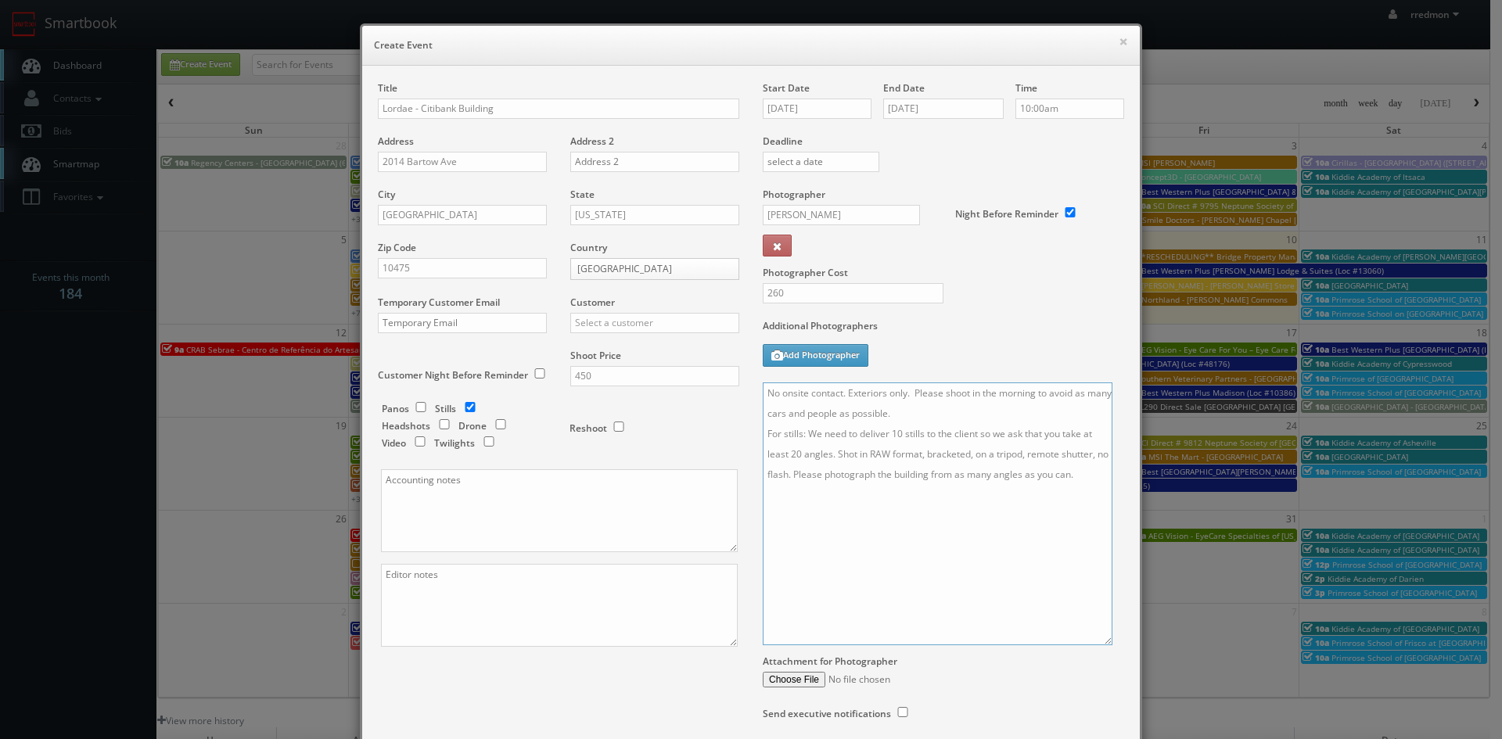
drag, startPoint x: 1113, startPoint y: 462, endPoint x: 1101, endPoint y: 642, distance: 180.3
click at [1101, 642] on textarea "No onsite contact. Exteriors only. Please shoot in the morning to avoid as many…" at bounding box center [938, 514] width 350 height 263
click at [991, 513] on textarea "No onsite contact. Exteriors only. Please shoot in the morning to avoid as many…" at bounding box center [938, 514] width 350 height 263
click at [1044, 520] on textarea "No onsite contact. Exteriors only. Please shoot in the morning to avoid as many…" at bounding box center [938, 514] width 350 height 263
click at [1071, 535] on textarea "No onsite contact. Exteriors only. Please shoot in the morning to avoid as many…" at bounding box center [938, 514] width 350 height 263
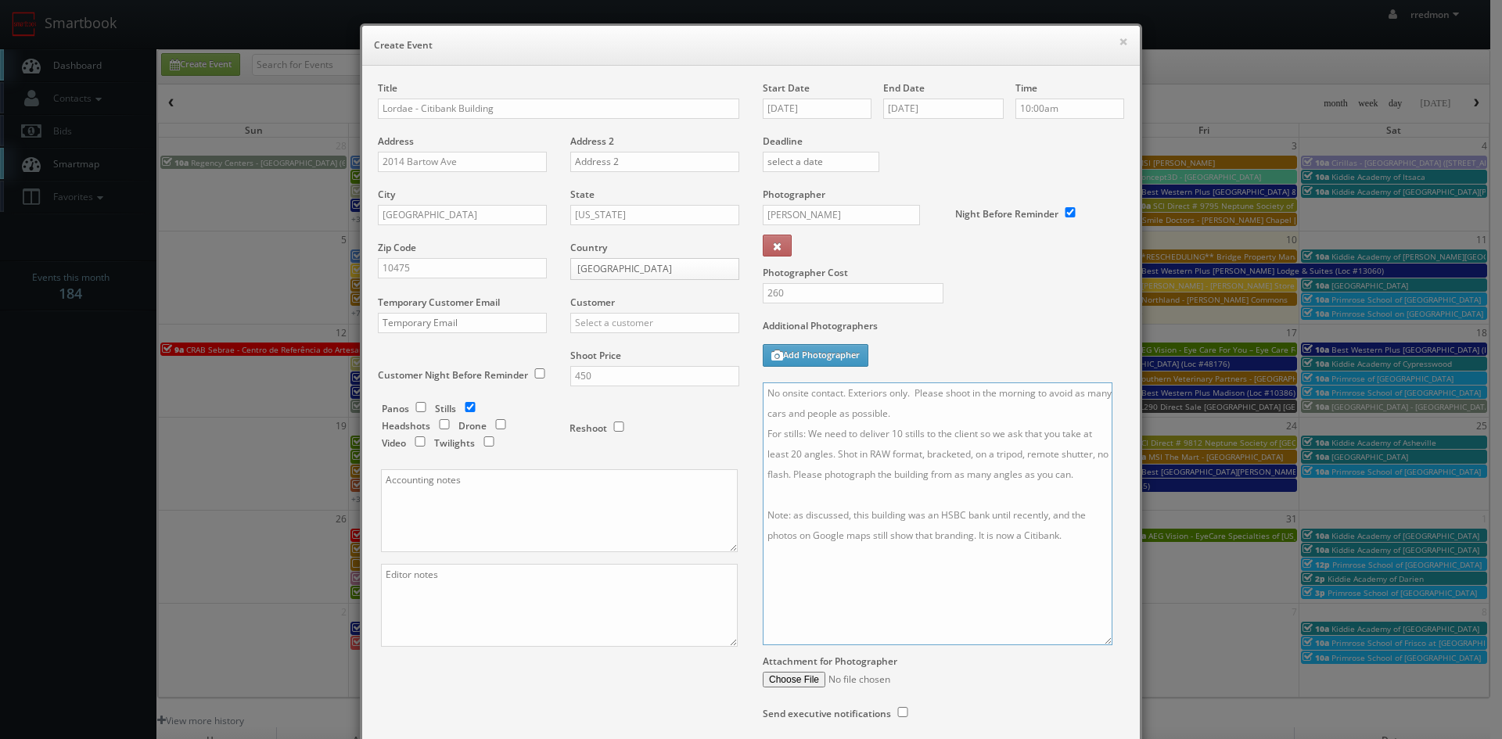
type textarea "No onsite contact. Exteriors only. Please shoot in the morning to avoid as many…"
click at [689, 322] on input "text" at bounding box center [654, 323] width 169 height 20
click at [647, 459] on div "GBV" at bounding box center [654, 464] width 167 height 26
click at [631, 325] on input "GBV" at bounding box center [654, 323] width 169 height 20
drag, startPoint x: 643, startPoint y: 315, endPoint x: 548, endPoint y: 323, distance: 95.8
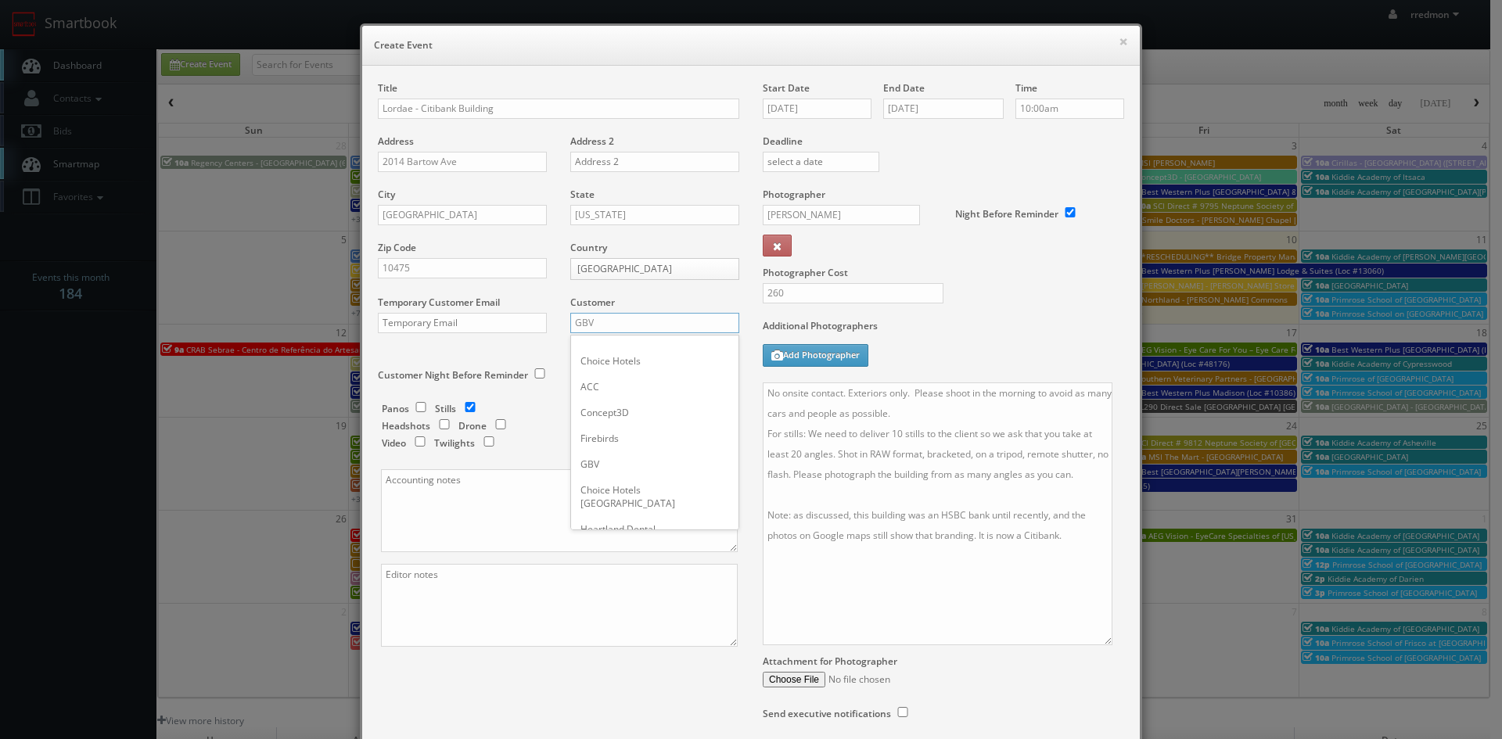
click at [548, 323] on div "Title Lordae - Citibank Building Address 2014 Bartow Ave Address 2 City Bronx S…" at bounding box center [558, 377] width 385 height 593
click at [581, 339] on div "Lordae" at bounding box center [654, 349] width 167 height 26
type input "Lordae"
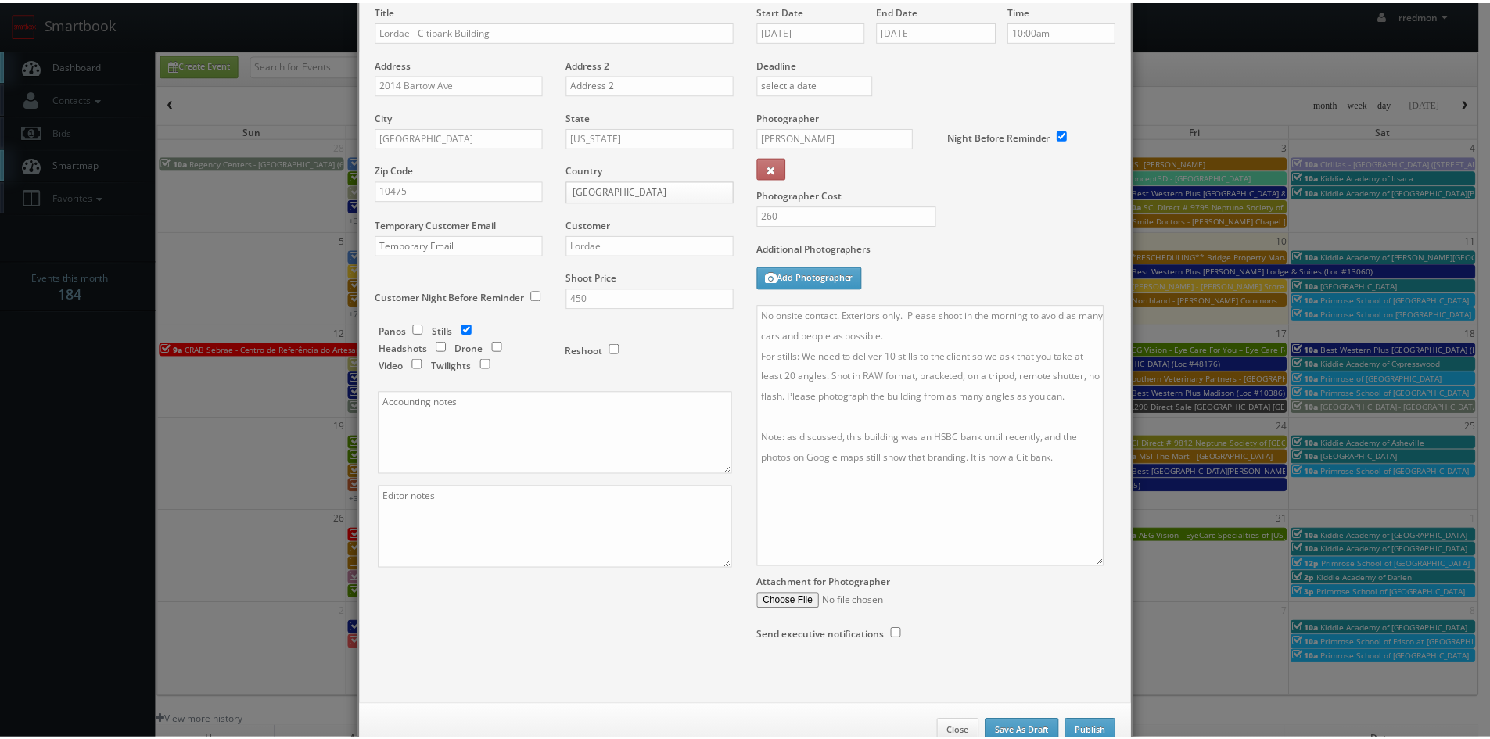
scroll to position [124, 0]
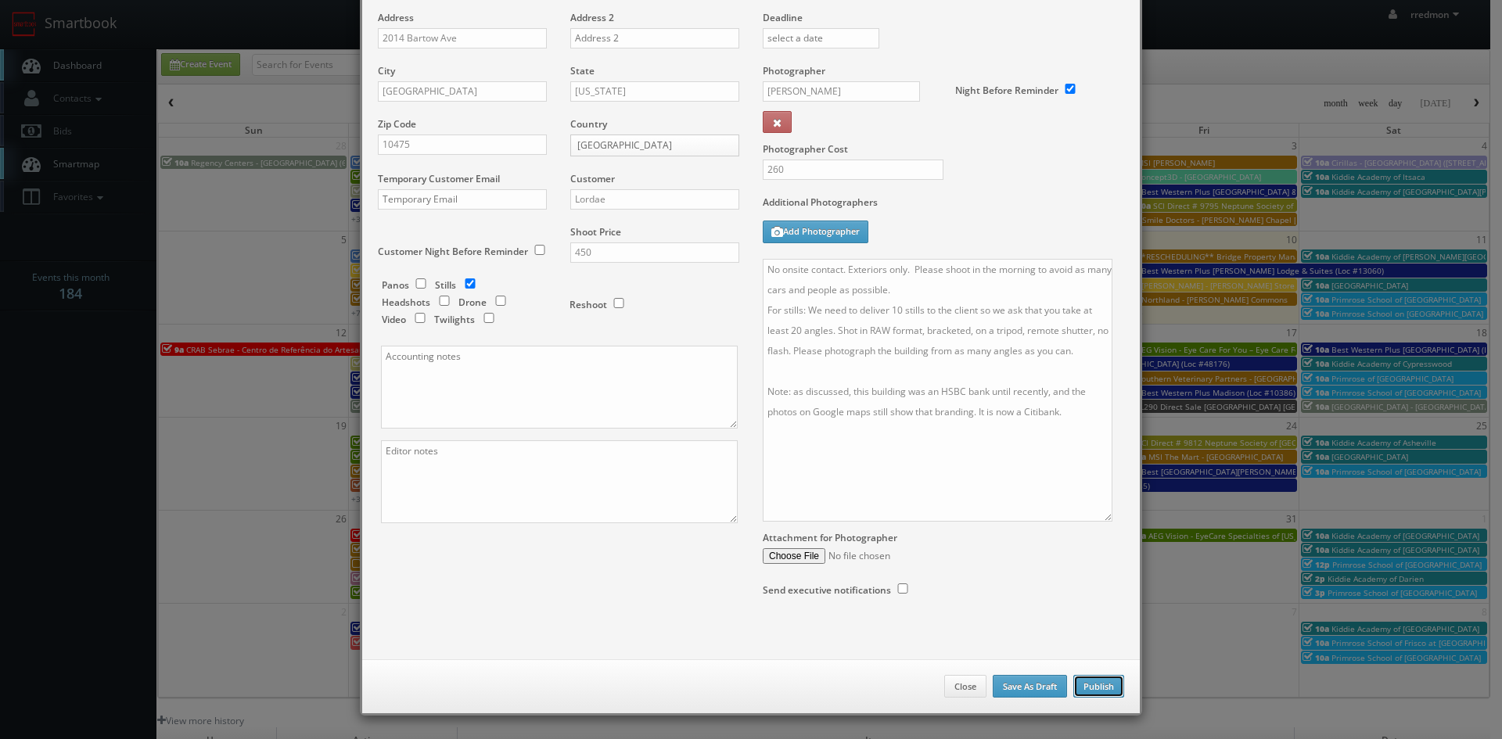
click at [1090, 685] on button "Publish" at bounding box center [1098, 686] width 51 height 23
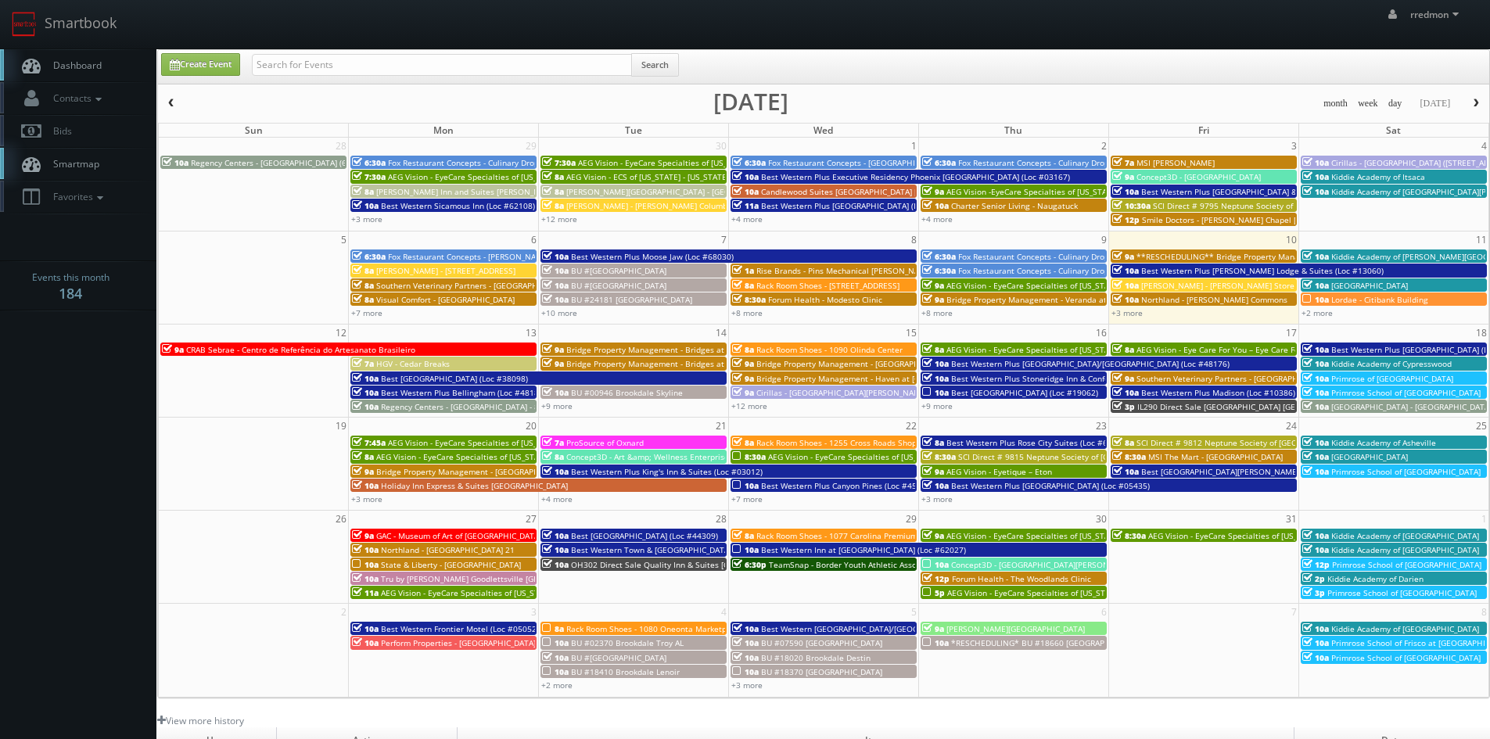
click at [92, 60] on span "Dashboard" at bounding box center [73, 65] width 56 height 13
click at [454, 69] on input "text" at bounding box center [442, 65] width 380 height 22
type input "lordae"
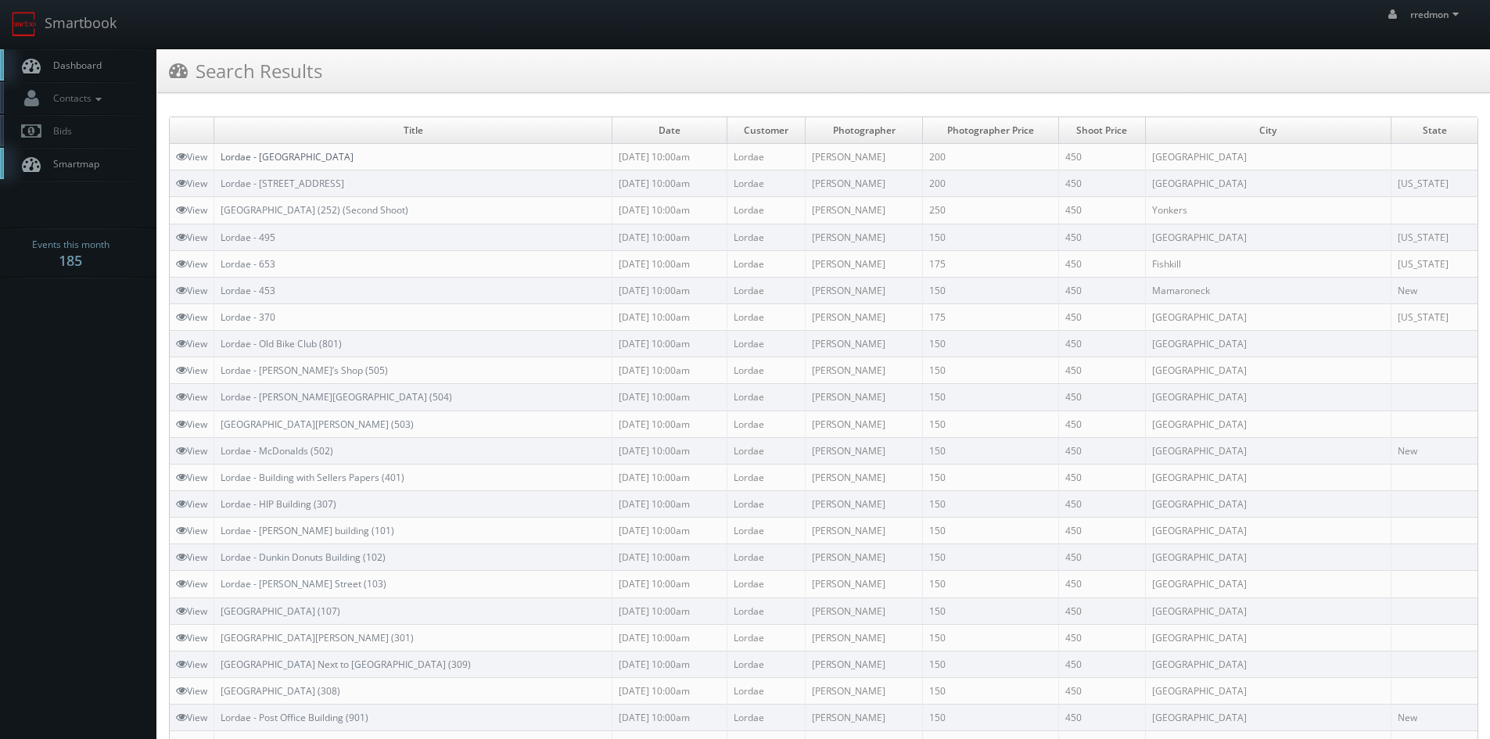
click at [325, 163] on link "Lordae - [GEOGRAPHIC_DATA]" at bounding box center [287, 156] width 133 height 13
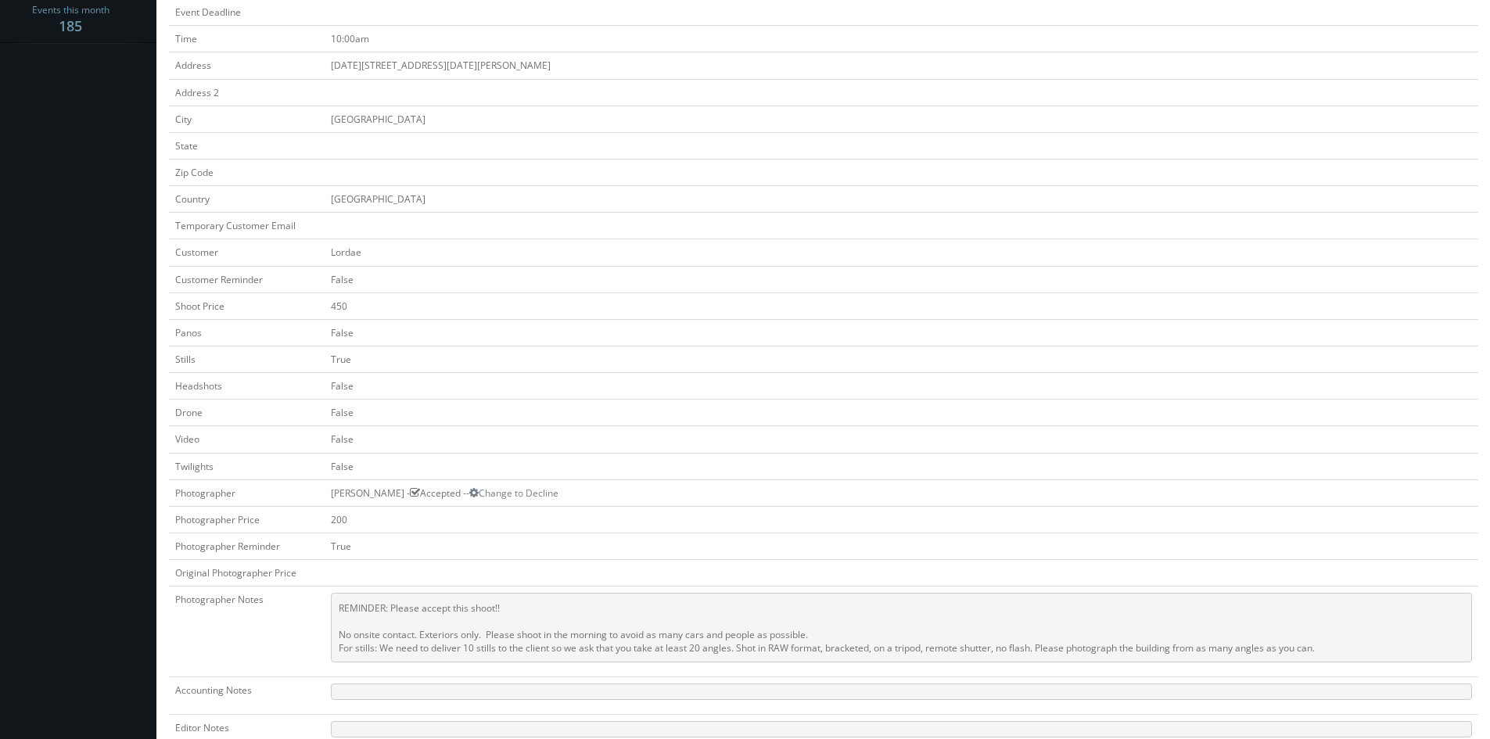
scroll to position [391, 0]
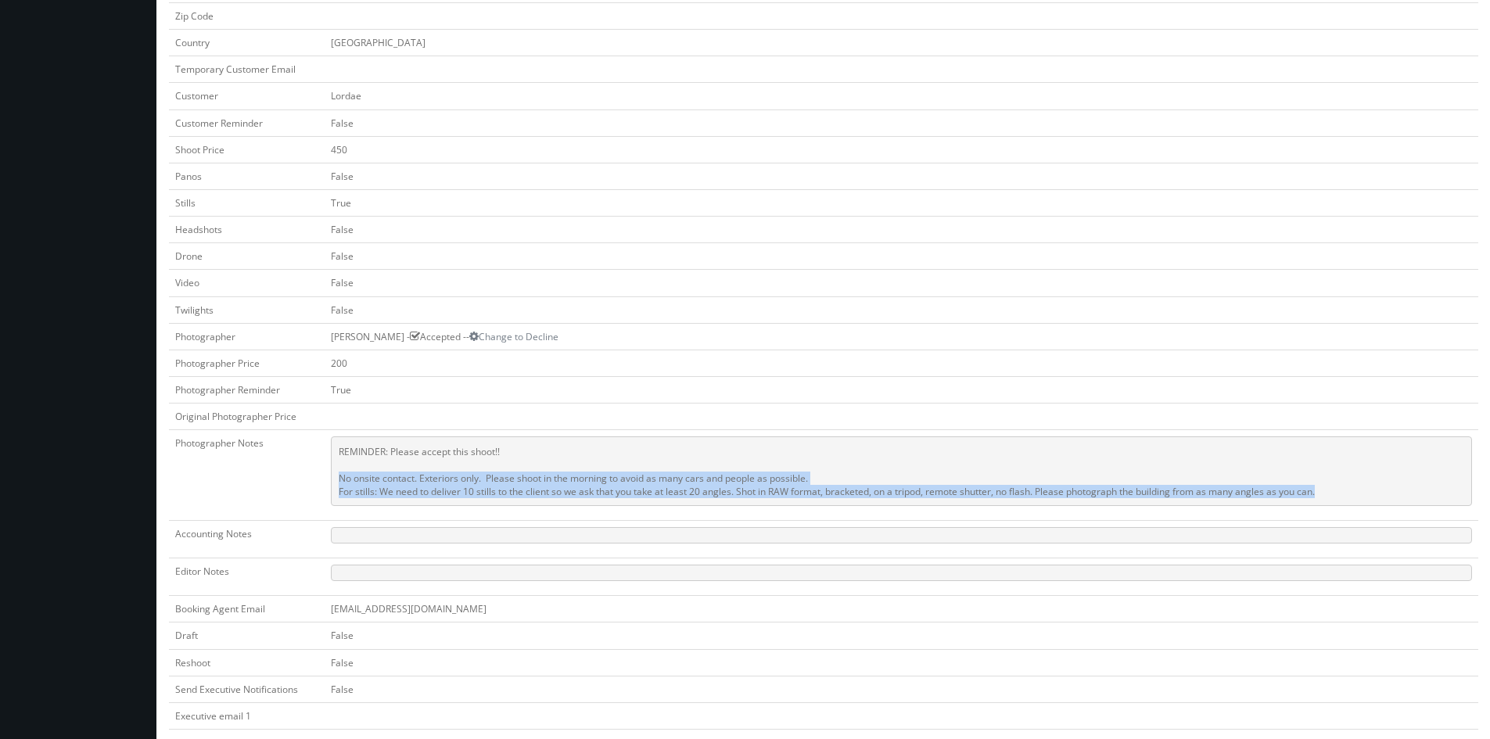
drag, startPoint x: 1343, startPoint y: 498, endPoint x: 337, endPoint y: 481, distance: 1006.3
click at [337, 481] on pre "REMINDER: Please accept this shoot!! No onsite contact. Exteriors only. Please …" at bounding box center [902, 472] width 1142 height 70
copy pre "No onsite contact. Exteriors only. Please shoot in the morning to avoid as many…"
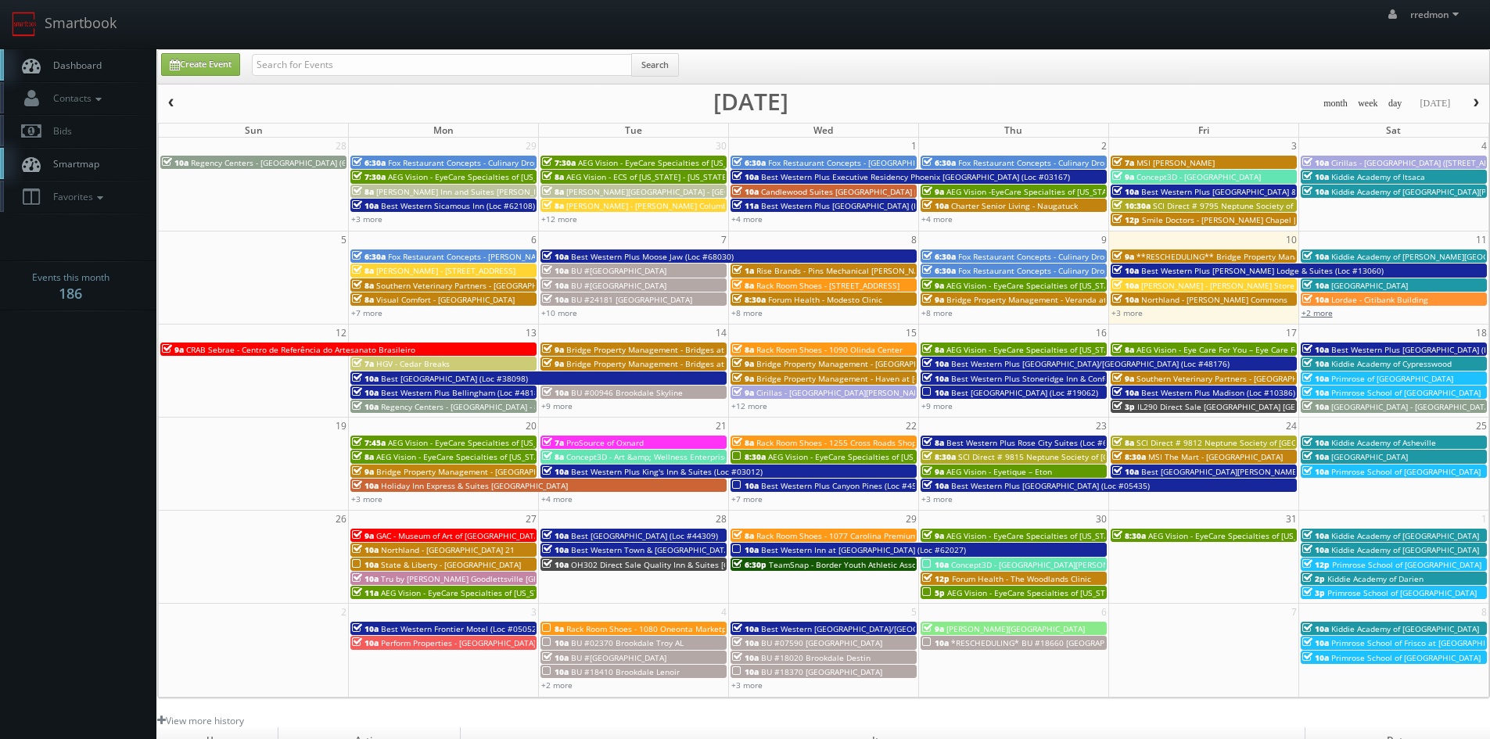
click at [1318, 315] on link "+2 more" at bounding box center [1317, 312] width 31 height 11
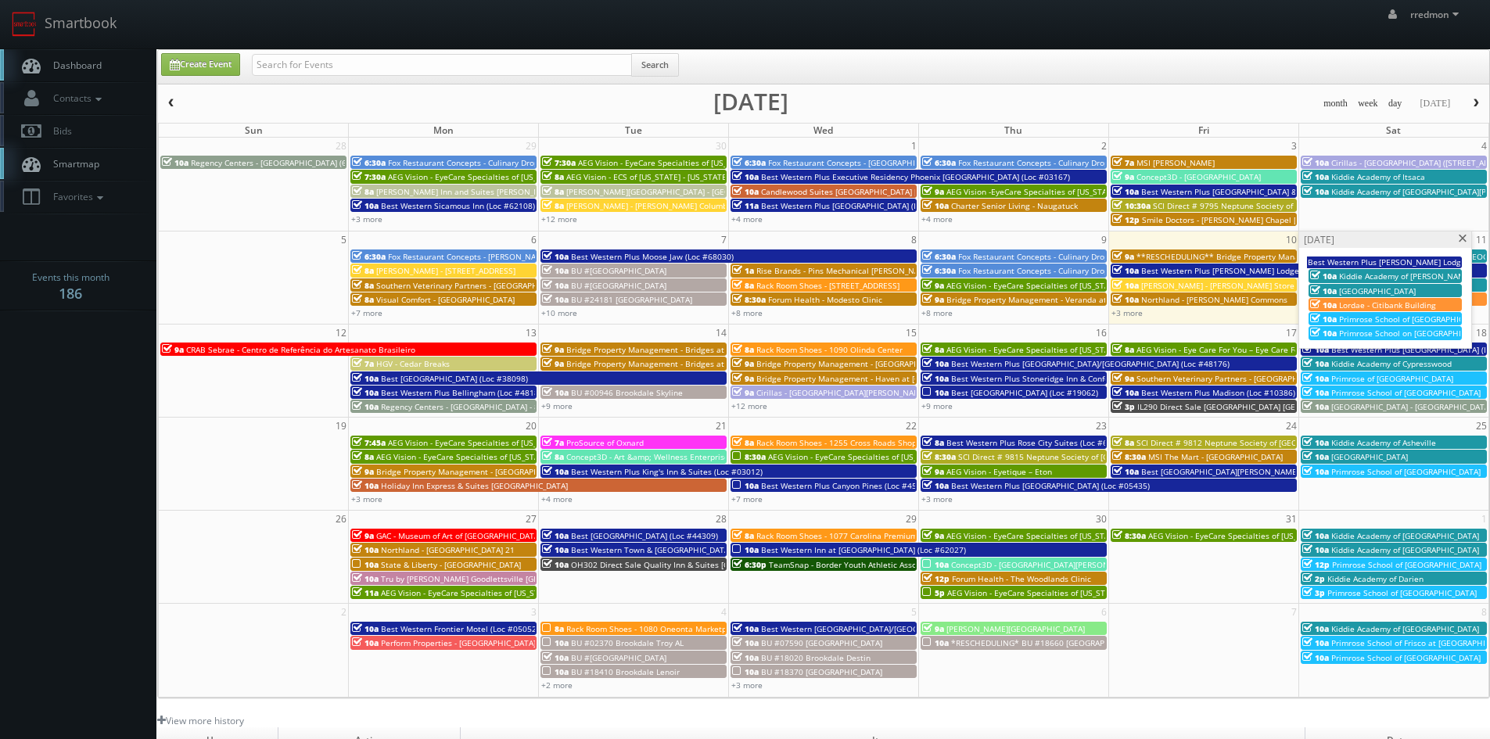
click at [1463, 238] on span at bounding box center [1463, 239] width 10 height 9
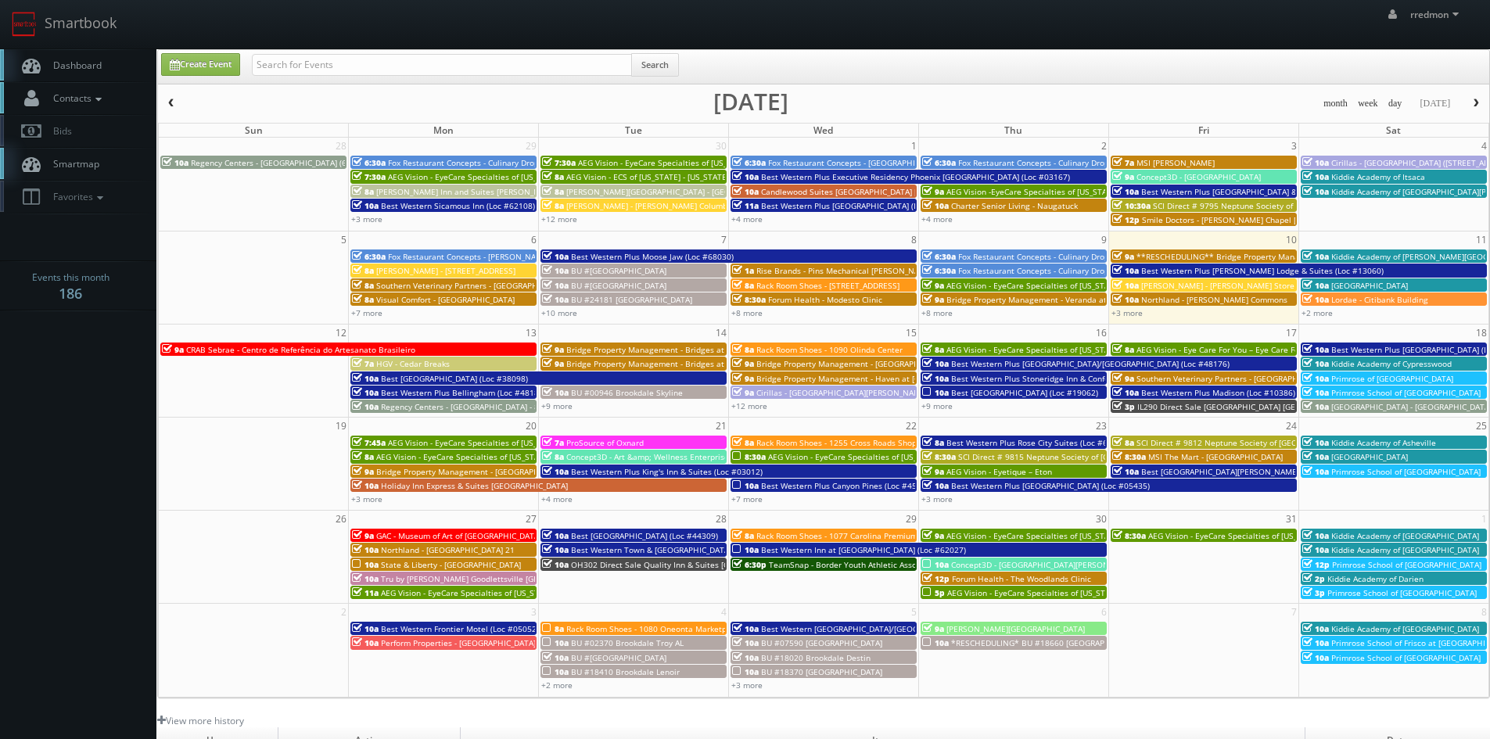
click at [110, 98] on link "Contacts" at bounding box center [78, 98] width 156 height 32
click at [116, 125] on link "Manage Photographers" at bounding box center [78, 125] width 156 height 22
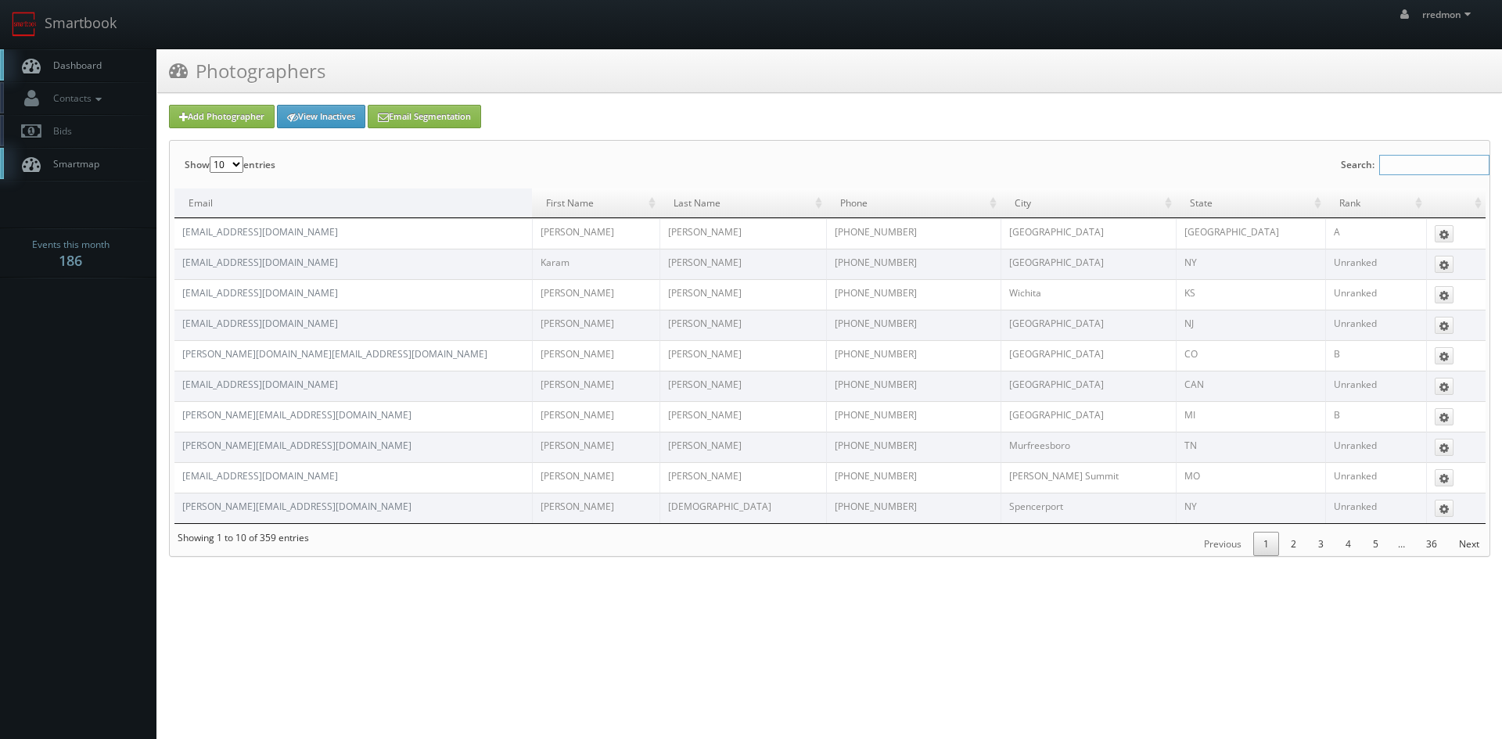
click at [1397, 169] on input "Search:" at bounding box center [1434, 165] width 110 height 20
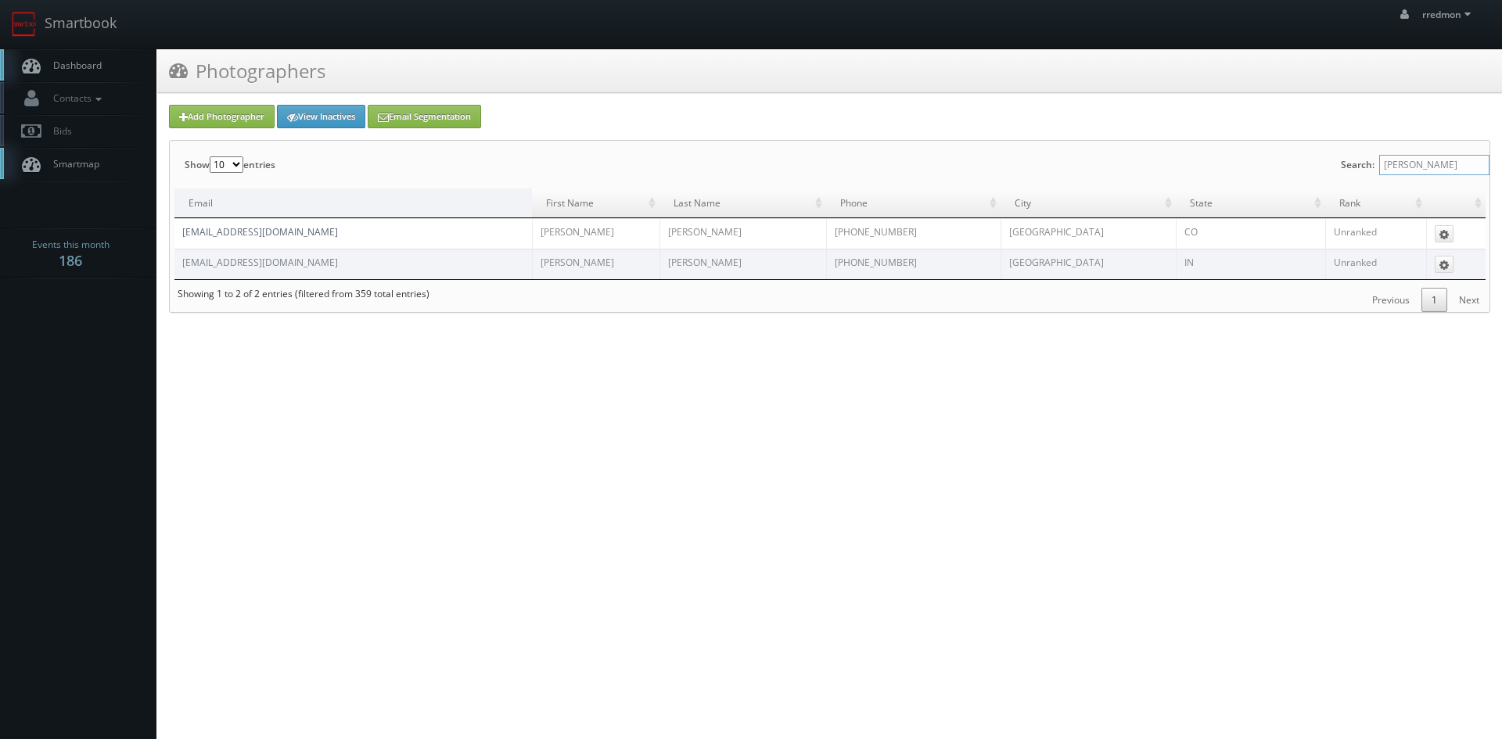
type input "andy"
click at [293, 235] on link "[EMAIL_ADDRESS][DOMAIN_NAME]" at bounding box center [260, 231] width 156 height 13
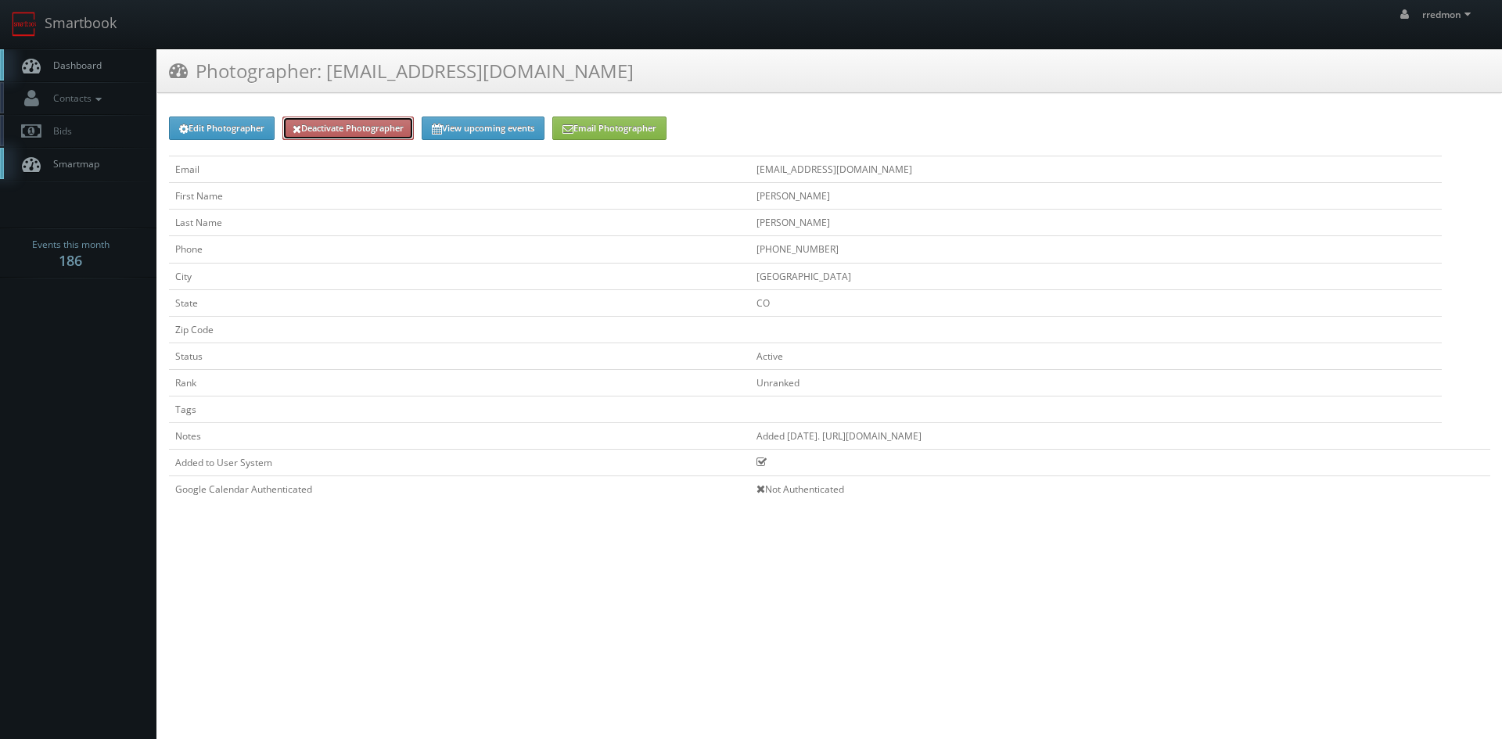
click at [340, 126] on link "Deactivate Photographer" at bounding box center [347, 128] width 131 height 23
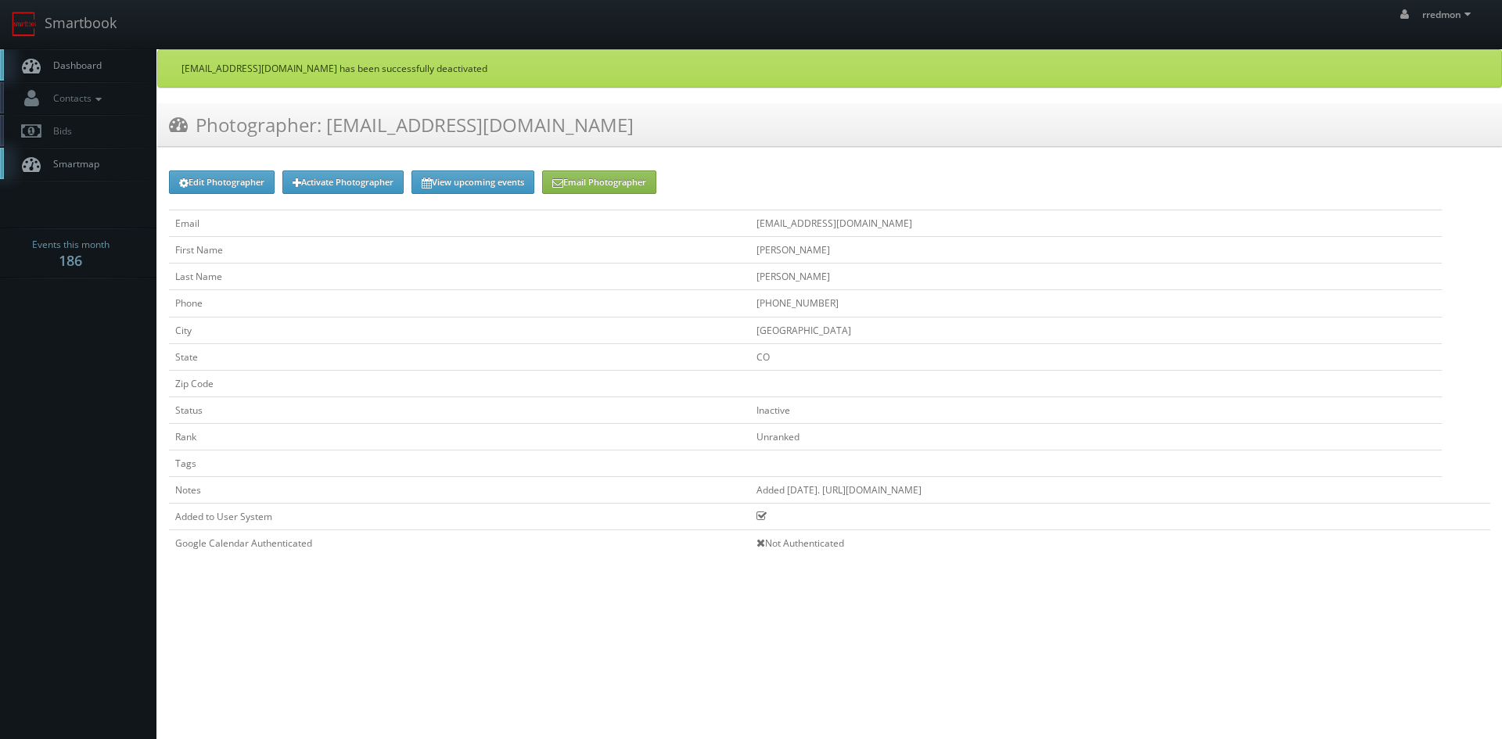
click at [79, 67] on span "Dashboard" at bounding box center [73, 65] width 56 height 13
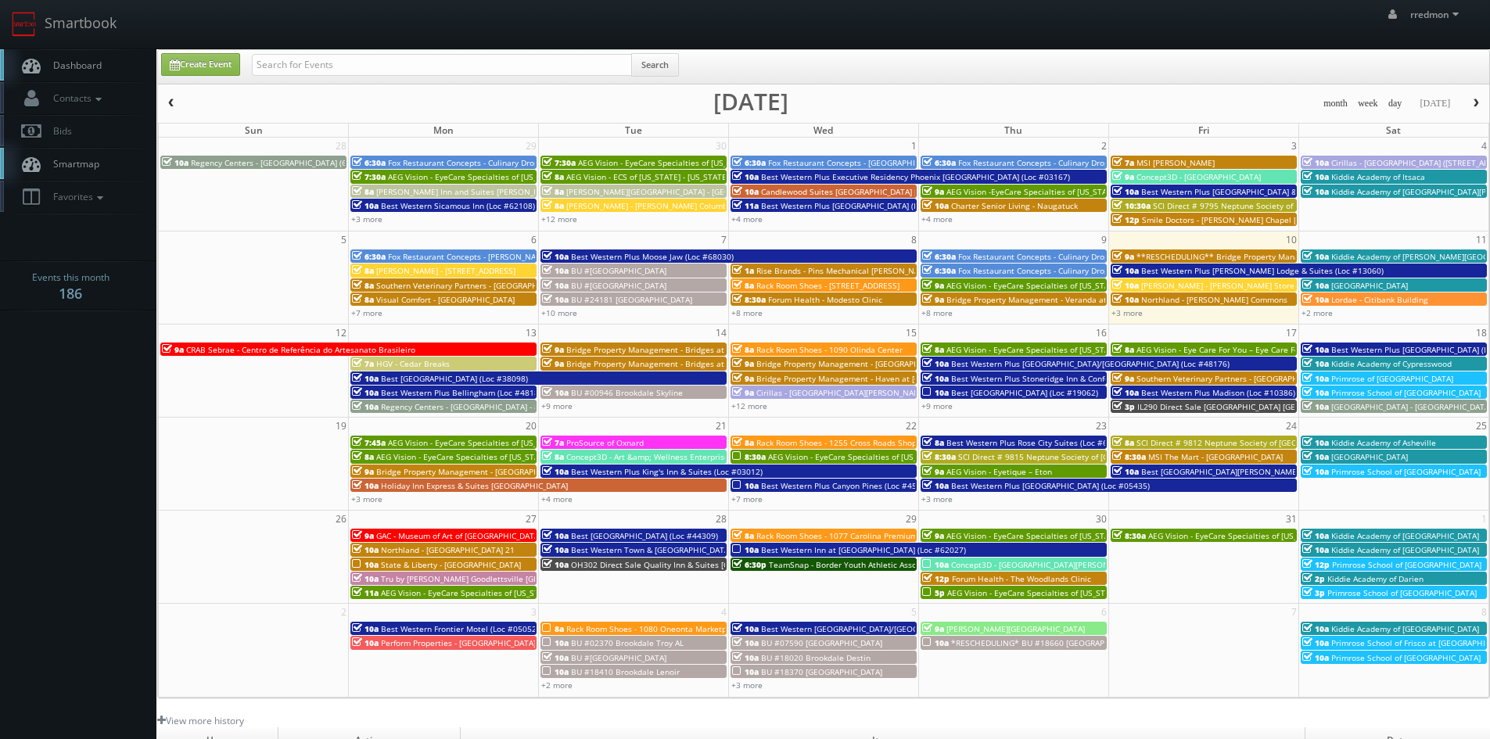
click at [79, 167] on span "Smartmap" at bounding box center [72, 163] width 54 height 13
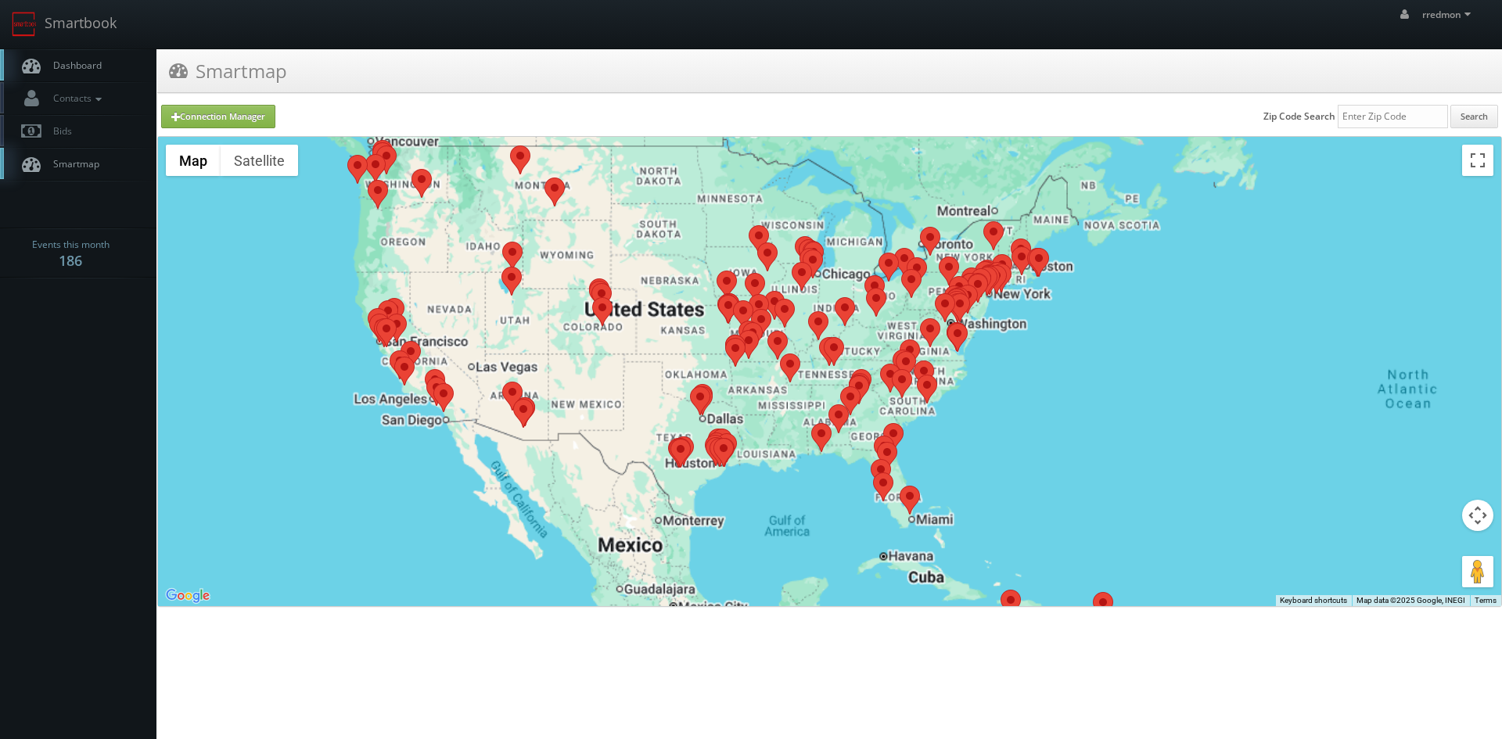
click at [67, 63] on span "Dashboard" at bounding box center [73, 65] width 56 height 13
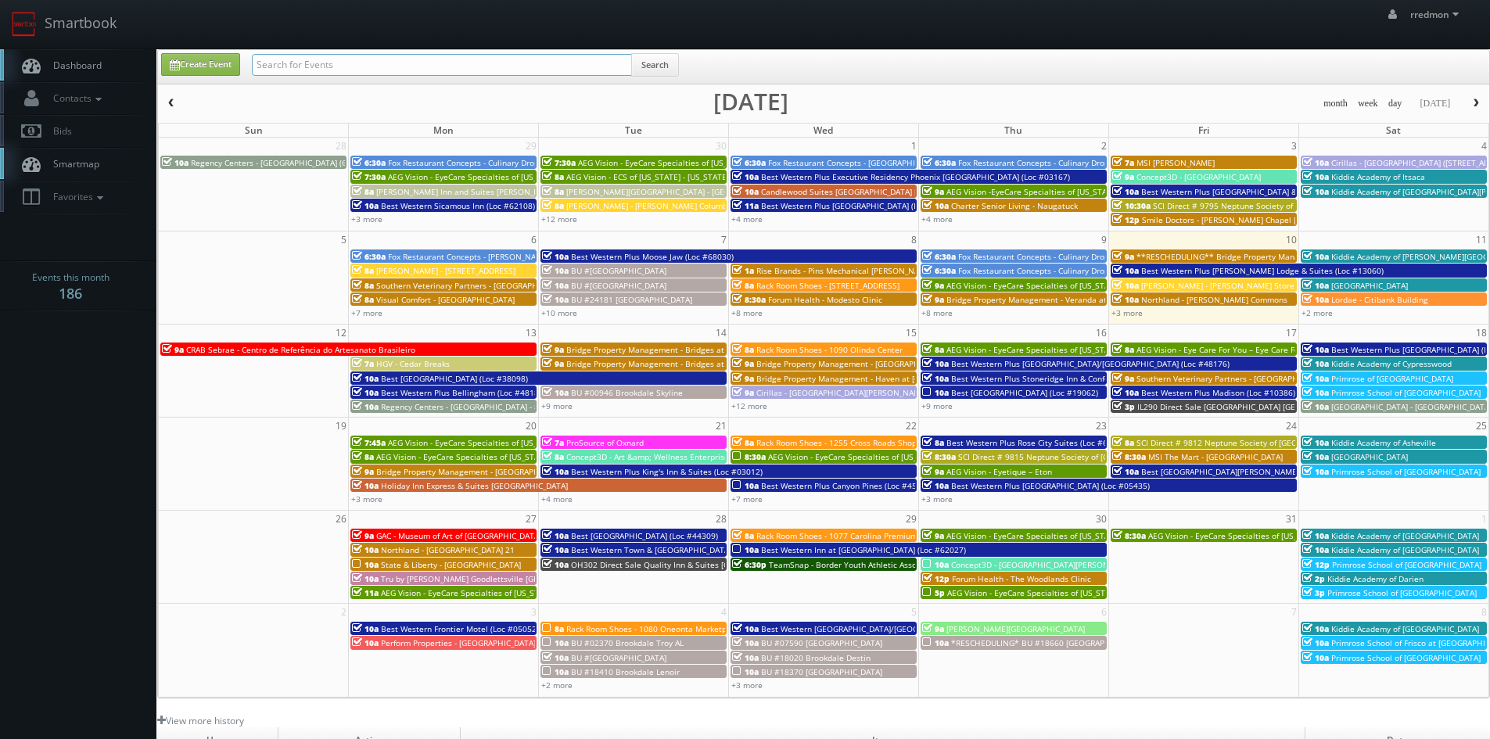
click at [494, 63] on input "text" at bounding box center [442, 65] width 380 height 22
type input "[PERSON_NAME]"
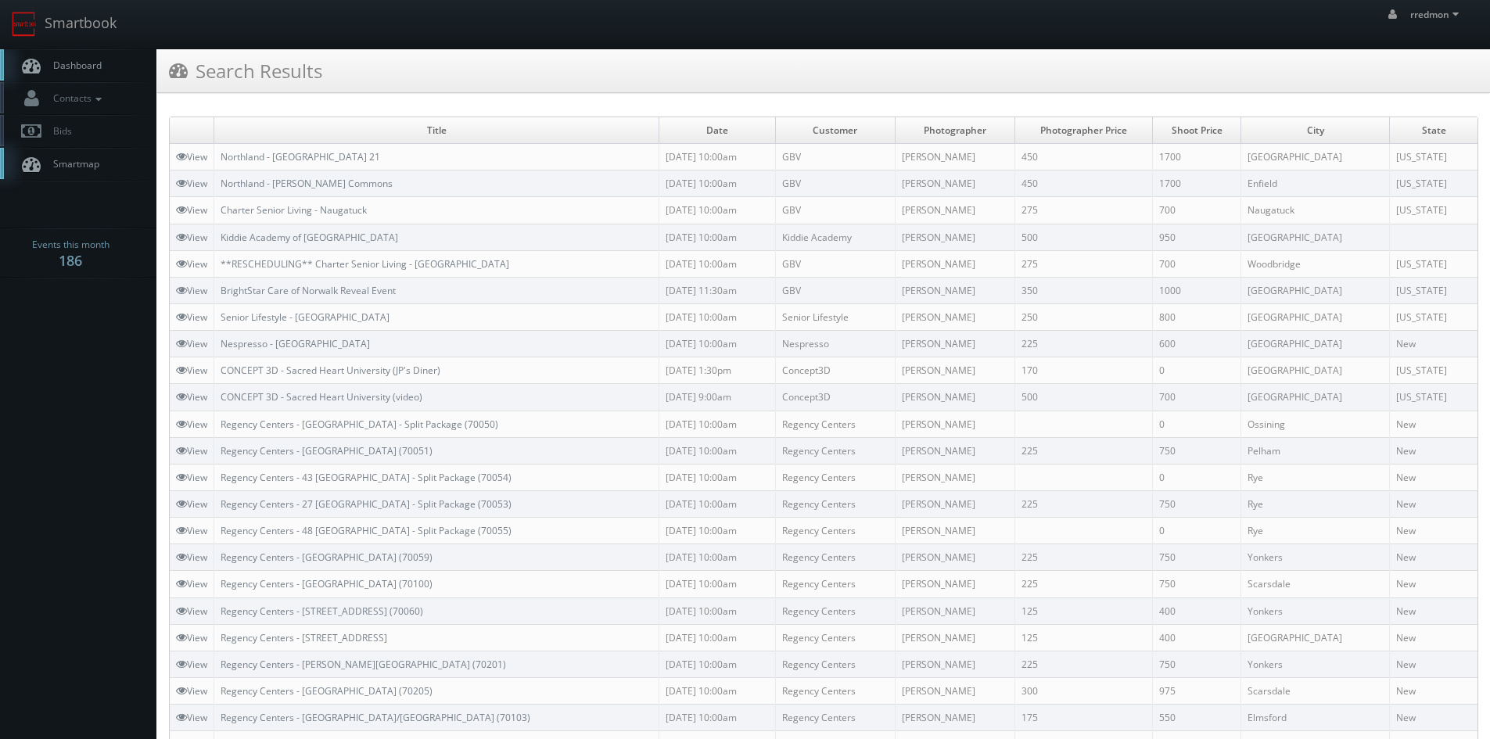
click at [81, 58] on link "Dashboard" at bounding box center [78, 65] width 156 height 32
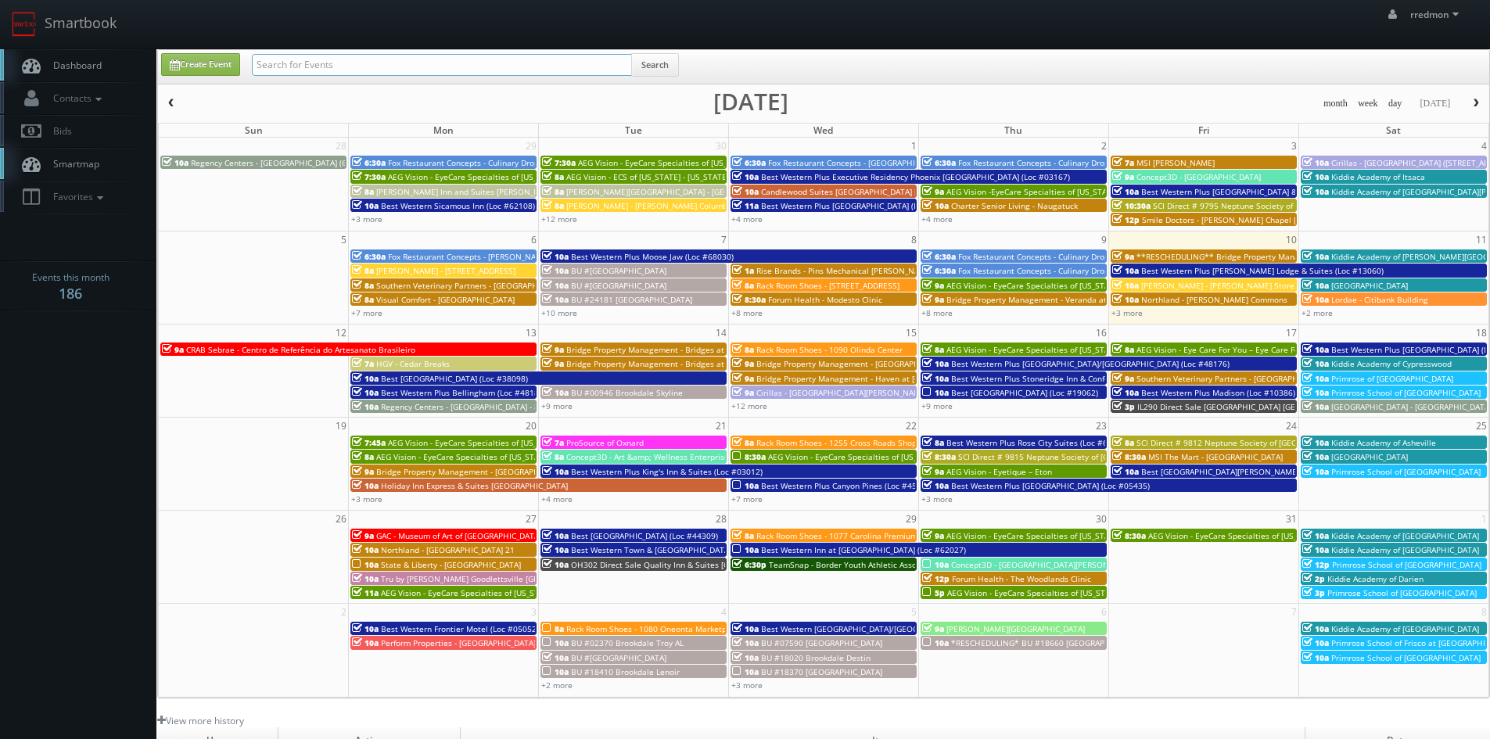
click at [447, 67] on input "text" at bounding box center [442, 65] width 380 height 22
type input "va960"
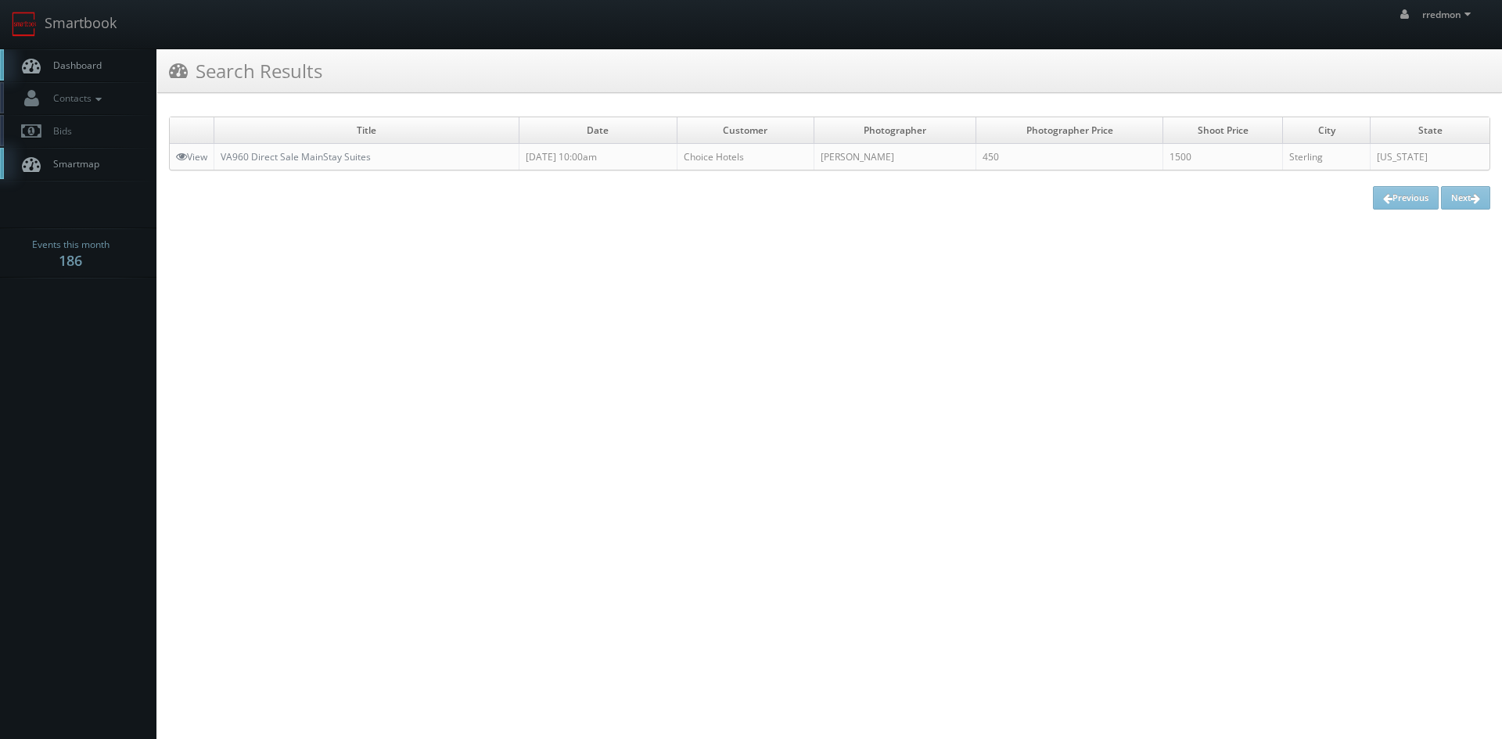
click at [81, 70] on span "Dashboard" at bounding box center [73, 65] width 56 height 13
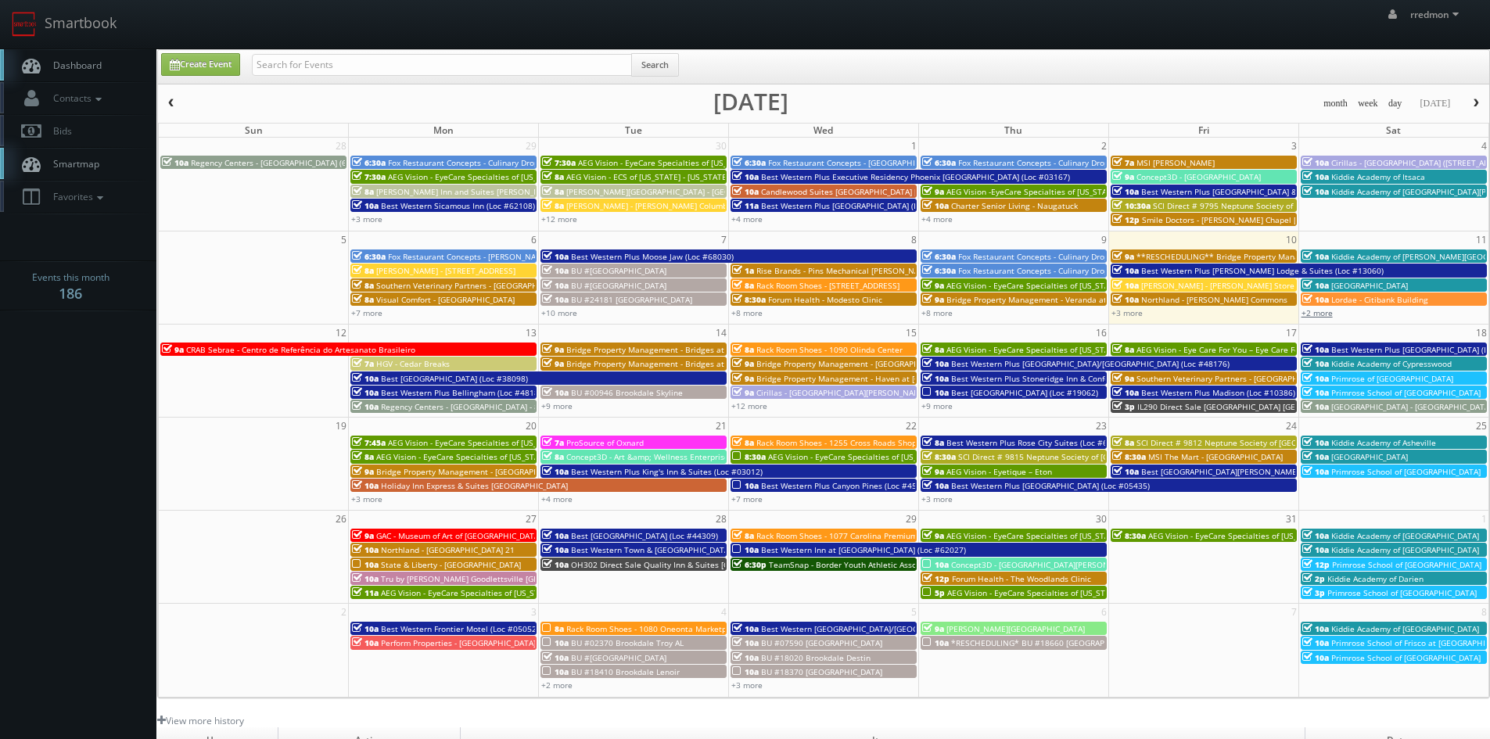
click at [1325, 313] on link "+2 more" at bounding box center [1317, 312] width 31 height 11
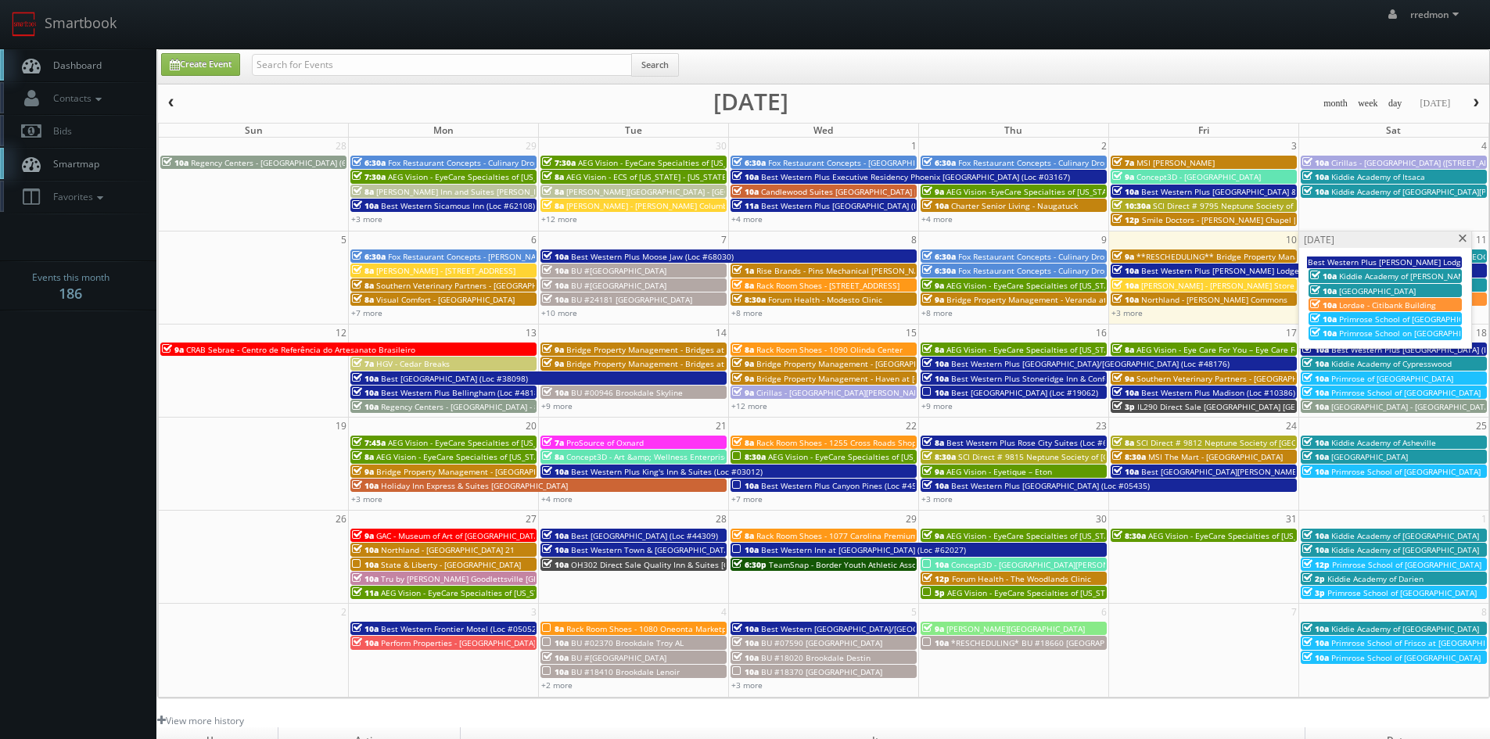
click at [1461, 240] on span at bounding box center [1463, 239] width 10 height 9
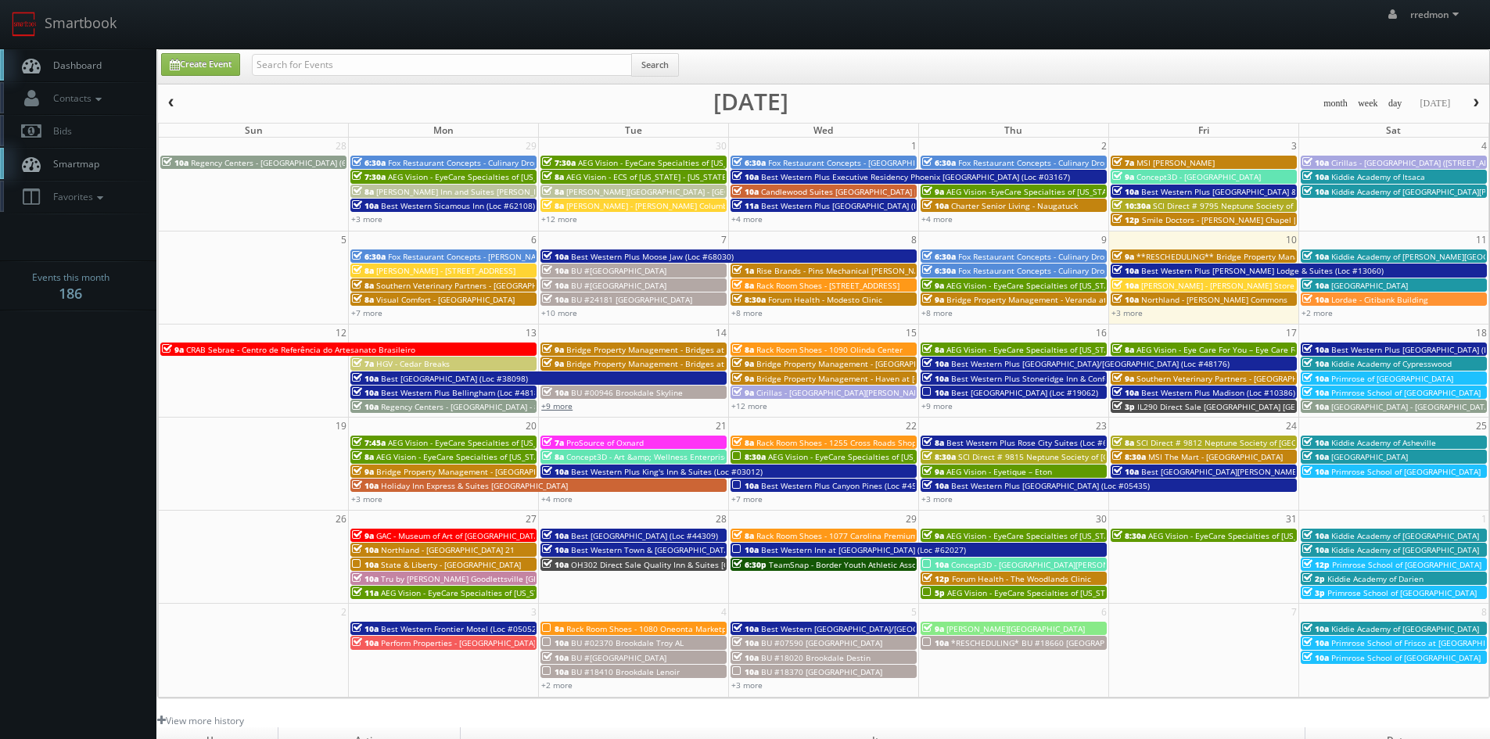
click at [556, 405] on link "+9 more" at bounding box center [556, 406] width 31 height 11
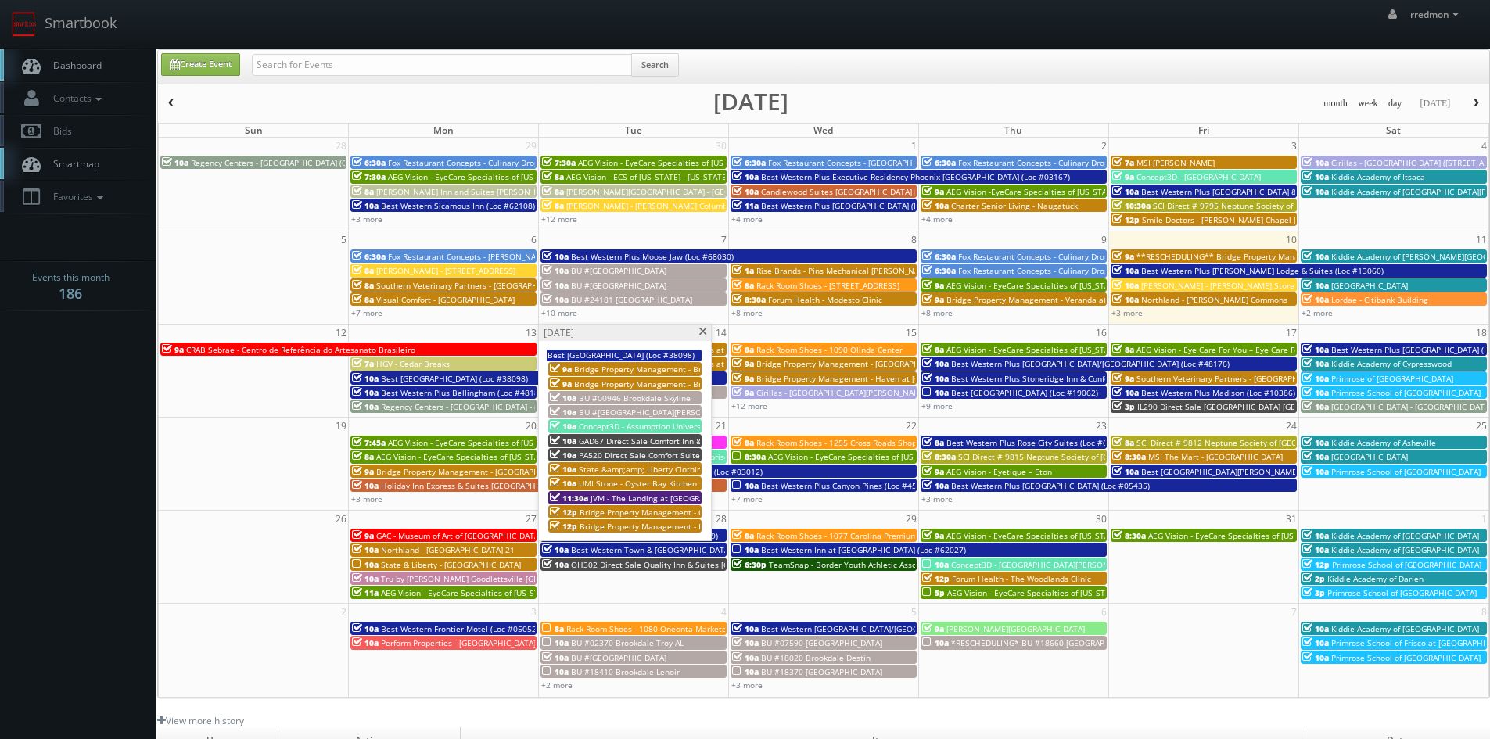
click at [702, 335] on span at bounding box center [703, 332] width 10 height 9
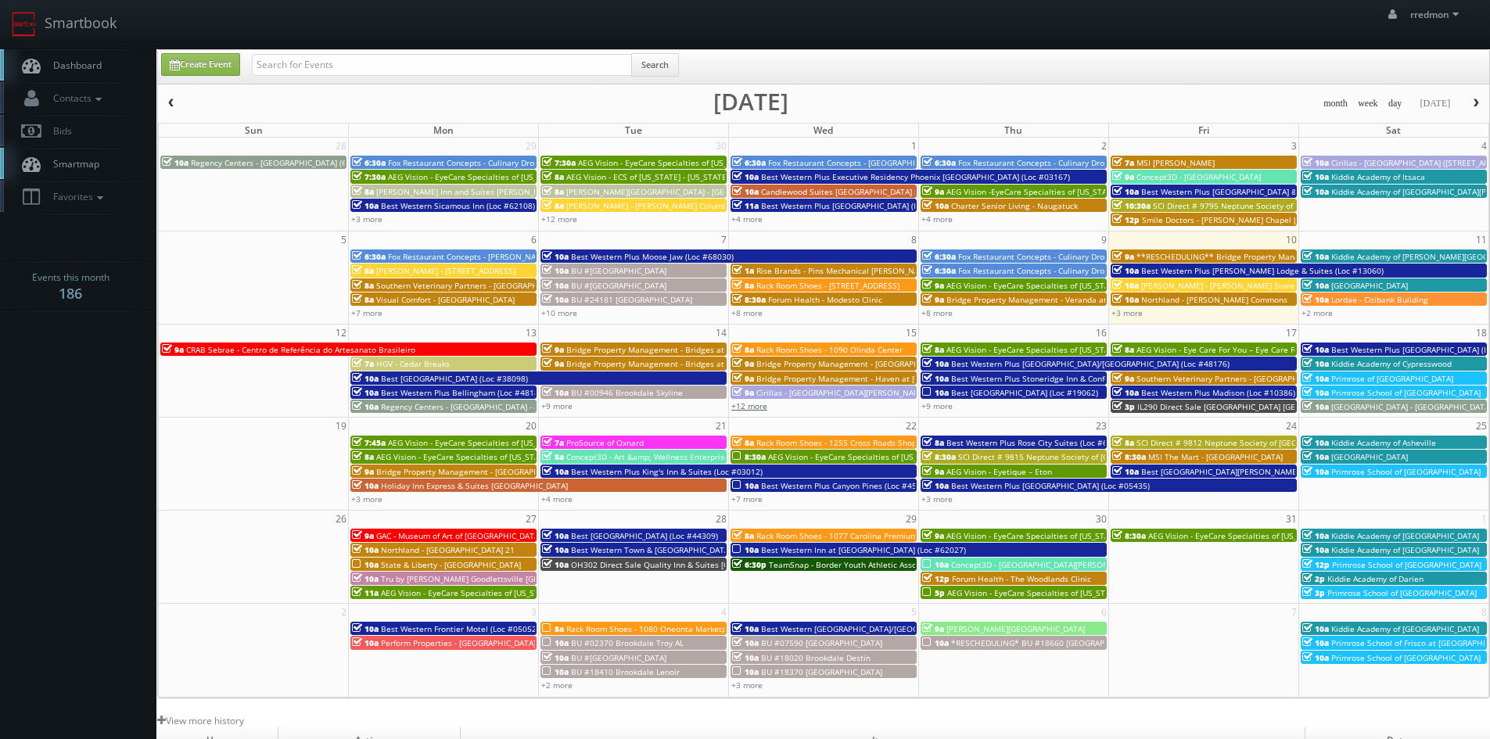
click at [747, 402] on link "+12 more" at bounding box center [750, 406] width 36 height 11
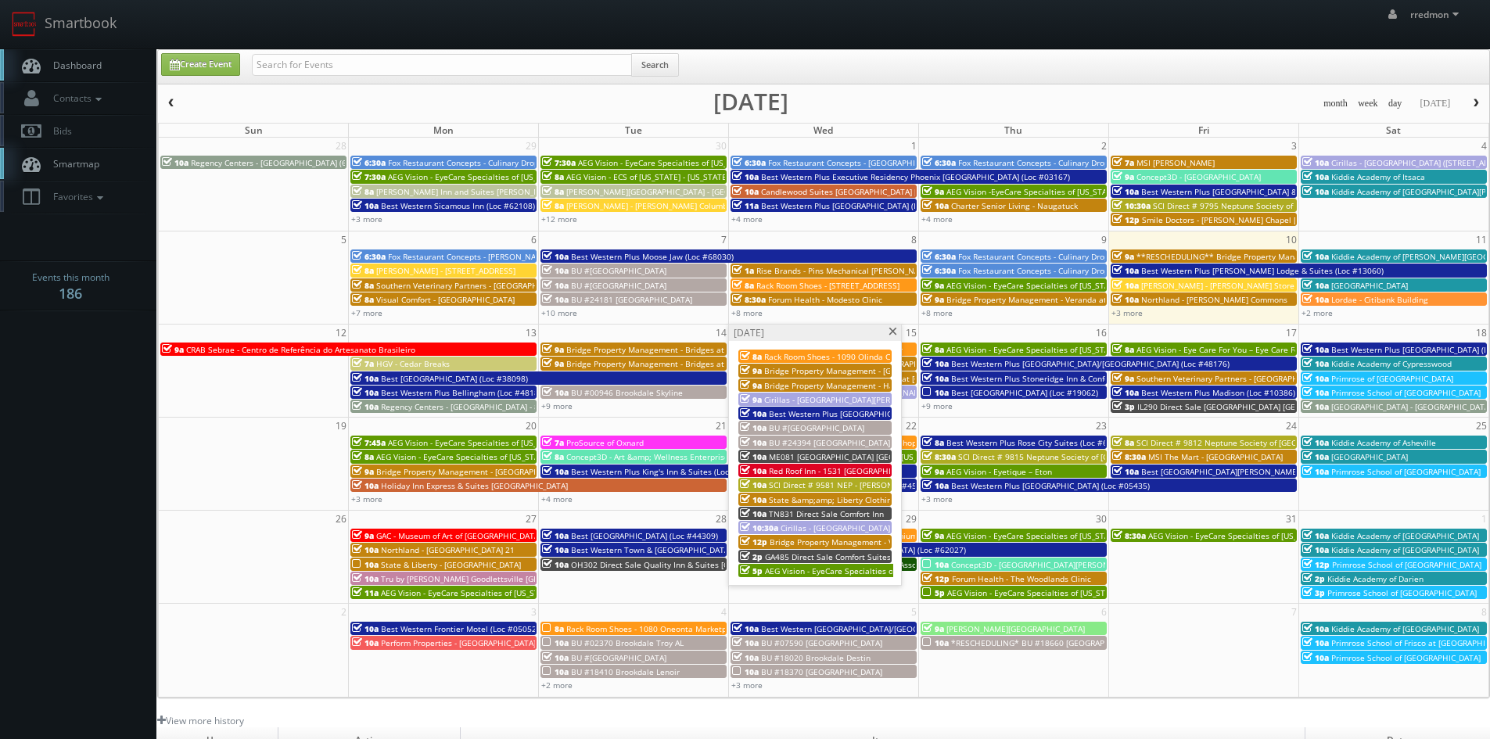
click at [895, 336] on span at bounding box center [893, 332] width 10 height 9
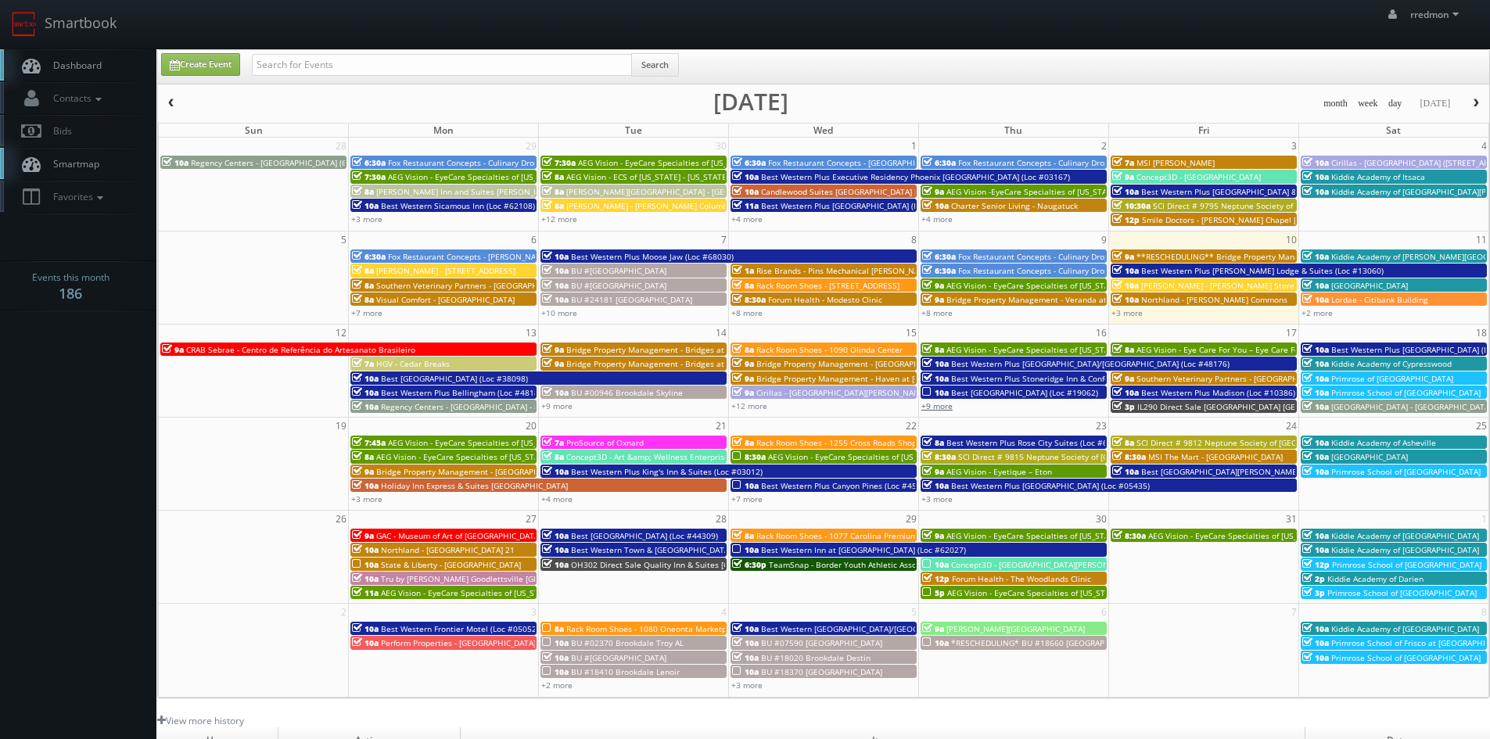
click at [948, 406] on link "+9 more" at bounding box center [937, 406] width 31 height 11
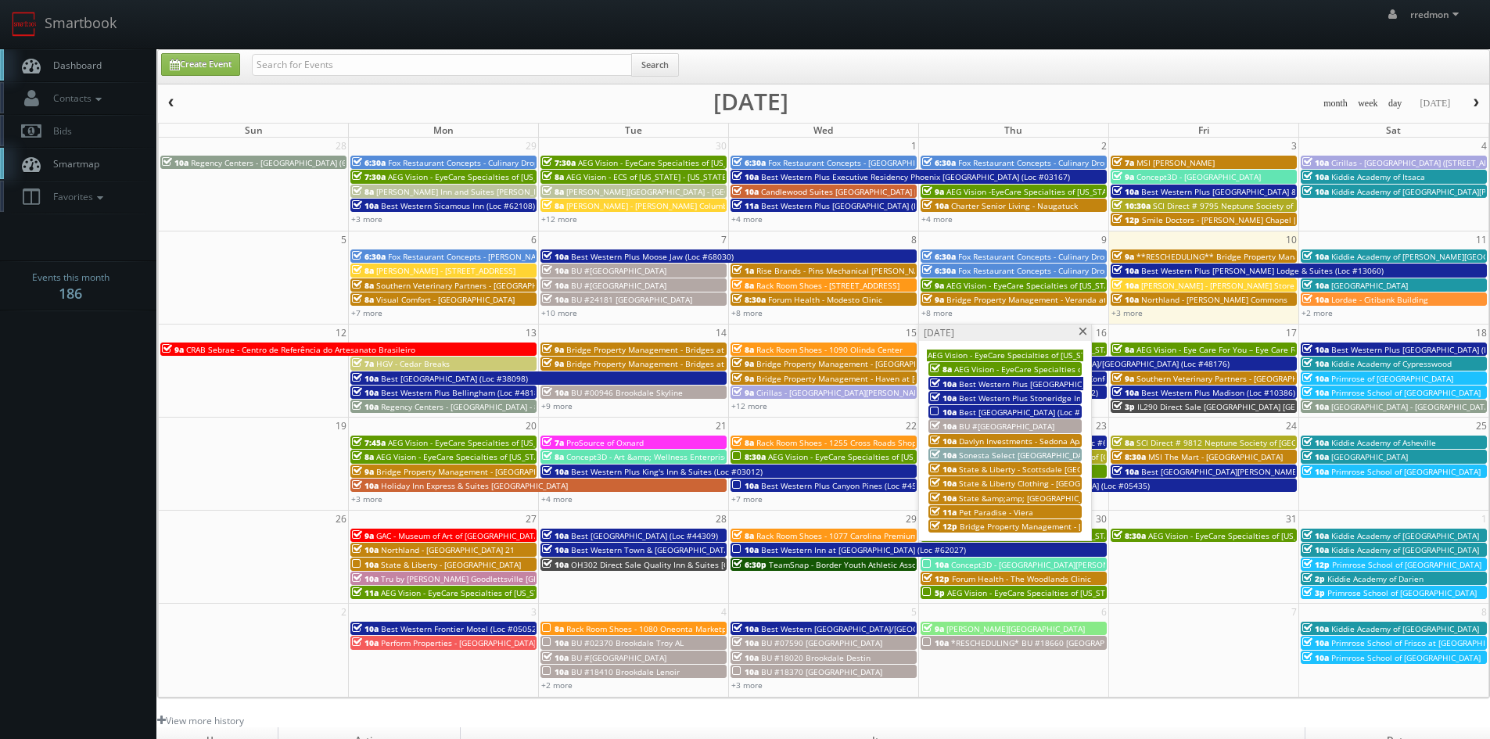
click at [991, 407] on span "Best [GEOGRAPHIC_DATA] (Loc #19062)" at bounding box center [1032, 412] width 147 height 11
